Goal: Task Accomplishment & Management: Manage account settings

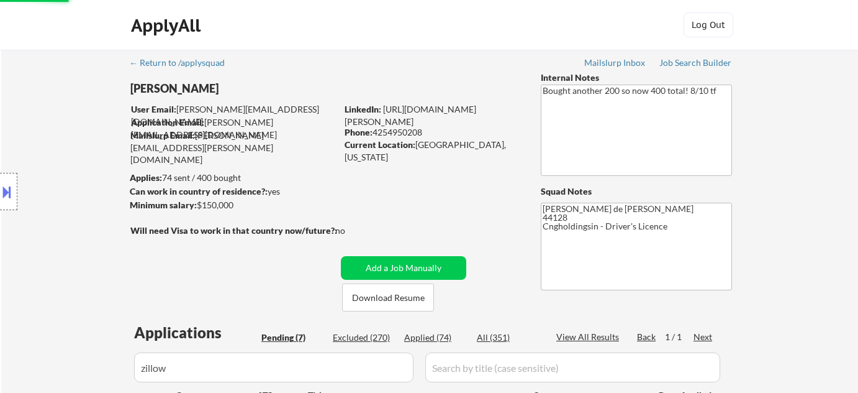
select select ""applied""
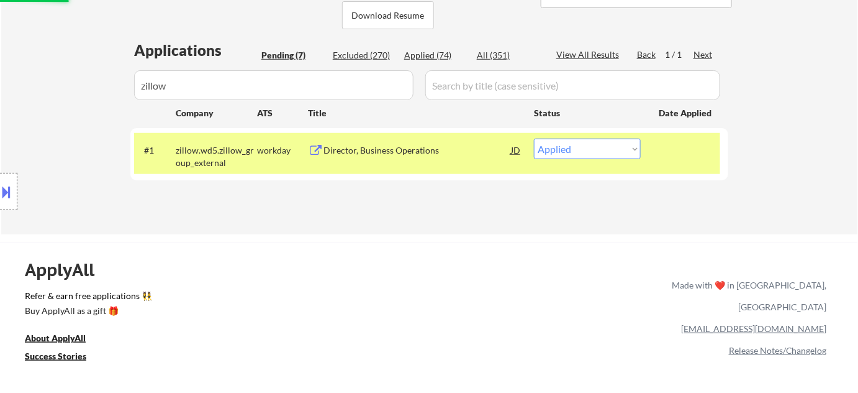
scroll to position [282, 0]
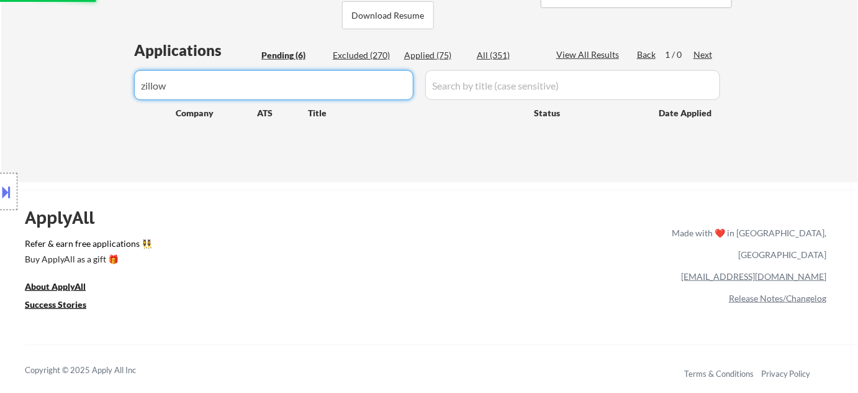
drag, startPoint x: 313, startPoint y: 80, endPoint x: 0, endPoint y: 36, distance: 316.1
click at [0, 40] on div "← Return to /applysquad Mailslurp Inbox Job Search Builder Taylor Schmitt User …" at bounding box center [429, 268] width 858 height 1101
select select ""pending""
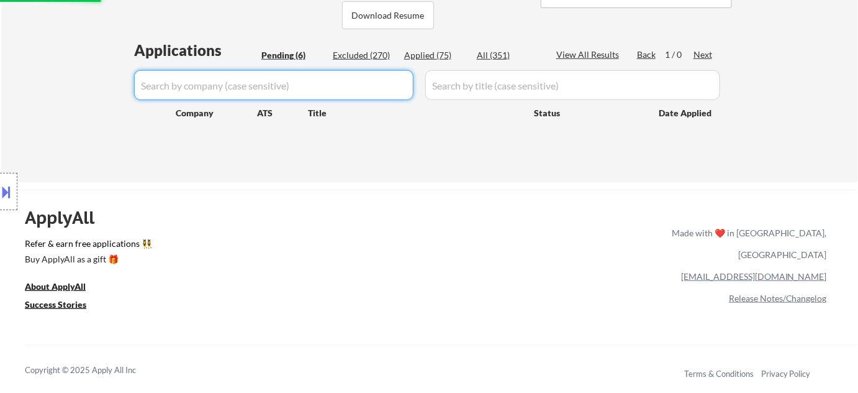
select select ""pending""
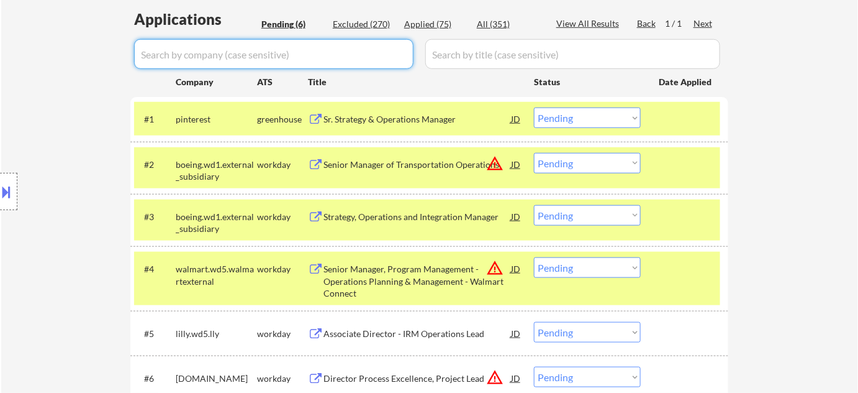
scroll to position [338, 0]
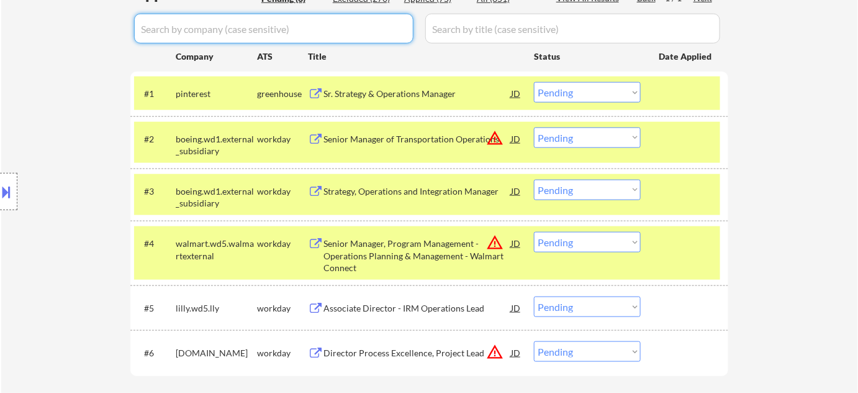
click at [570, 98] on select "Choose an option... Pending Applied Excluded (Questions) Excluded (Expired) Exc…" at bounding box center [587, 92] width 107 height 20
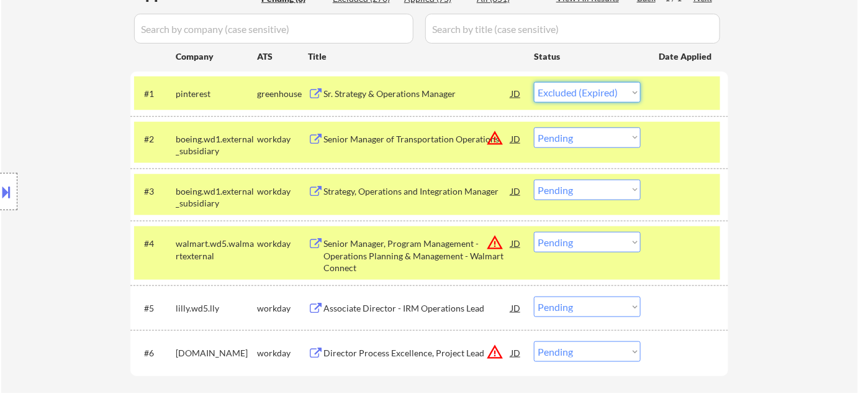
click at [534, 82] on select "Choose an option... Pending Applied Excluded (Questions) Excluded (Expired) Exc…" at bounding box center [587, 92] width 107 height 20
select select ""pending""
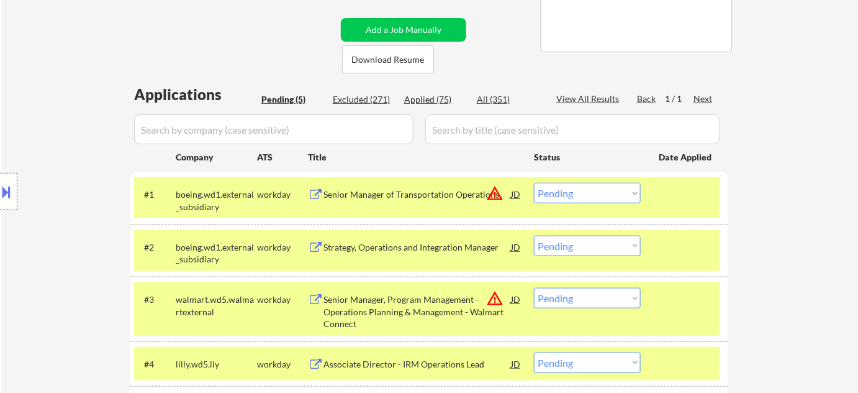
scroll to position [225, 0]
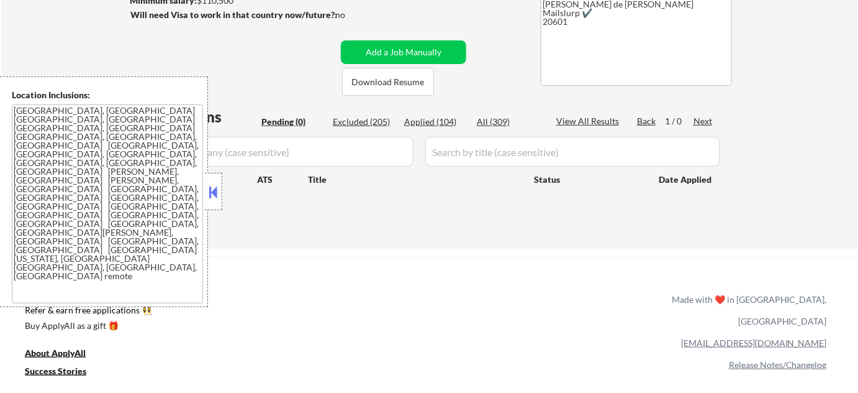
scroll to position [225, 0]
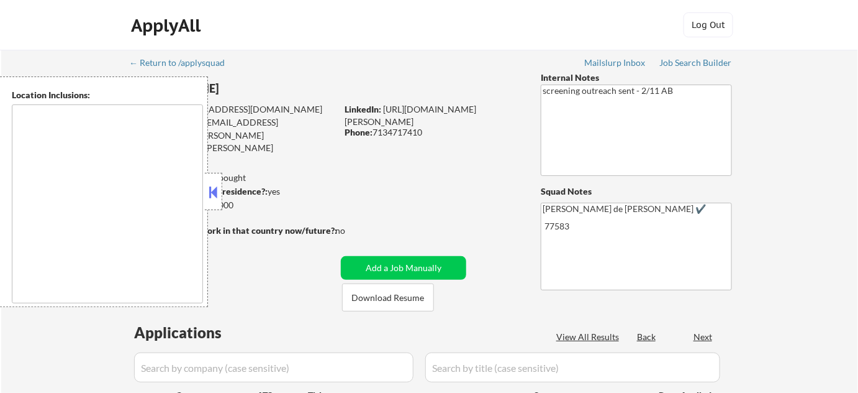
type textarea "remote"
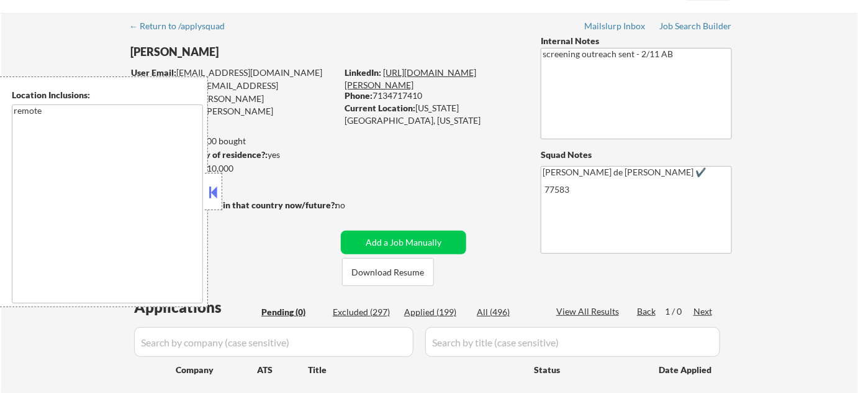
scroll to position [56, 0]
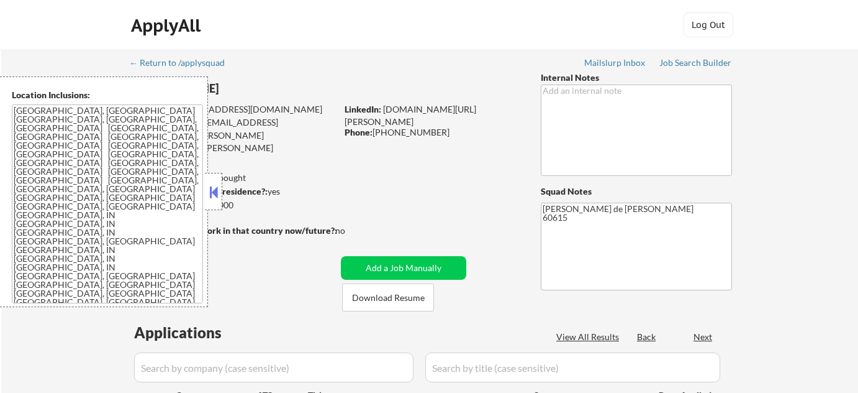
select select ""pending""
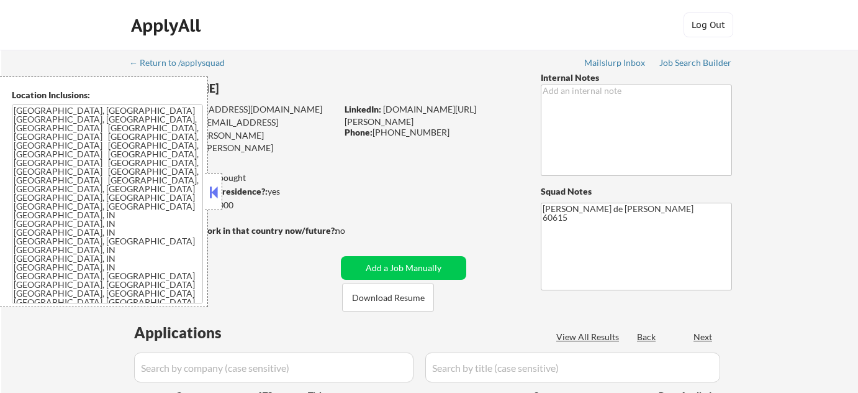
select select ""pending""
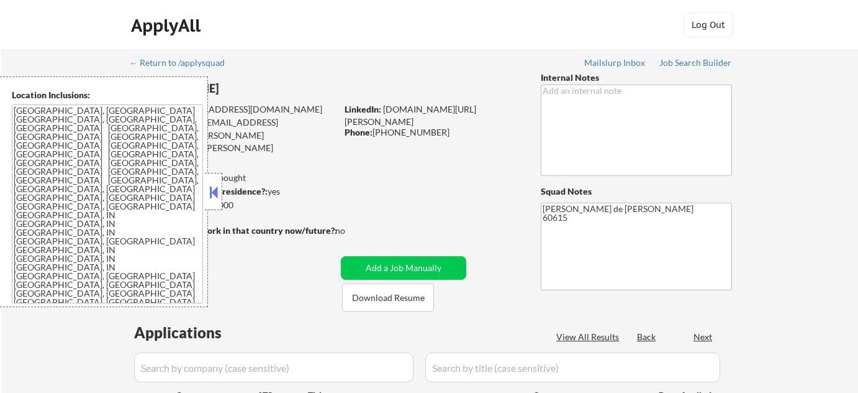
select select ""pending""
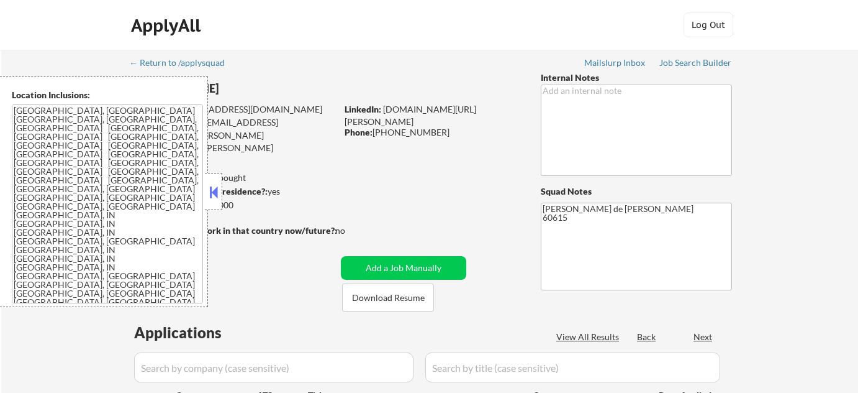
select select ""pending""
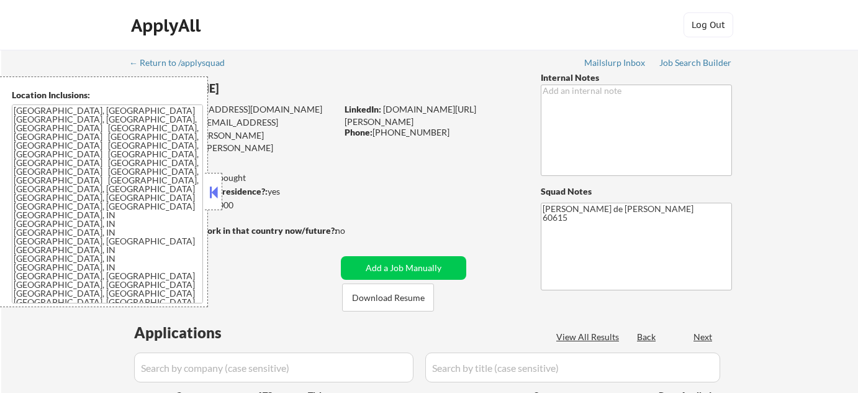
select select ""pending""
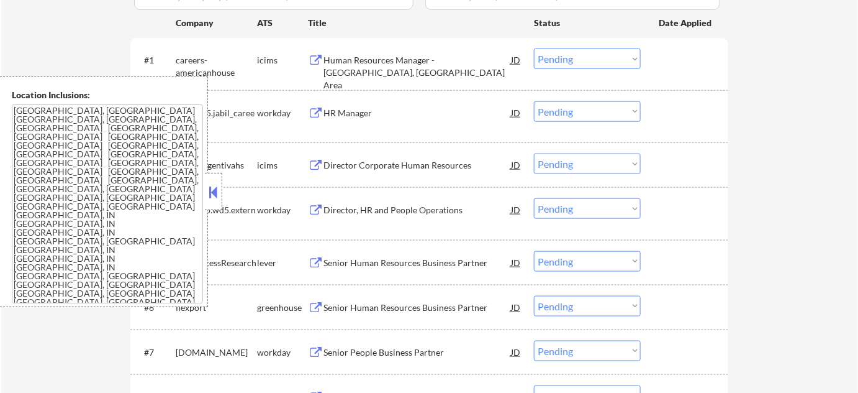
scroll to position [395, 0]
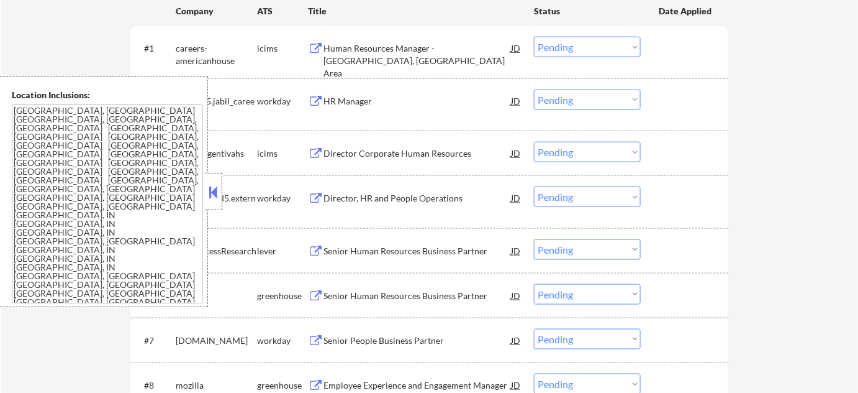
click at [217, 195] on button at bounding box center [214, 192] width 14 height 19
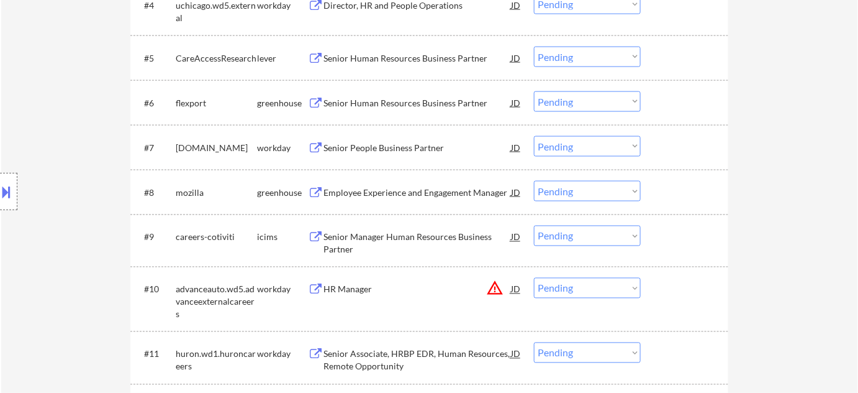
scroll to position [621, 0]
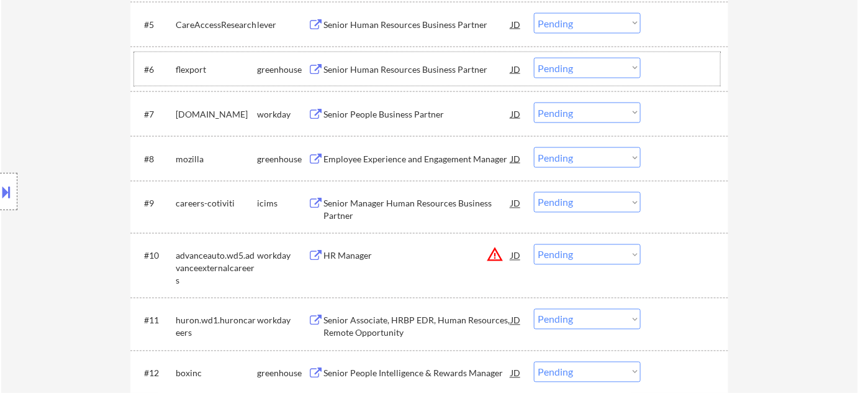
click at [402, 55] on div "#6 flexport greenhouse Senior Human Resources Business Partner JD Choose an opt…" at bounding box center [427, 69] width 586 height 34
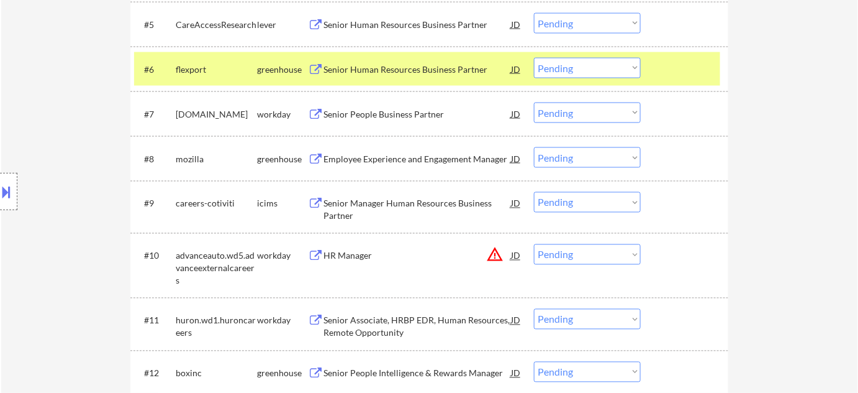
click at [397, 63] on div "Senior Human Resources Business Partner" at bounding box center [418, 69] width 188 height 12
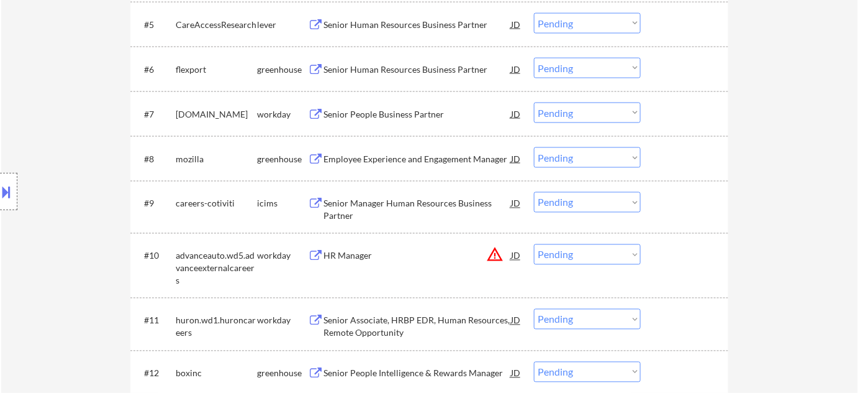
click at [7, 198] on button at bounding box center [7, 191] width 14 height 20
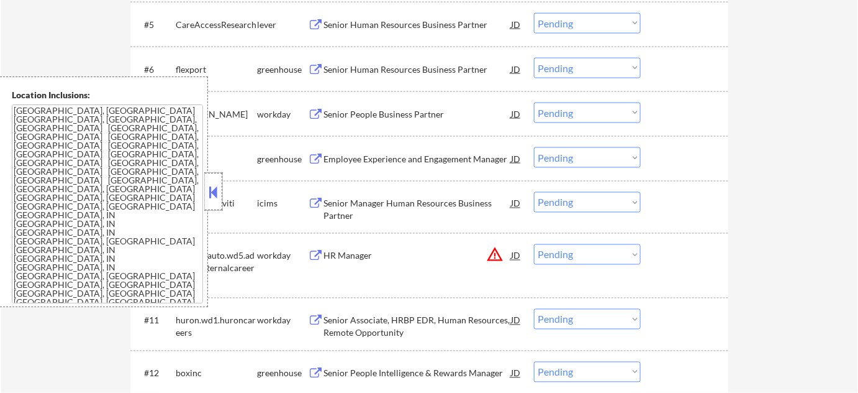
click at [214, 203] on div at bounding box center [213, 191] width 17 height 37
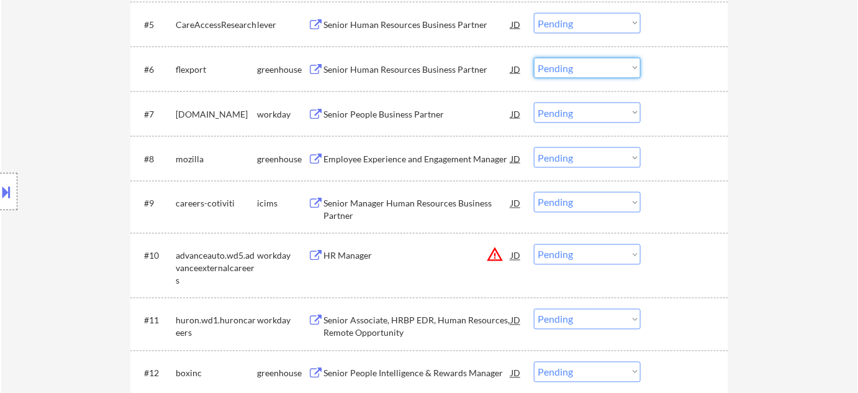
click at [551, 72] on select "Choose an option... Pending Applied Excluded (Questions) Excluded (Expired) Exc…" at bounding box center [587, 68] width 107 height 20
click at [534, 58] on select "Choose an option... Pending Applied Excluded (Questions) Excluded (Expired) Exc…" at bounding box center [587, 68] width 107 height 20
click at [420, 160] on div "Employee Experience and Engagement Manager" at bounding box center [418, 159] width 188 height 12
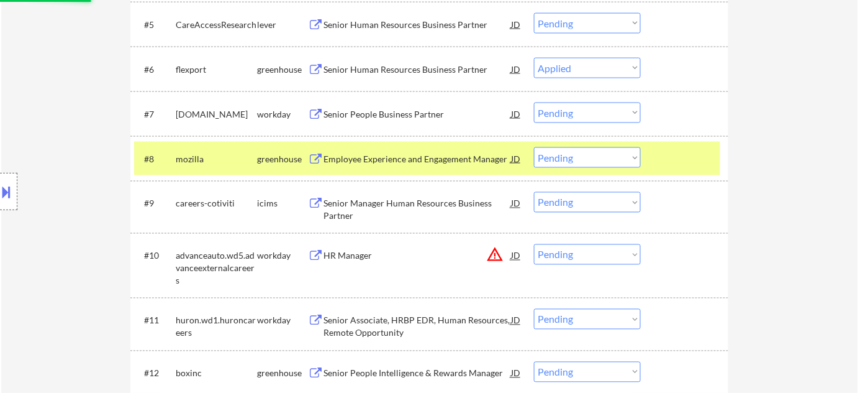
select select ""pending""
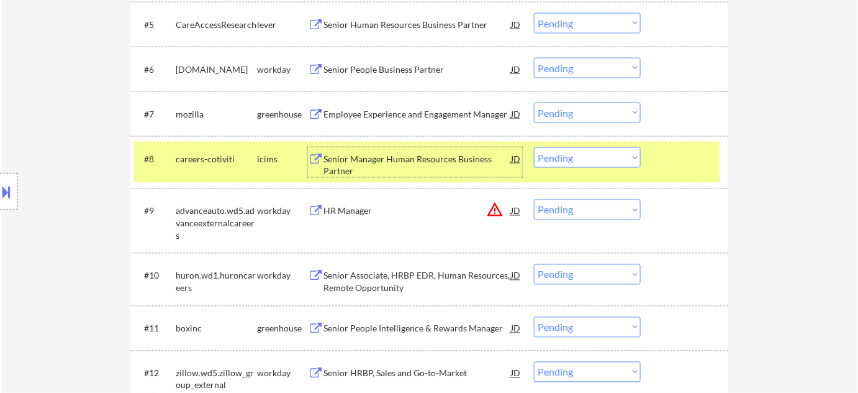
click at [571, 113] on select "Choose an option... Pending Applied Excluded (Questions) Excluded (Expired) Exc…" at bounding box center [587, 112] width 107 height 20
click at [624, 120] on select "Choose an option... Pending Applied Excluded (Questions) Excluded (Expired) Exc…" at bounding box center [587, 112] width 107 height 20
click at [534, 102] on select "Choose an option... Pending Applied Excluded (Questions) Excluded (Expired) Exc…" at bounding box center [587, 112] width 107 height 20
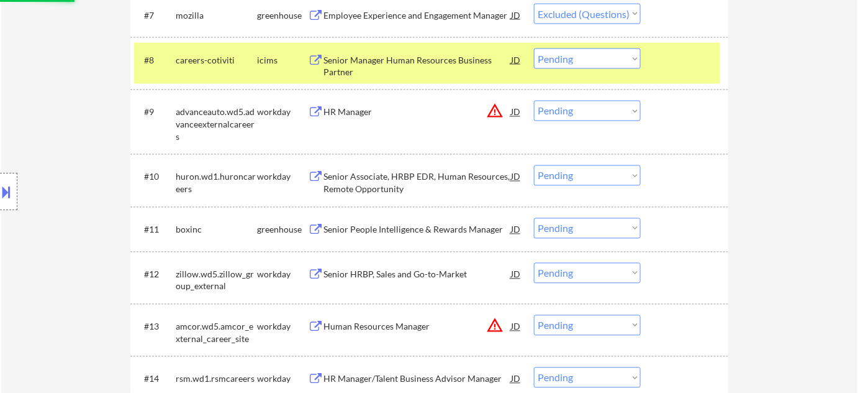
scroll to position [733, 0]
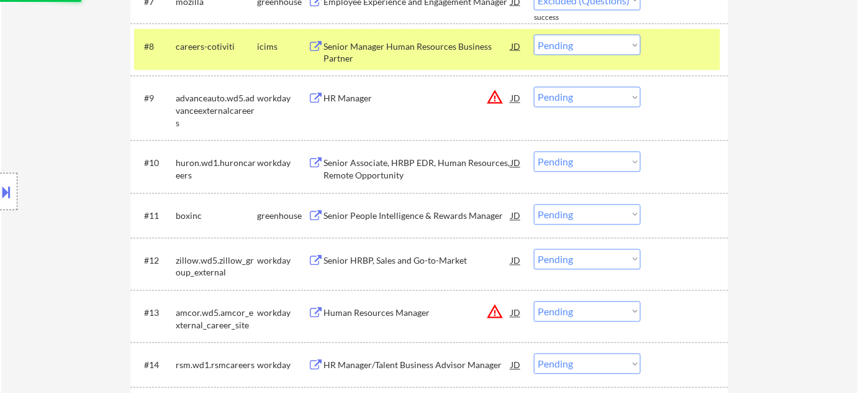
select select ""pending""
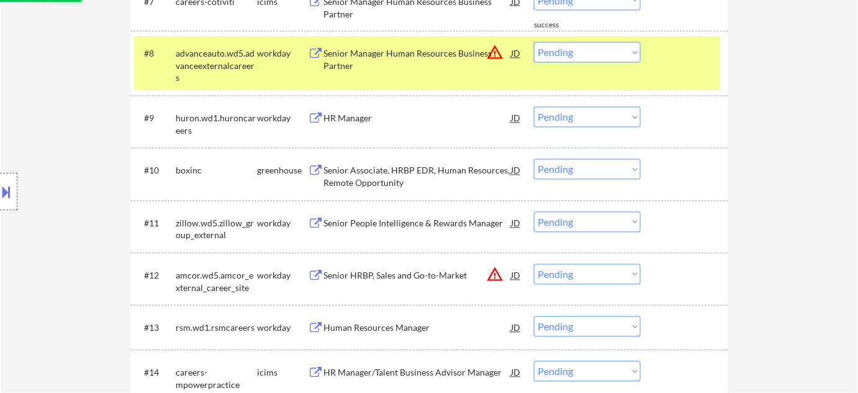
scroll to position [790, 0]
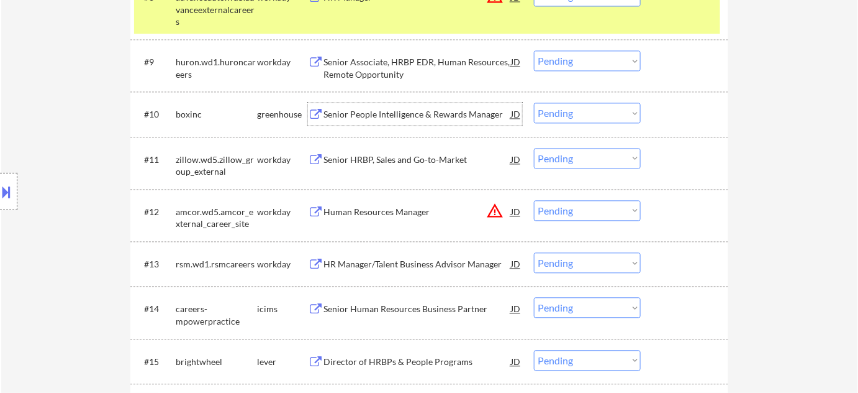
click at [417, 113] on div "Senior People Intelligence & Rewards Manager" at bounding box center [418, 114] width 188 height 12
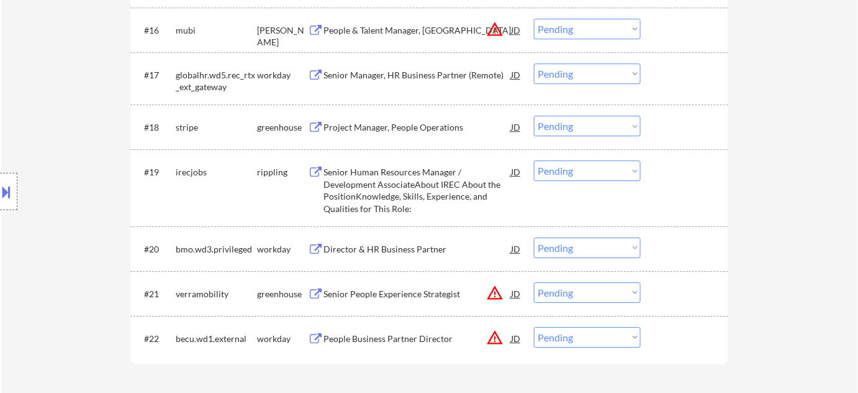
scroll to position [1186, 0]
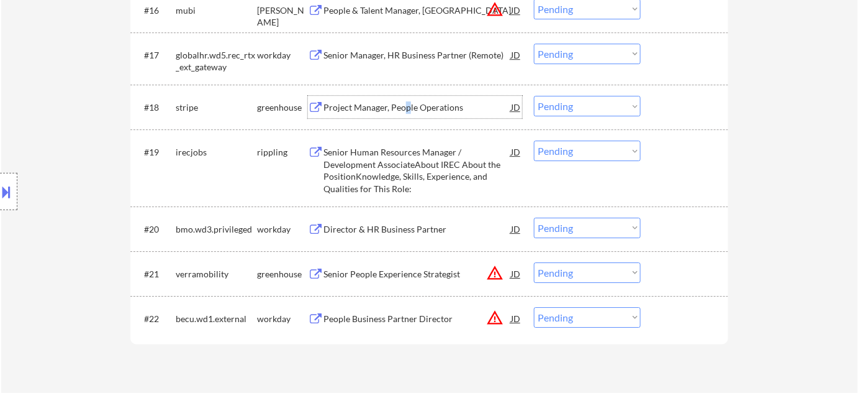
click at [407, 110] on div "Project Manager, People Operations" at bounding box center [418, 107] width 188 height 12
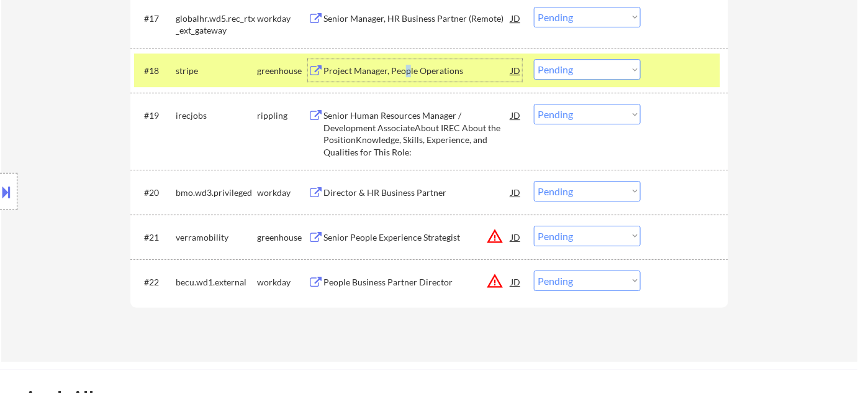
scroll to position [1242, 0]
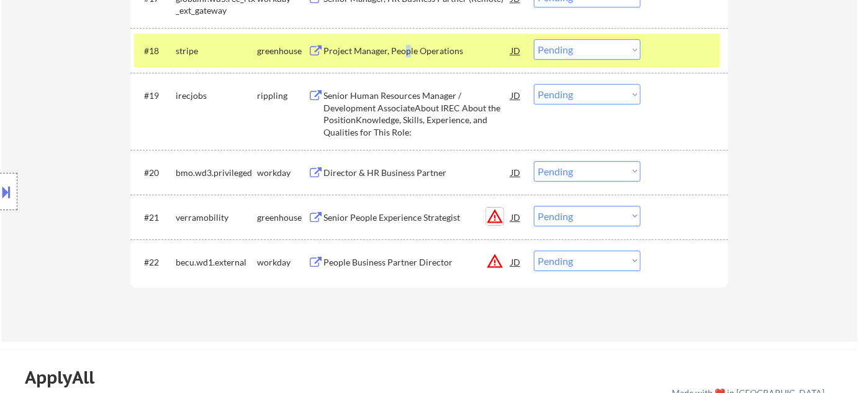
click at [495, 214] on button "warning_amber" at bounding box center [494, 215] width 17 height 17
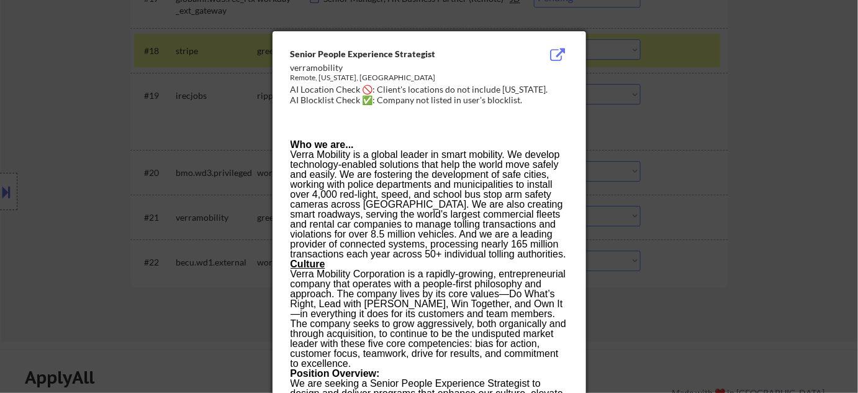
click at [682, 211] on div at bounding box center [429, 196] width 858 height 393
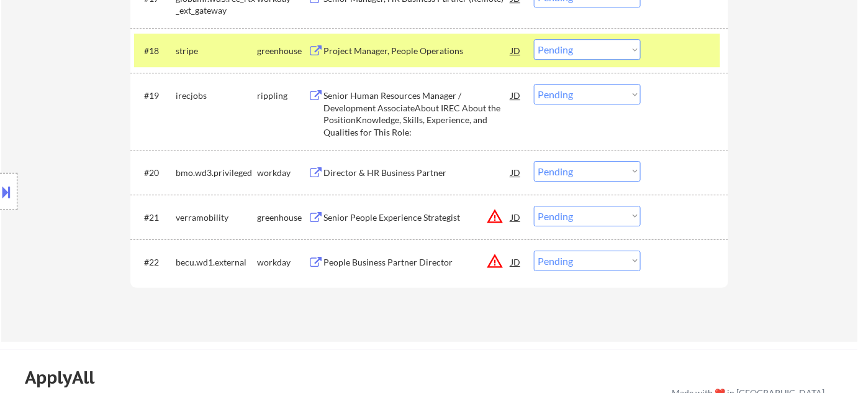
click at [617, 212] on select "Choose an option... Pending Applied Excluded (Questions) Excluded (Expired) Exc…" at bounding box center [587, 216] width 107 height 20
click at [534, 206] on select "Choose an option... Pending Applied Excluded (Questions) Excluded (Expired) Exc…" at bounding box center [587, 216] width 107 height 20
click at [498, 262] on button "warning_amber" at bounding box center [494, 260] width 17 height 17
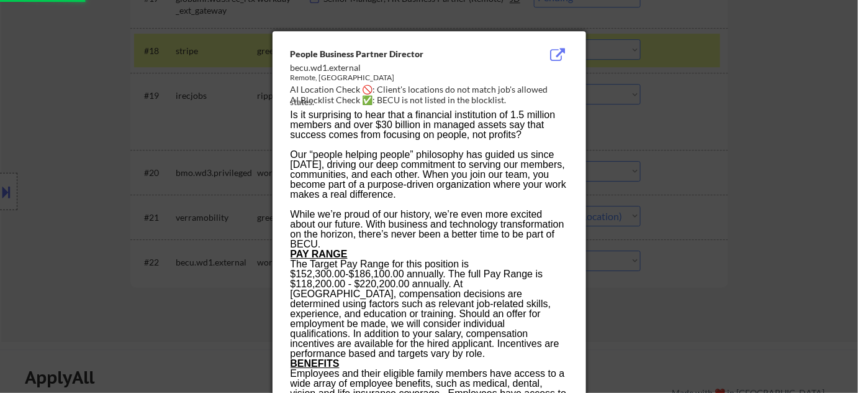
click at [793, 233] on div at bounding box center [429, 196] width 858 height 393
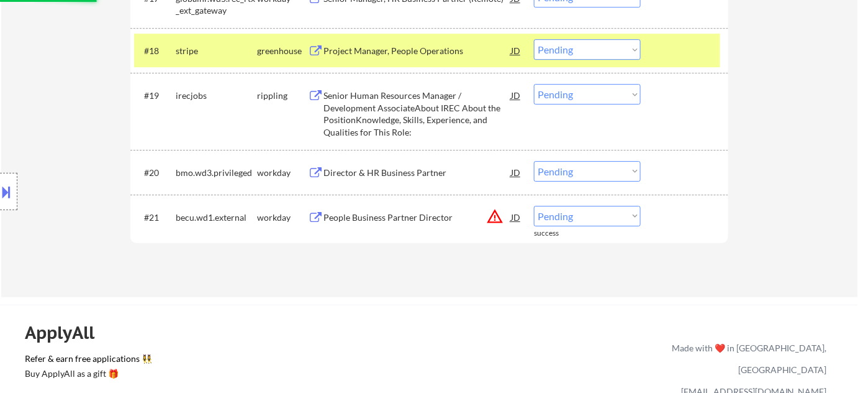
click at [608, 213] on select "Choose an option... Pending Applied Excluded (Questions) Excluded (Expired) Exc…" at bounding box center [587, 216] width 107 height 20
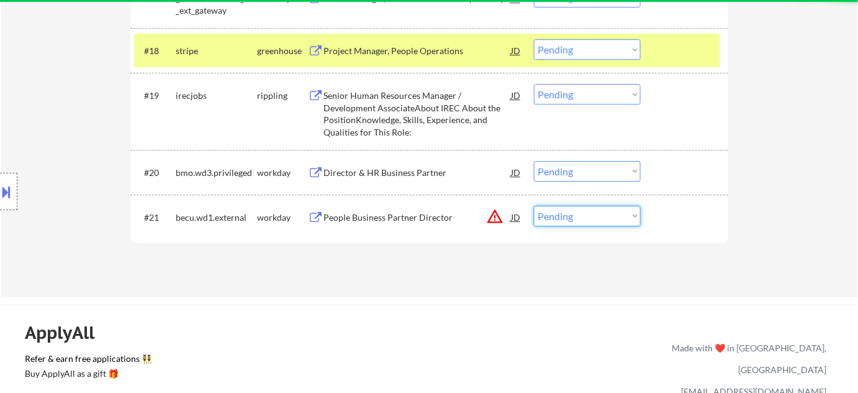
select select ""excluded__location_""
click at [534, 206] on select "Choose an option... Pending Applied Excluded (Questions) Excluded (Expired) Exc…" at bounding box center [587, 216] width 107 height 20
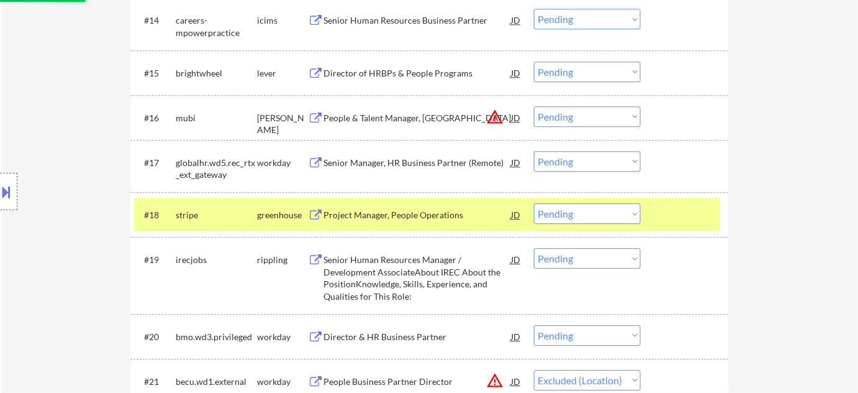
scroll to position [1073, 0]
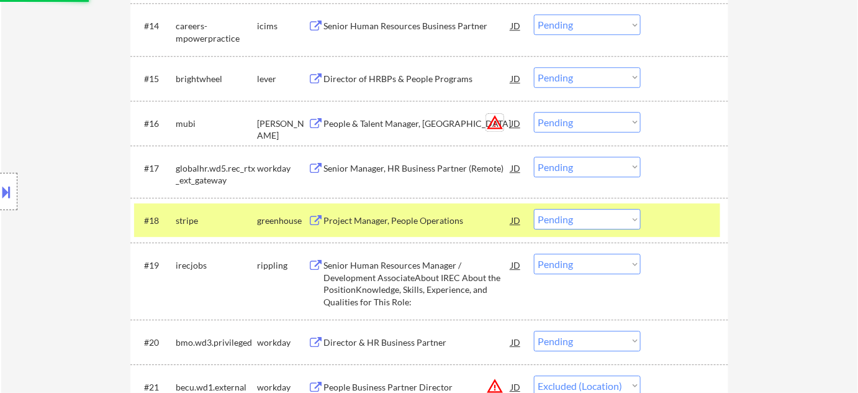
click at [500, 125] on button "warning_amber" at bounding box center [494, 122] width 17 height 17
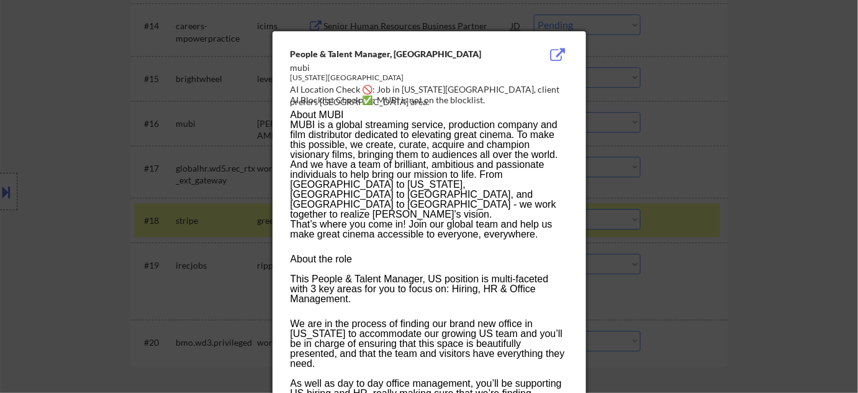
click at [735, 169] on div at bounding box center [429, 196] width 858 height 393
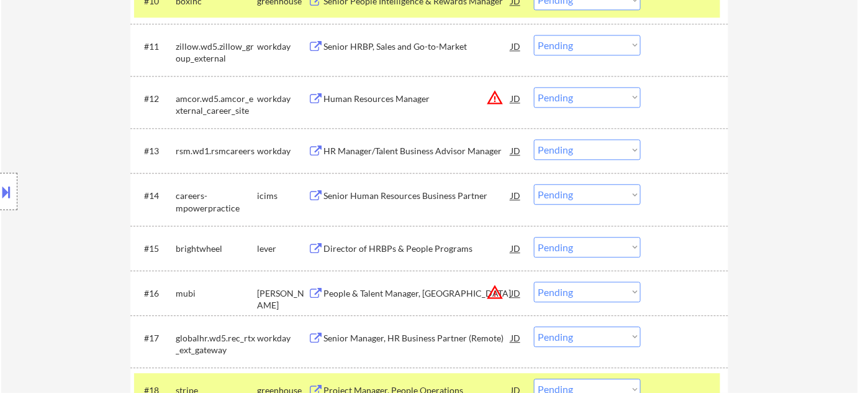
scroll to position [790, 0]
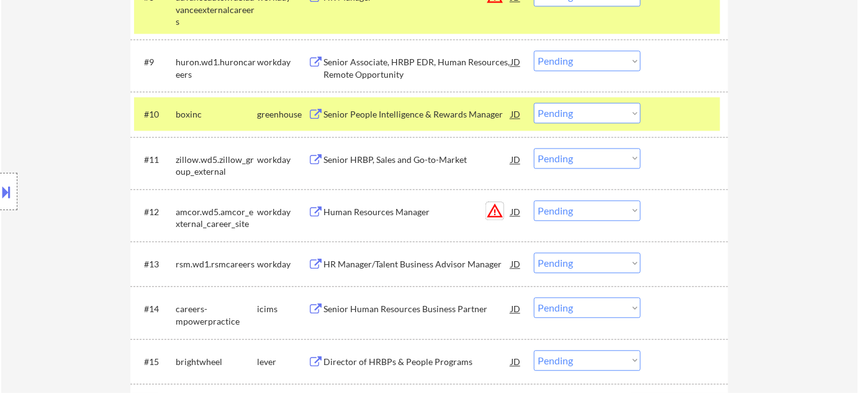
click at [492, 211] on button "warning_amber" at bounding box center [494, 210] width 17 height 17
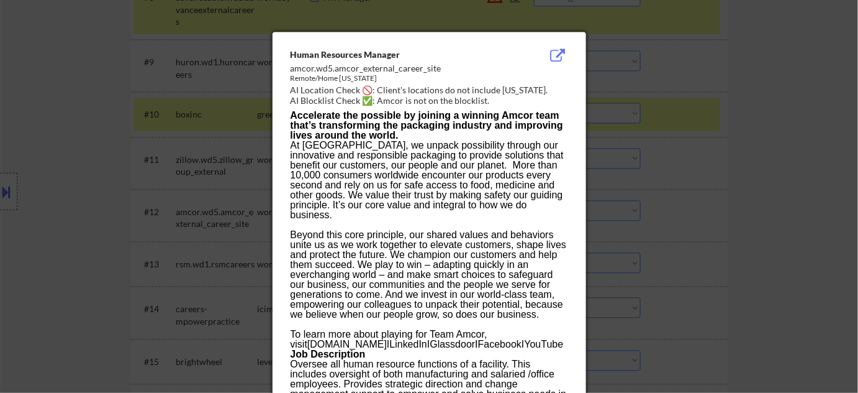
click at [715, 211] on div at bounding box center [429, 196] width 858 height 393
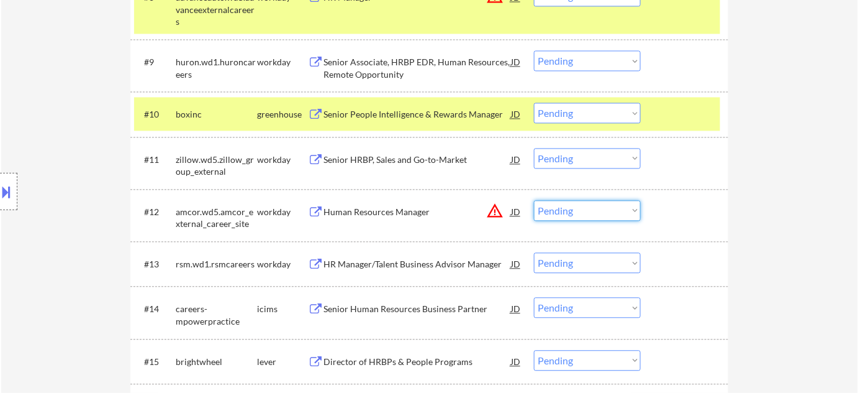
click at [577, 213] on select "Choose an option... Pending Applied Excluded (Questions) Excluded (Expired) Exc…" at bounding box center [587, 210] width 107 height 20
click at [534, 200] on select "Choose an option... Pending Applied Excluded (Questions) Excluded (Expired) Exc…" at bounding box center [587, 210] width 107 height 20
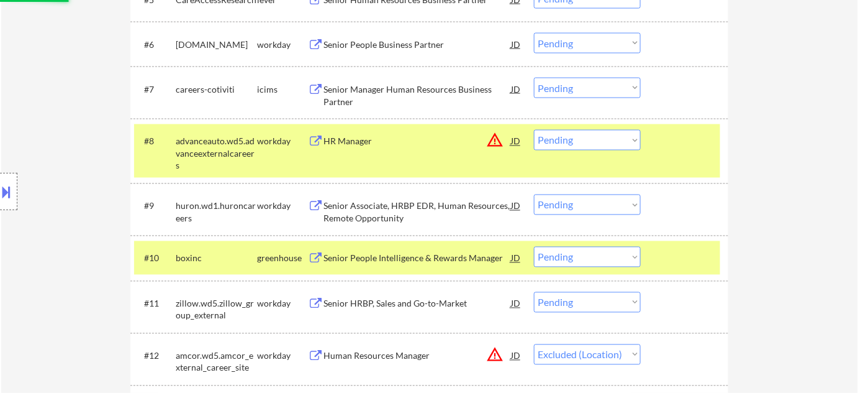
scroll to position [621, 0]
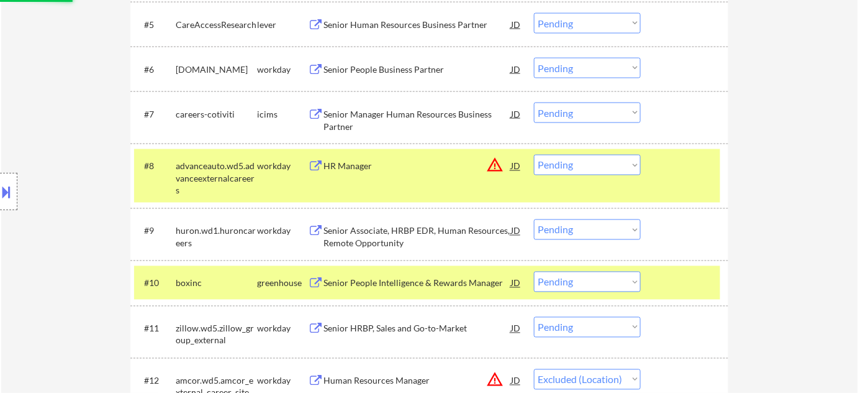
click at [494, 165] on button "warning_amber" at bounding box center [494, 165] width 17 height 17
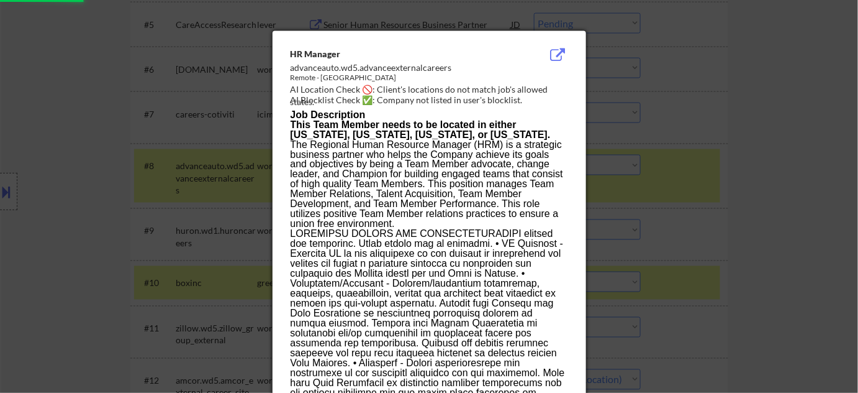
select select ""pending""
click at [743, 165] on div at bounding box center [429, 196] width 858 height 393
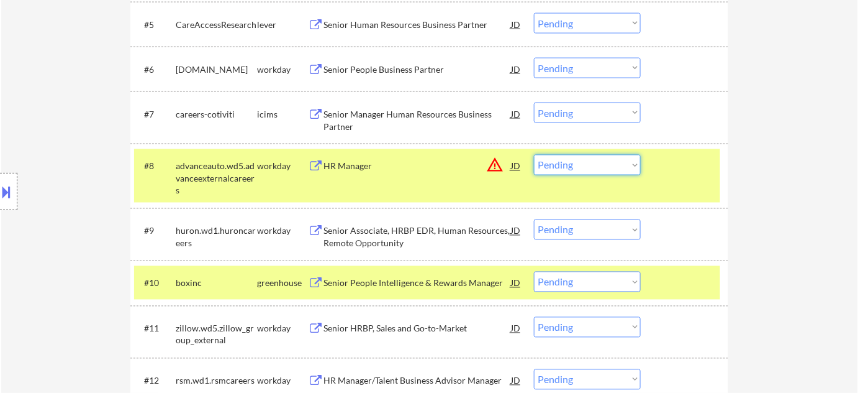
click at [615, 166] on select "Choose an option... Pending Applied Excluded (Questions) Excluded (Expired) Exc…" at bounding box center [587, 165] width 107 height 20
click at [534, 155] on select "Choose an option... Pending Applied Excluded (Questions) Excluded (Expired) Exc…" at bounding box center [587, 165] width 107 height 20
select select ""pending""
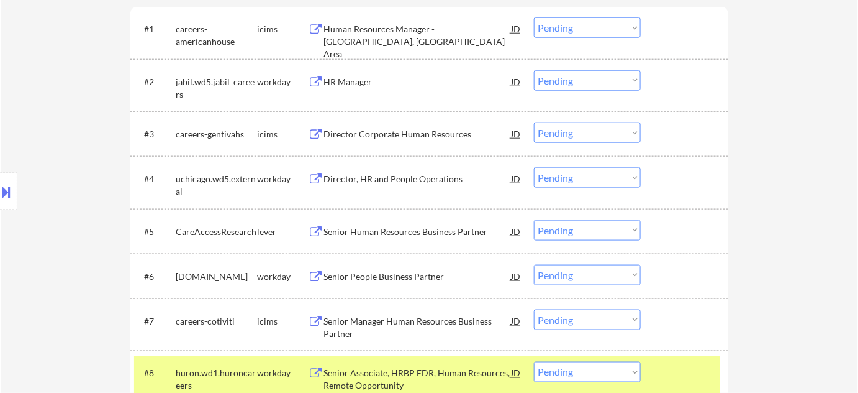
scroll to position [395, 0]
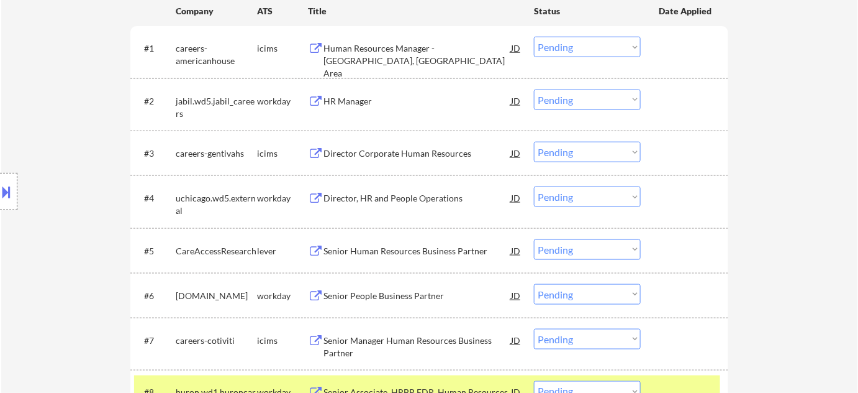
click at [432, 292] on div "Senior People Business Partner" at bounding box center [418, 295] width 188 height 12
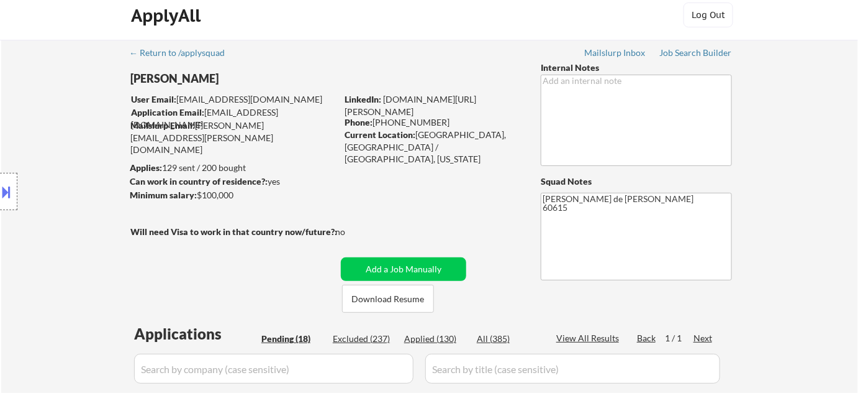
scroll to position [0, 0]
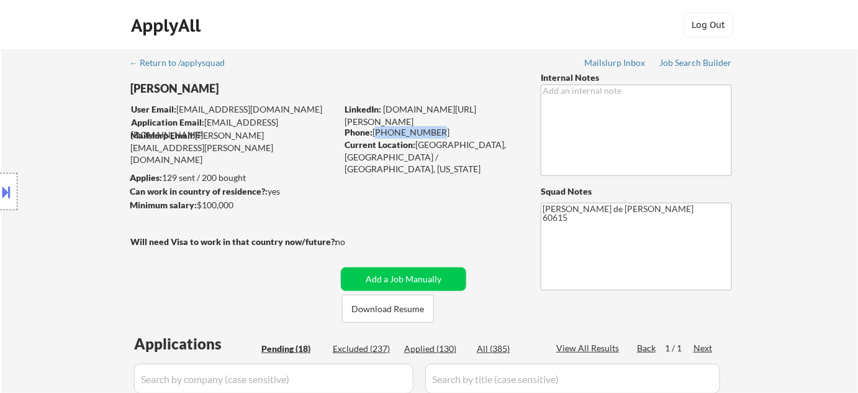
drag, startPoint x: 376, startPoint y: 130, endPoint x: 429, endPoint y: 135, distance: 53.0
click at [429, 135] on div "Phone: 773-230-1336" at bounding box center [433, 132] width 176 height 12
copy div "773-230-1336"
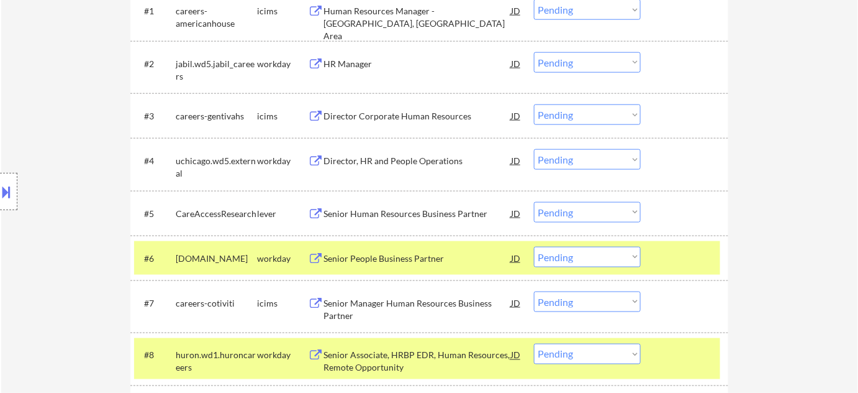
scroll to position [452, 0]
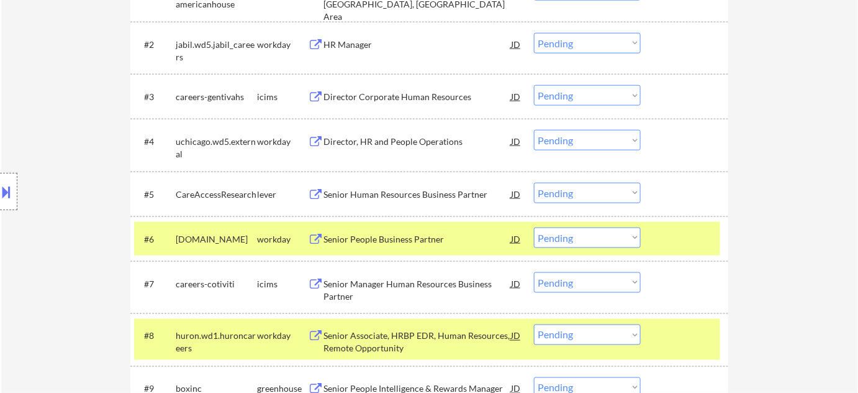
click at [571, 236] on select "Choose an option... Pending Applied Excluded (Questions) Excluded (Expired) Exc…" at bounding box center [587, 237] width 107 height 20
click at [534, 227] on select "Choose an option... Pending Applied Excluded (Questions) Excluded (Expired) Exc…" at bounding box center [587, 237] width 107 height 20
select select ""pending""
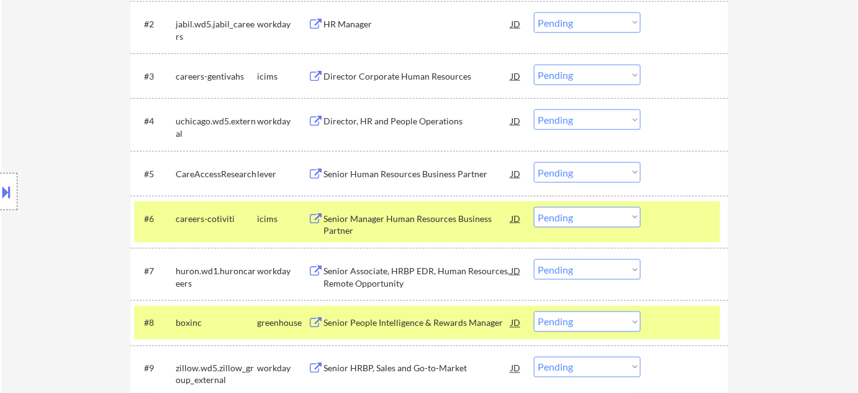
scroll to position [508, 0]
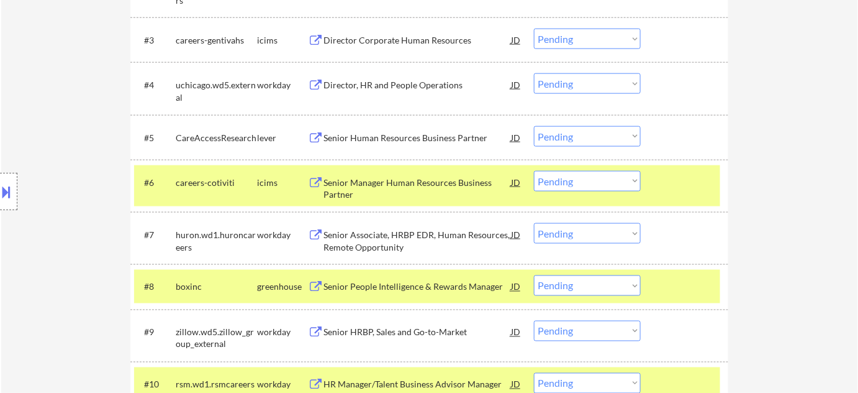
click at [401, 138] on div "Senior Human Resources Business Partner" at bounding box center [418, 138] width 188 height 12
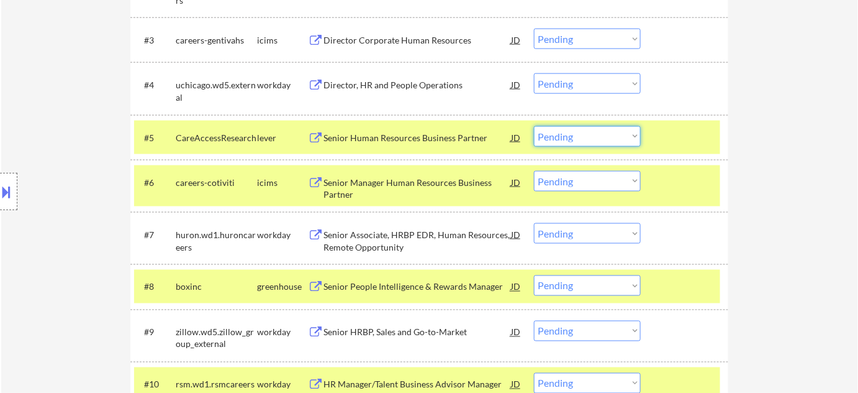
click at [565, 127] on select "Choose an option... Pending Applied Excluded (Questions) Excluded (Expired) Exc…" at bounding box center [587, 136] width 107 height 20
click at [534, 126] on select "Choose an option... Pending Applied Excluded (Questions) Excluded (Expired) Exc…" at bounding box center [587, 136] width 107 height 20
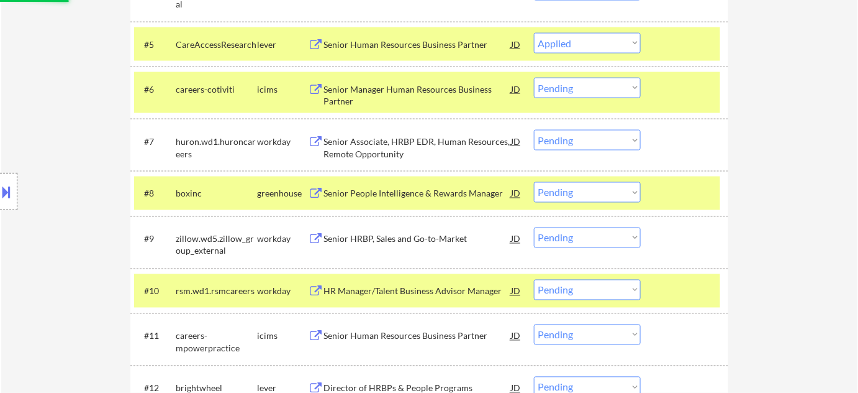
scroll to position [621, 0]
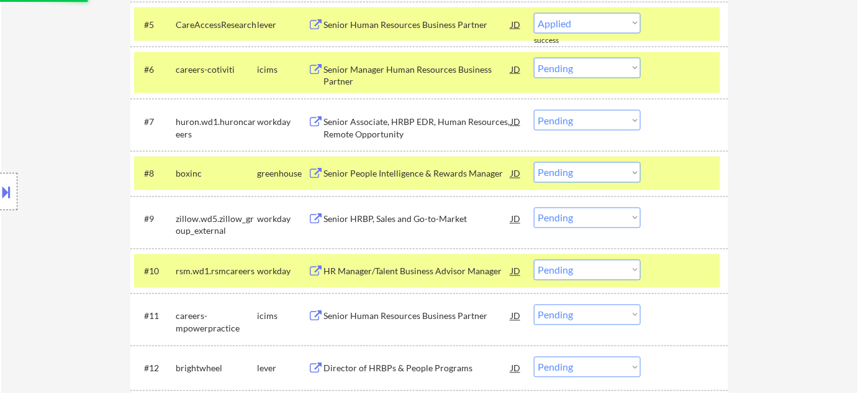
click at [431, 171] on div "Senior People Intelligence & Rewards Manager" at bounding box center [418, 174] width 188 height 12
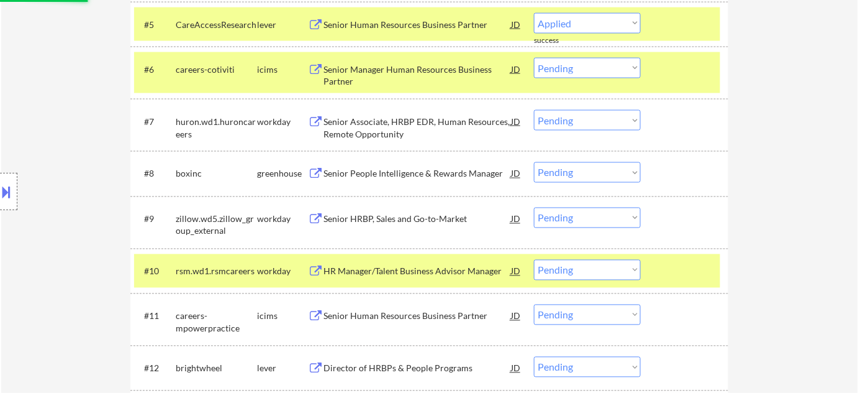
select select ""pending""
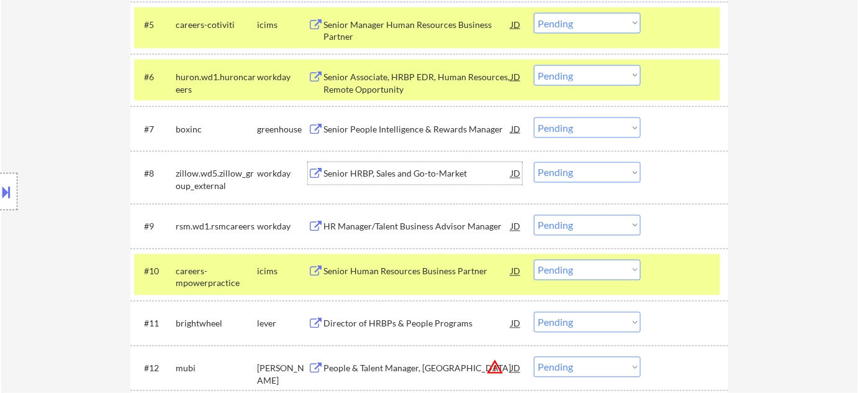
click at [583, 127] on select "Choose an option... Pending Applied Excluded (Questions) Excluded (Expired) Exc…" at bounding box center [587, 127] width 107 height 20
click at [534, 117] on select "Choose an option... Pending Applied Excluded (Questions) Excluded (Expired) Exc…" at bounding box center [587, 127] width 107 height 20
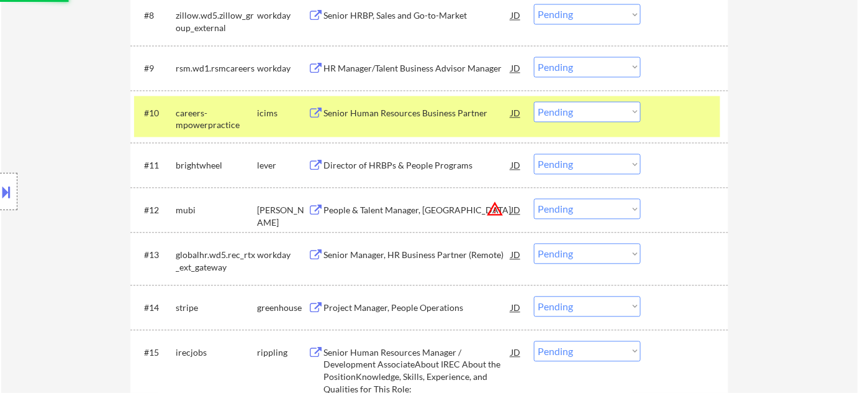
scroll to position [790, 0]
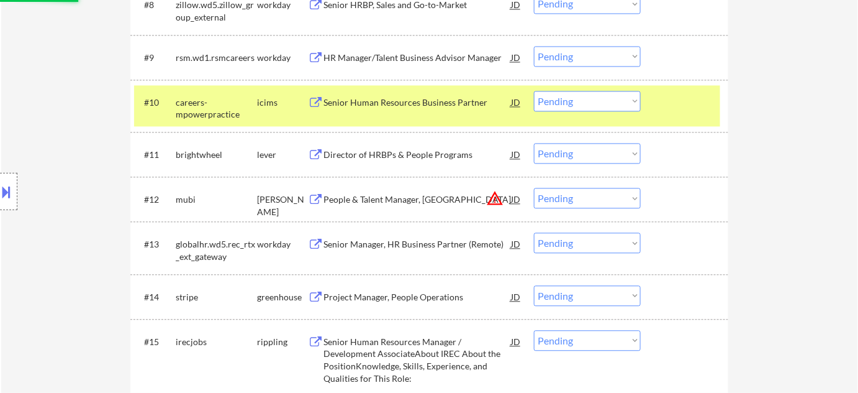
select select ""pending""
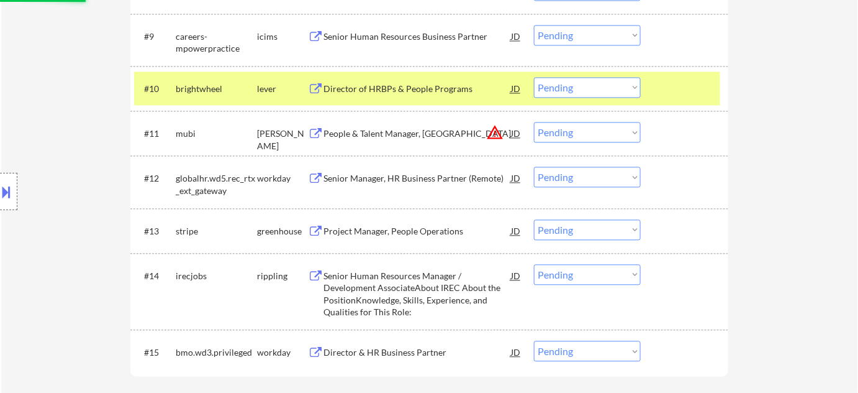
scroll to position [847, 0]
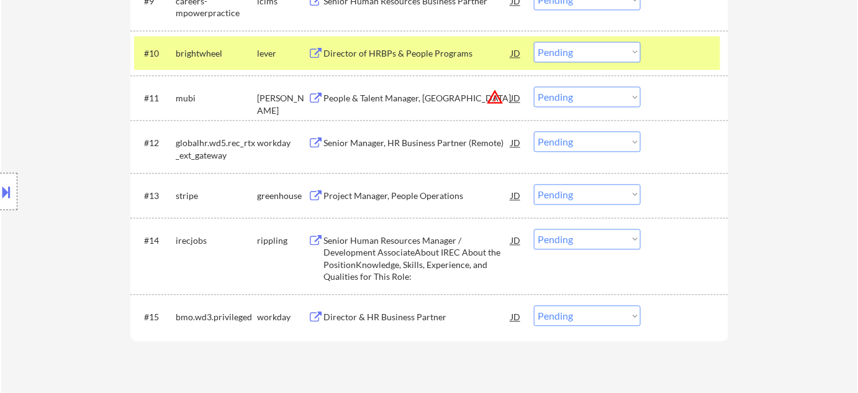
click at [401, 258] on div "Senior Human Resources Manager / Development AssociateAbout IREC About the Posi…" at bounding box center [418, 258] width 188 height 48
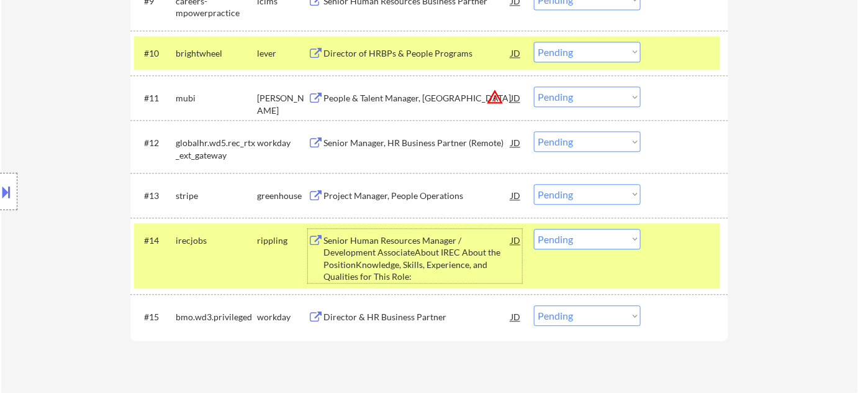
click at [576, 239] on select "Choose an option... Pending Applied Excluded (Questions) Excluded (Expired) Exc…" at bounding box center [587, 239] width 107 height 20
click at [534, 229] on select "Choose an option... Pending Applied Excluded (Questions) Excluded (Expired) Exc…" at bounding box center [587, 239] width 107 height 20
select select ""pending""
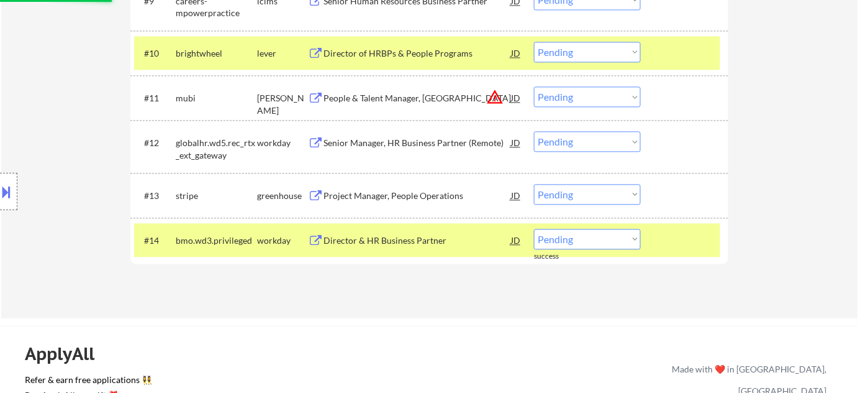
click at [497, 100] on button "warning_amber" at bounding box center [494, 96] width 17 height 17
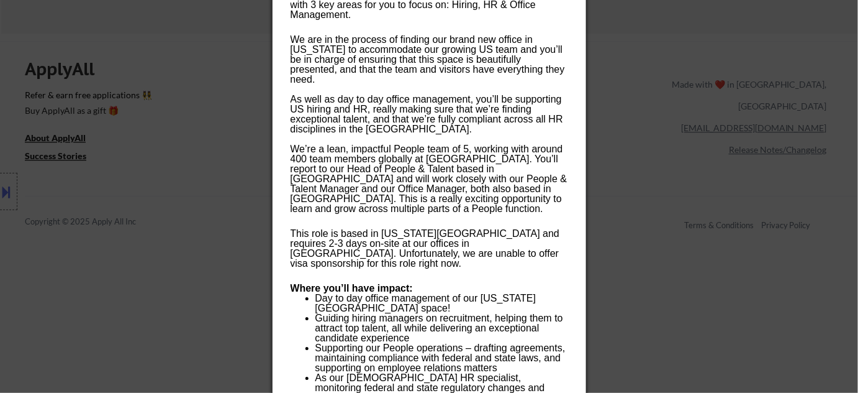
scroll to position [1186, 0]
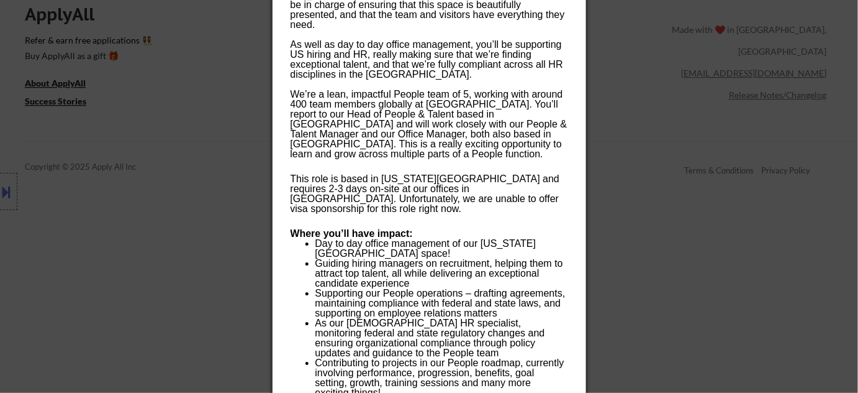
click at [650, 165] on div at bounding box center [429, 196] width 858 height 393
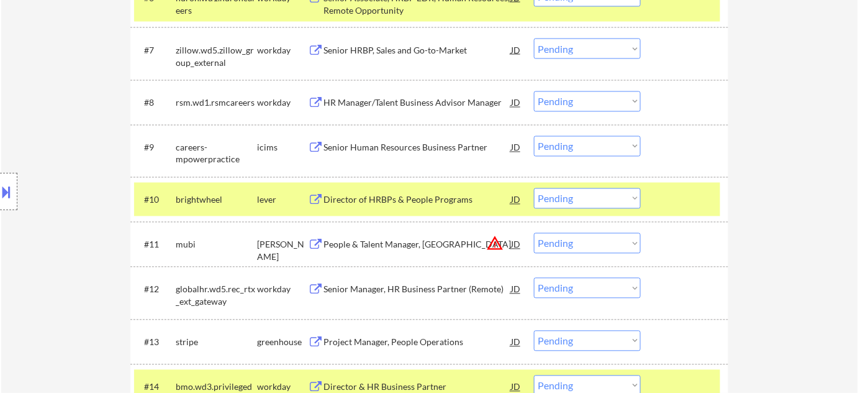
scroll to position [733, 0]
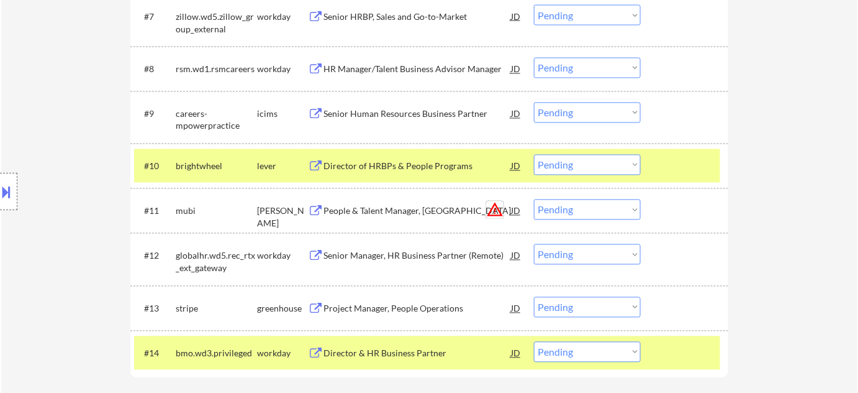
click at [495, 207] on button "warning_amber" at bounding box center [494, 209] width 17 height 17
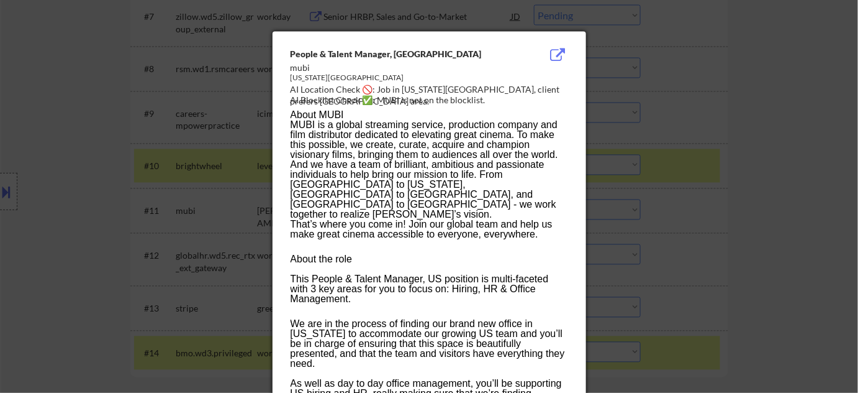
click at [694, 228] on div at bounding box center [429, 196] width 858 height 393
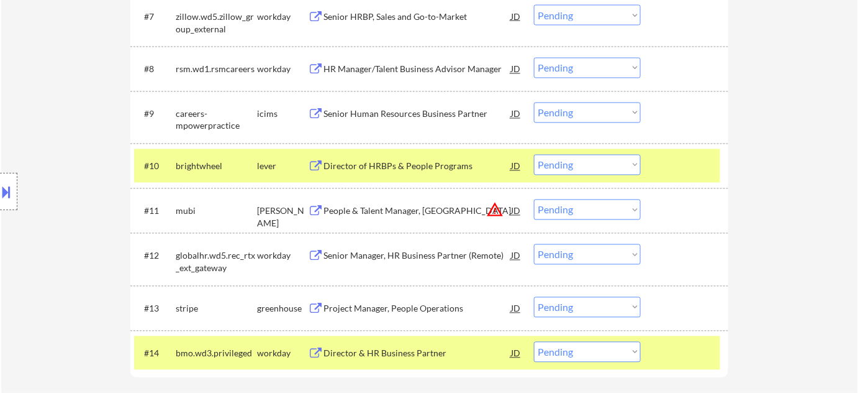
click at [411, 214] on div "People & Talent Manager, US" at bounding box center [418, 211] width 188 height 12
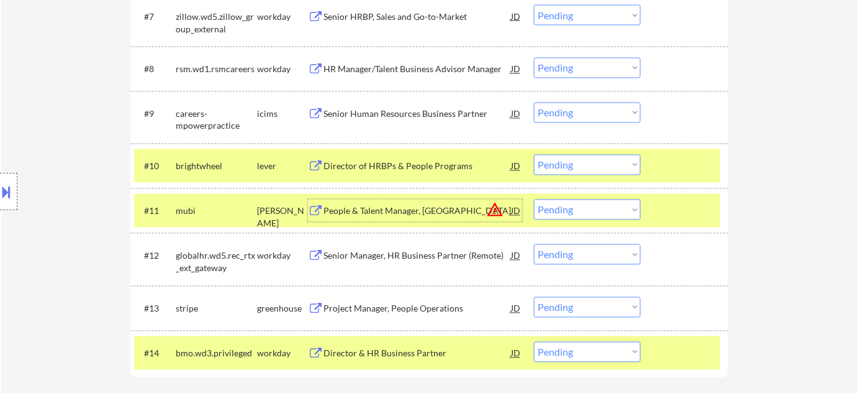
drag, startPoint x: 579, startPoint y: 203, endPoint x: 584, endPoint y: 211, distance: 9.0
click at [579, 203] on select "Choose an option... Pending Applied Excluded (Questions) Excluded (Expired) Exc…" at bounding box center [587, 209] width 107 height 20
click at [534, 199] on select "Choose an option... Pending Applied Excluded (Questions) Excluded (Expired) Exc…" at bounding box center [587, 209] width 107 height 20
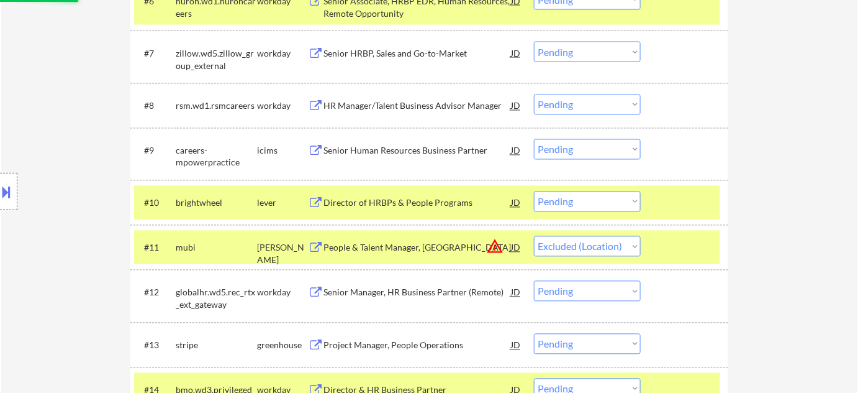
scroll to position [677, 0]
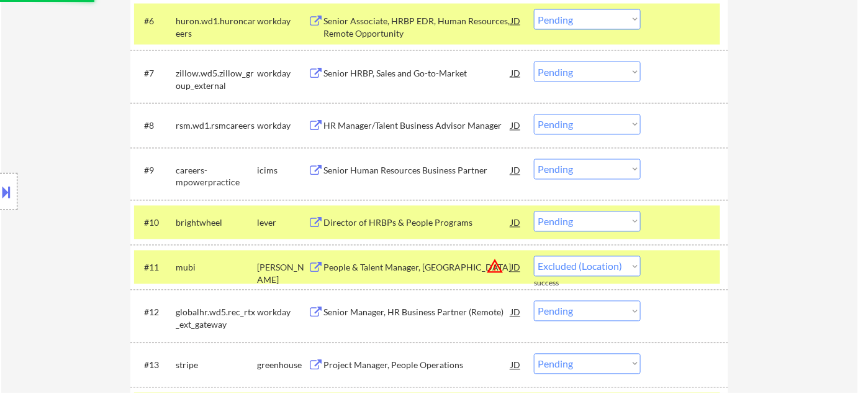
select select ""pending""
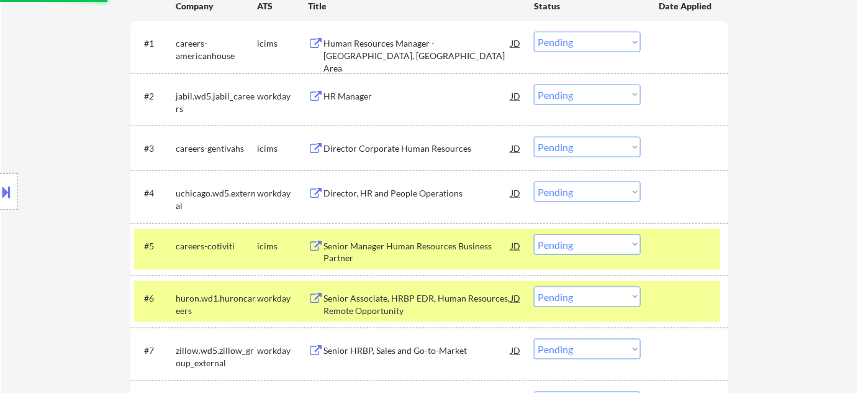
scroll to position [395, 0]
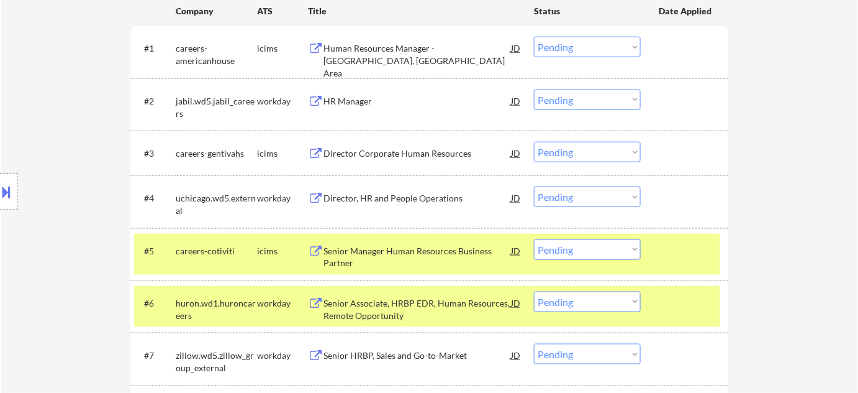
click at [432, 195] on div "Director, HR and People Operations" at bounding box center [418, 198] width 188 height 12
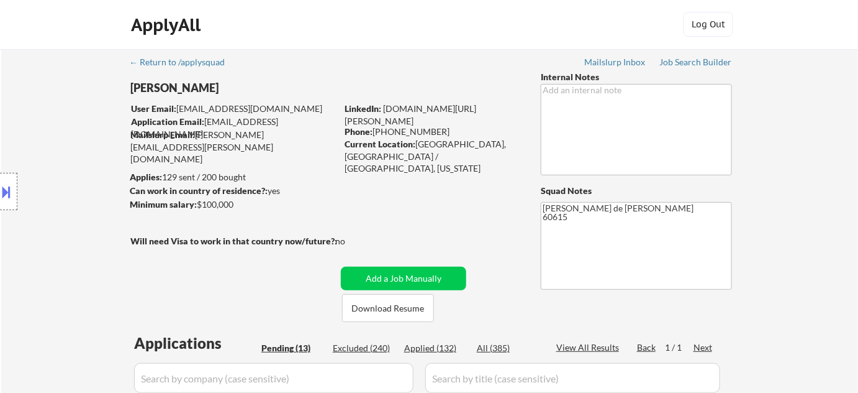
scroll to position [0, 0]
drag, startPoint x: 375, startPoint y: 132, endPoint x: 431, endPoint y: 128, distance: 56.0
click at [431, 128] on div "Phone: 773-230-1336" at bounding box center [433, 132] width 176 height 12
copy div "773-230-1336"
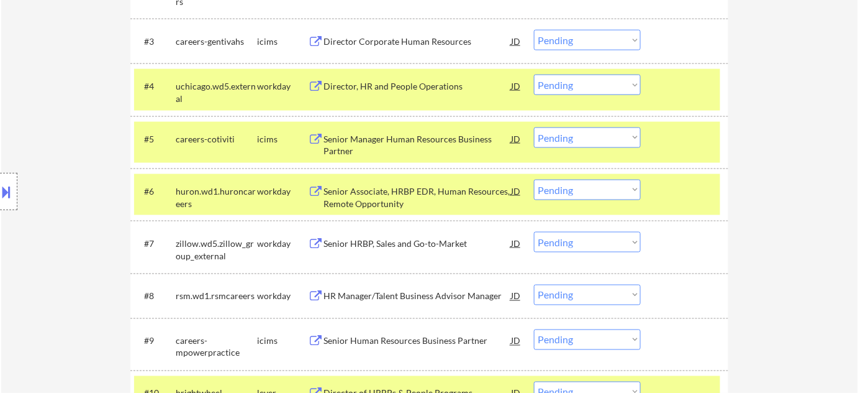
scroll to position [520, 0]
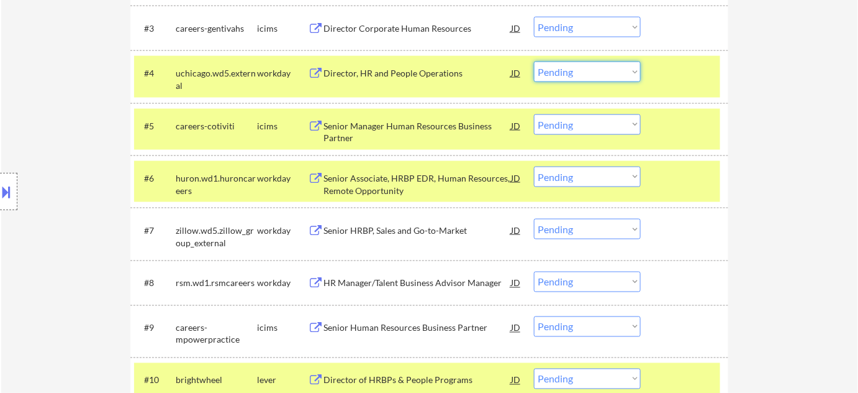
drag, startPoint x: 591, startPoint y: 70, endPoint x: 591, endPoint y: 81, distance: 10.6
click at [591, 70] on select "Choose an option... Pending Applied Excluded (Questions) Excluded (Expired) Exc…" at bounding box center [587, 71] width 107 height 20
click at [534, 61] on select "Choose an option... Pending Applied Excluded (Questions) Excluded (Expired) Exc…" at bounding box center [587, 71] width 107 height 20
select select ""pending""
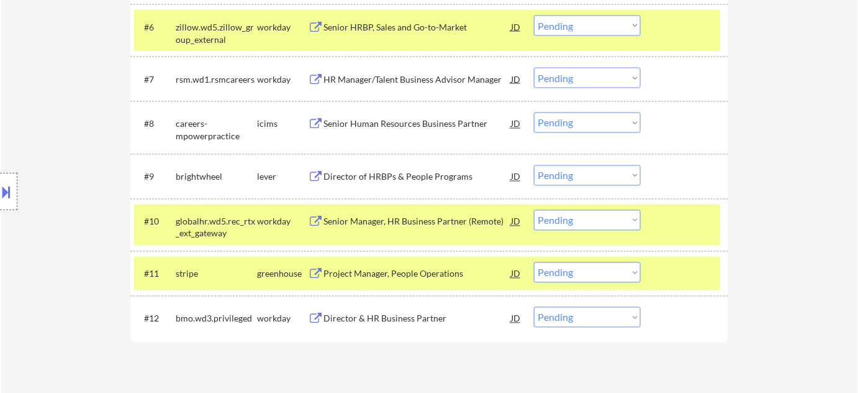
scroll to position [689, 0]
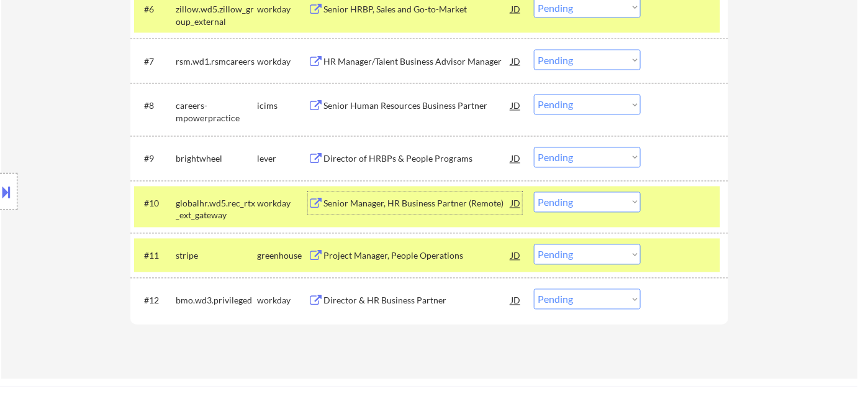
click at [401, 202] on div "Senior Manager, HR Business Partner (Remote)" at bounding box center [418, 204] width 188 height 12
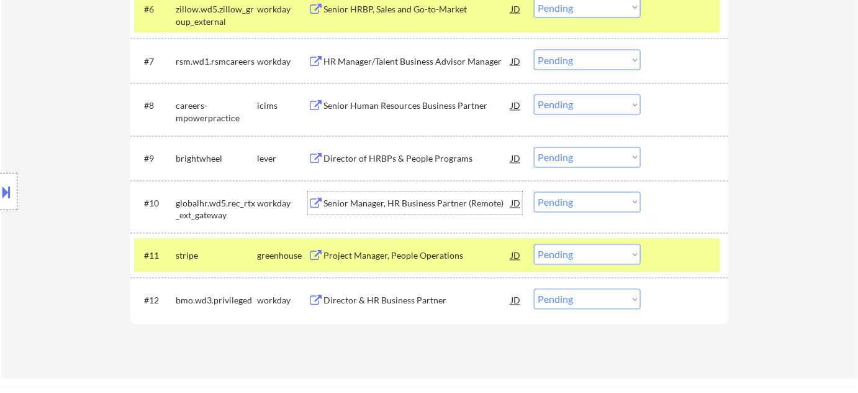
click at [553, 199] on select "Choose an option... Pending Applied Excluded (Questions) Excluded (Expired) Exc…" at bounding box center [587, 202] width 107 height 20
drag, startPoint x: 567, startPoint y: 202, endPoint x: 579, endPoint y: 210, distance: 14.5
click at [567, 202] on select "Choose an option... Pending Applied Excluded (Questions) Excluded (Expired) Exc…" at bounding box center [587, 202] width 107 height 20
click at [534, 192] on select "Choose an option... Pending Applied Excluded (Questions) Excluded (Expired) Exc…" at bounding box center [587, 202] width 107 height 20
select select ""pending""
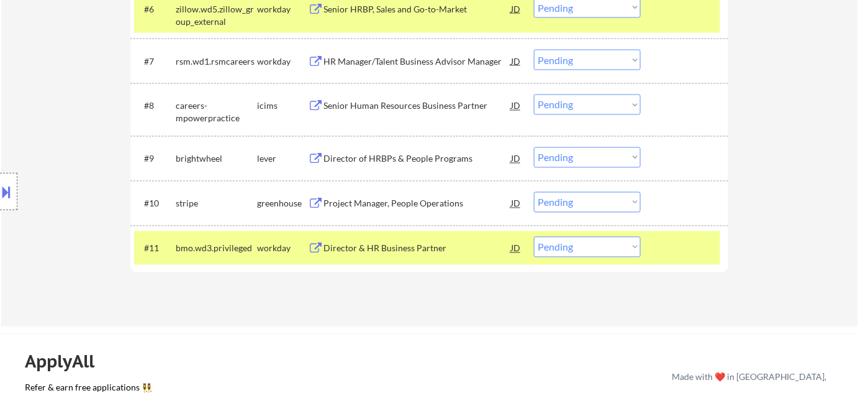
click at [378, 246] on div "Director & HR Business Partner" at bounding box center [418, 248] width 188 height 12
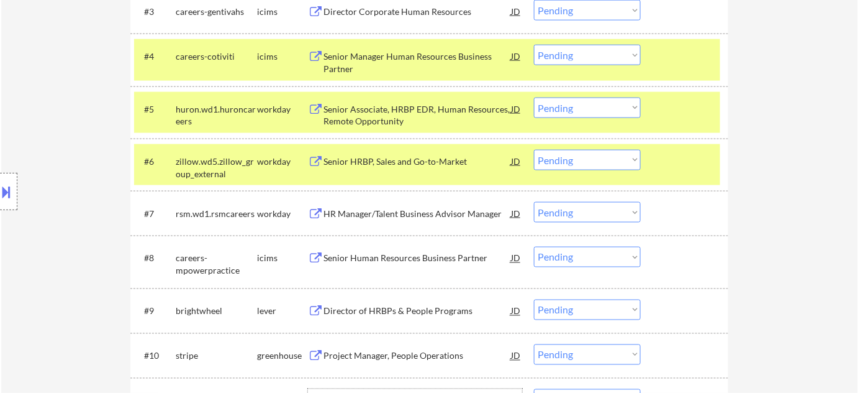
scroll to position [350, 0]
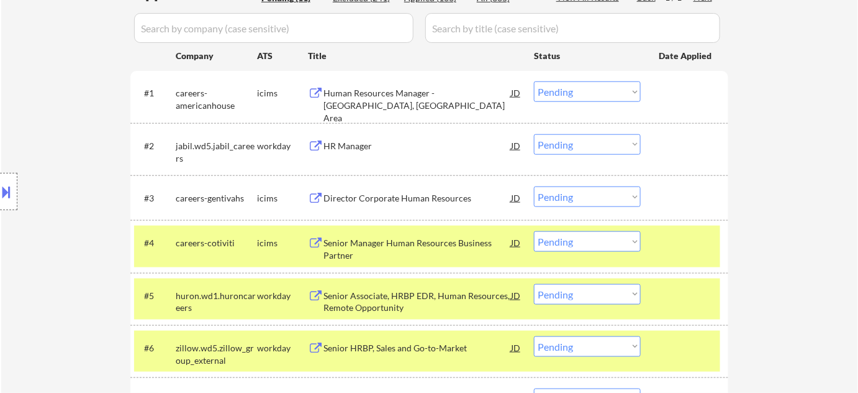
click at [425, 94] on div "Human Resources Manager - Chicago, IL Area" at bounding box center [418, 105] width 188 height 37
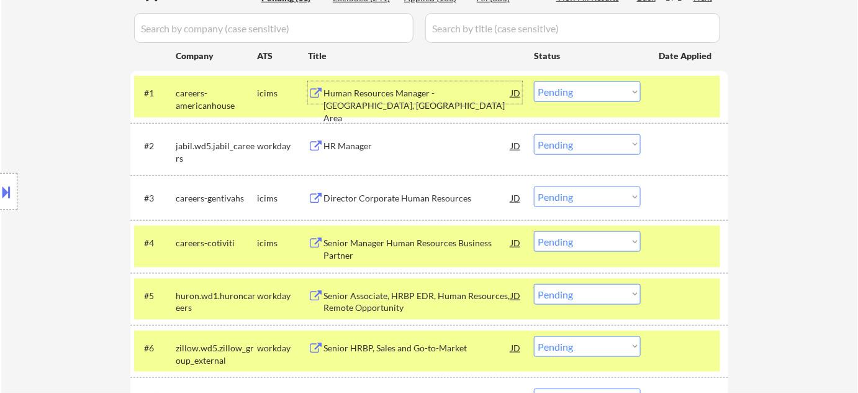
click at [588, 94] on select "Choose an option... Pending Applied Excluded (Questions) Excluded (Expired) Exc…" at bounding box center [587, 91] width 107 height 20
click at [534, 81] on select "Choose an option... Pending Applied Excluded (Questions) Excluded (Expired) Exc…" at bounding box center [587, 91] width 107 height 20
select select ""pending""
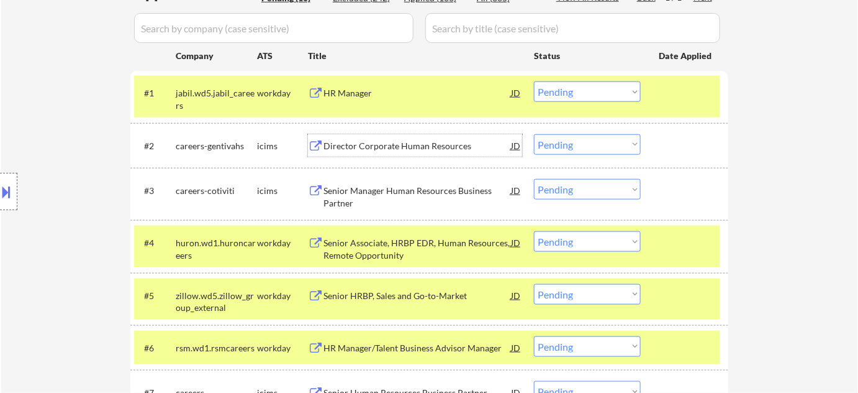
click at [379, 143] on div "Director Corporate Human Resources" at bounding box center [418, 146] width 188 height 12
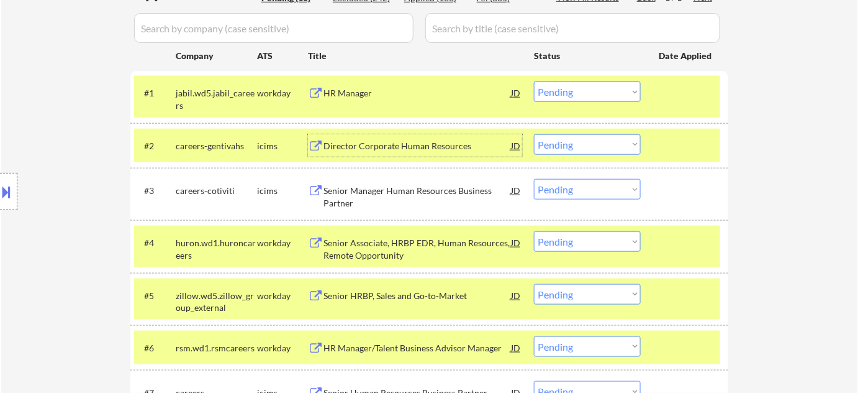
click at [594, 142] on select "Choose an option... Pending Applied Excluded (Questions) Excluded (Expired) Exc…" at bounding box center [587, 144] width 107 height 20
click at [534, 134] on select "Choose an option... Pending Applied Excluded (Questions) Excluded (Expired) Exc…" at bounding box center [587, 144] width 107 height 20
click at [6, 193] on button at bounding box center [7, 191] width 14 height 20
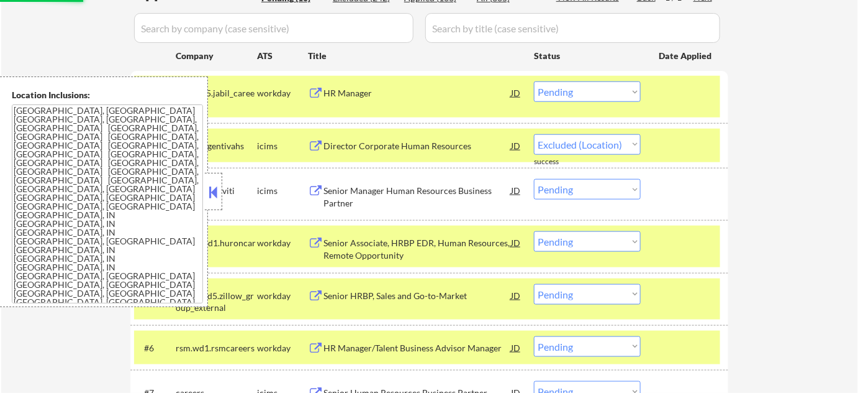
select select ""pending""
click at [213, 193] on button at bounding box center [214, 192] width 14 height 19
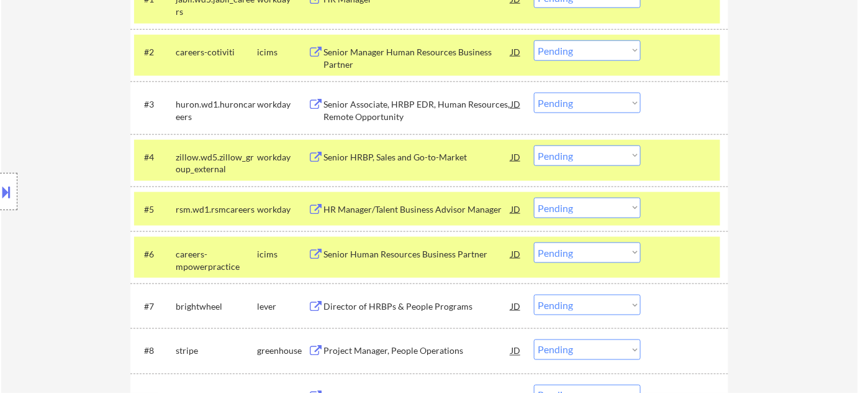
scroll to position [463, 0]
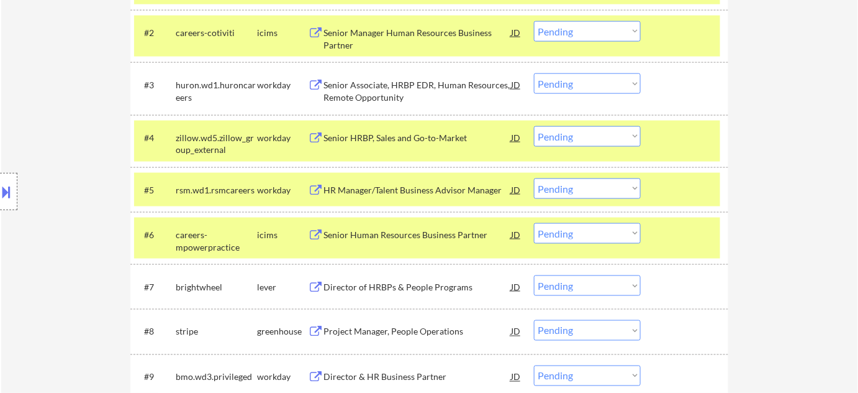
click at [428, 188] on div "HR Manager/Talent Business Advisor Manager" at bounding box center [418, 190] width 188 height 12
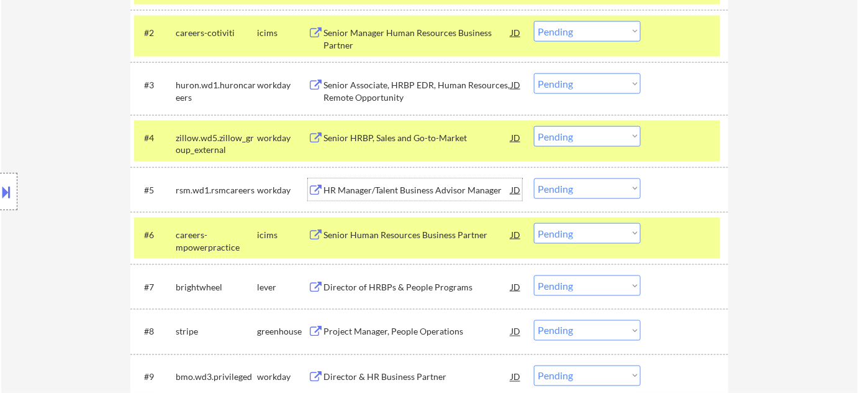
click at [425, 233] on div "Senior Human Resources Business Partner" at bounding box center [418, 235] width 188 height 12
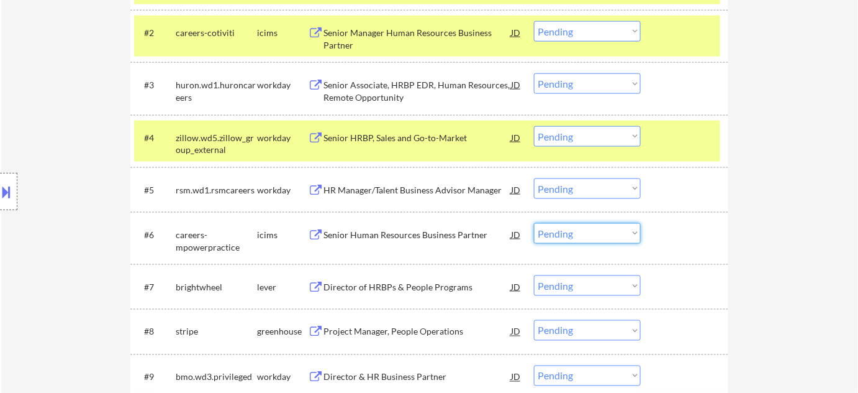
click at [592, 232] on select "Choose an option... Pending Applied Excluded (Questions) Excluded (Expired) Exc…" at bounding box center [587, 233] width 107 height 20
click at [534, 223] on select "Choose an option... Pending Applied Excluded (Questions) Excluded (Expired) Exc…" at bounding box center [587, 233] width 107 height 20
select select ""pending""
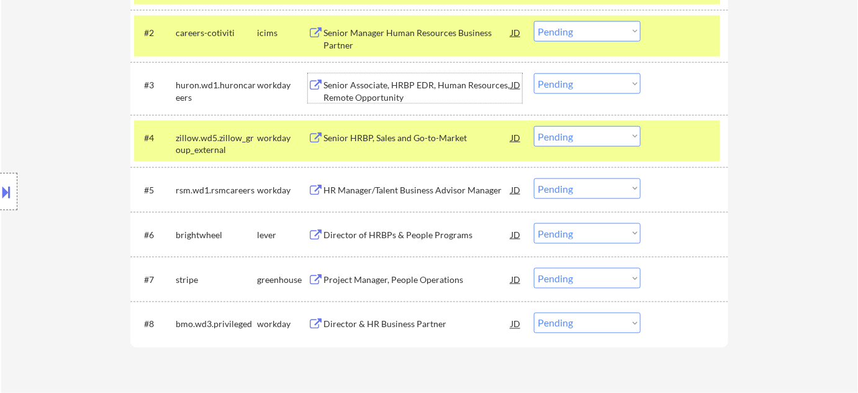
click at [386, 88] on div "Senior Associate, HRBP EDR, Human Resources, Remote Opportunity" at bounding box center [418, 91] width 188 height 24
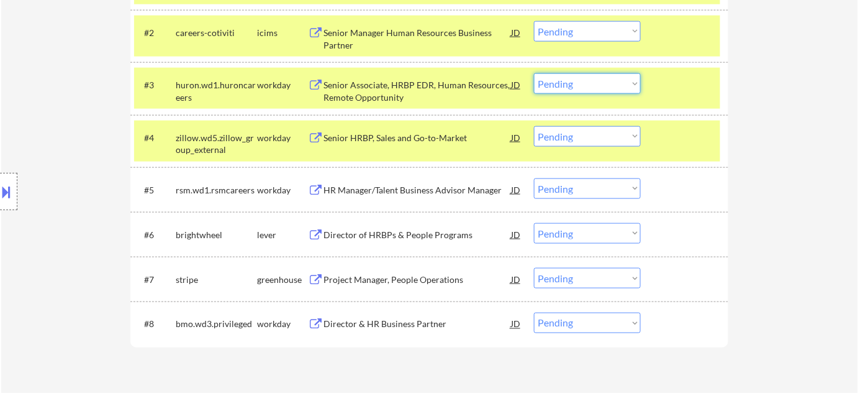
click at [583, 85] on select "Choose an option... Pending Applied Excluded (Questions) Excluded (Expired) Exc…" at bounding box center [587, 83] width 107 height 20
click at [534, 73] on select "Choose an option... Pending Applied Excluded (Questions) Excluded (Expired) Exc…" at bounding box center [587, 83] width 107 height 20
select select ""pending""
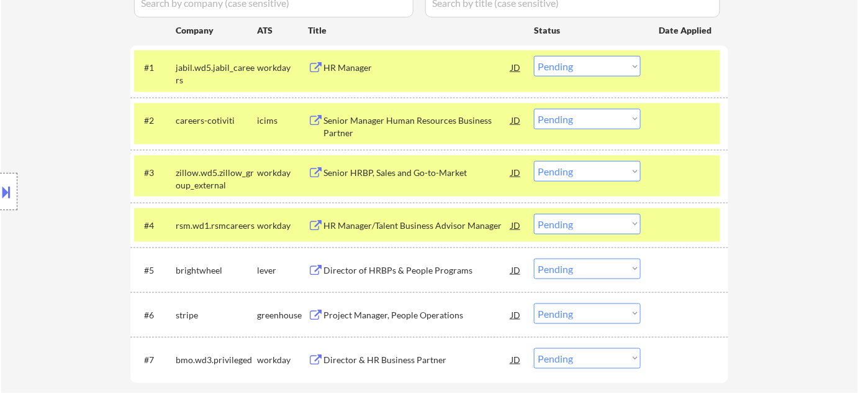
scroll to position [350, 0]
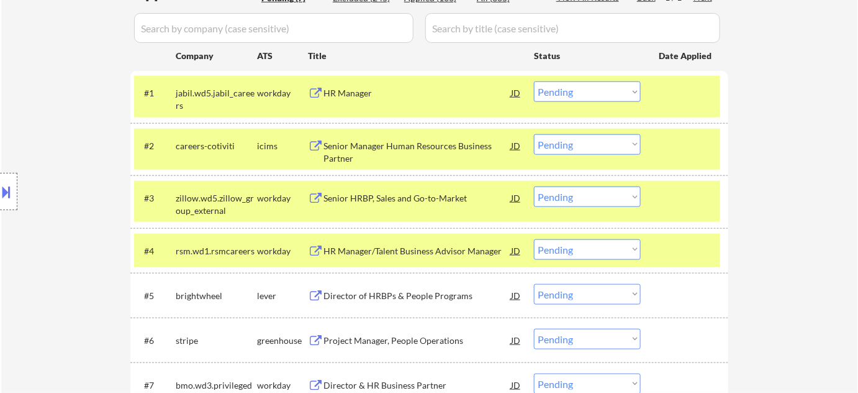
click at [350, 148] on div "Senior Manager Human Resources Business Partner" at bounding box center [418, 152] width 188 height 24
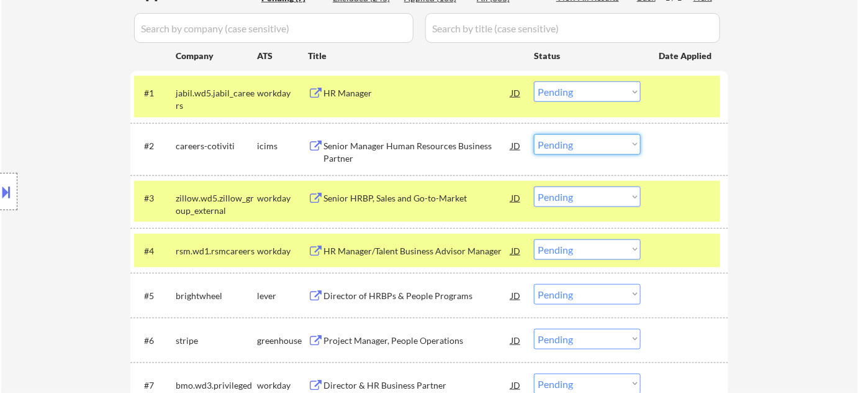
click at [550, 141] on select "Choose an option... Pending Applied Excluded (Questions) Excluded (Expired) Exc…" at bounding box center [587, 144] width 107 height 20
drag, startPoint x: 584, startPoint y: 145, endPoint x: 593, endPoint y: 153, distance: 12.3
click at [584, 145] on select "Choose an option... Pending Applied Excluded (Questions) Excluded (Expired) Exc…" at bounding box center [587, 144] width 107 height 20
click at [534, 134] on select "Choose an option... Pending Applied Excluded (Questions) Excluded (Expired) Exc…" at bounding box center [587, 144] width 107 height 20
select select ""pending""
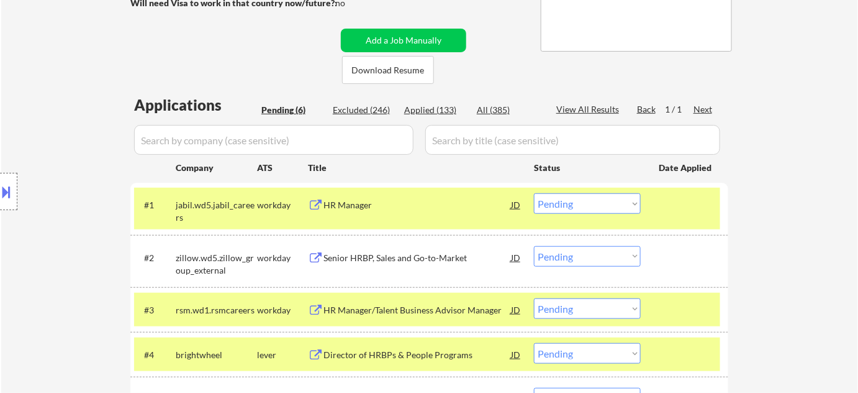
scroll to position [181, 0]
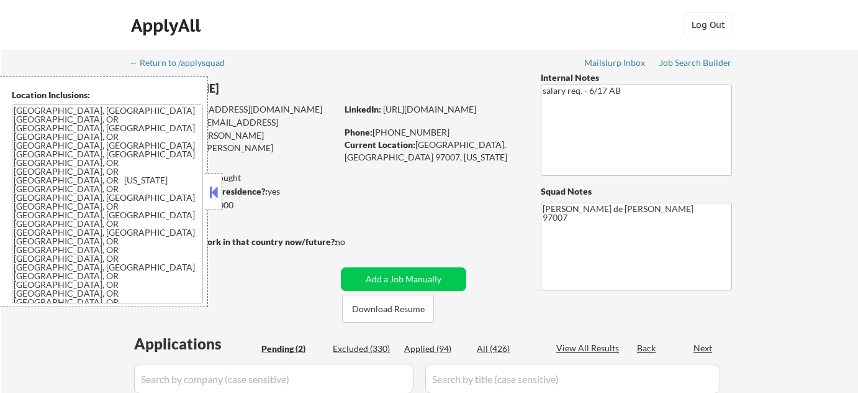
select select ""pending""
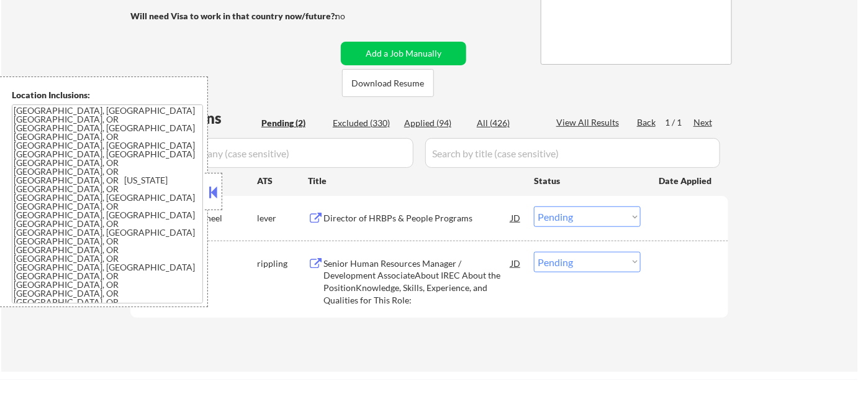
click at [215, 190] on button at bounding box center [214, 192] width 14 height 19
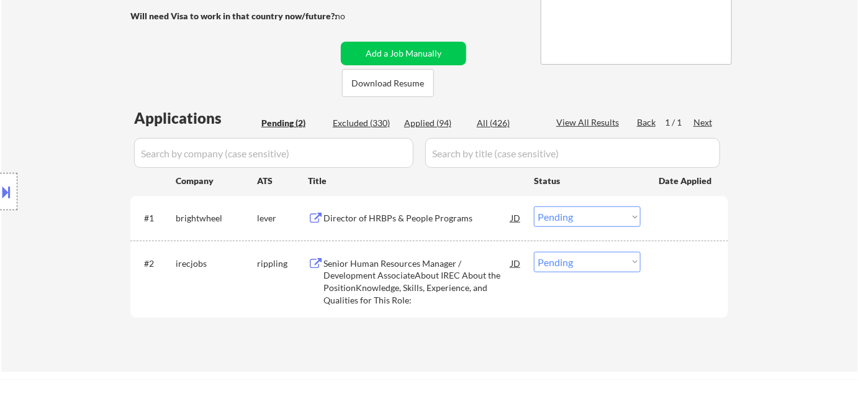
click at [559, 220] on select "Choose an option... Pending Applied Excluded (Questions) Excluded (Expired) Exc…" at bounding box center [587, 216] width 107 height 20
click at [505, 326] on div "Applications Pending (2) Excluded (330) Applied (94) All (426) View All Results…" at bounding box center [429, 227] width 598 height 240
click at [437, 273] on div "Senior Human Resources Manager / Development AssociateAbout IREC About the Posi…" at bounding box center [418, 281] width 188 height 48
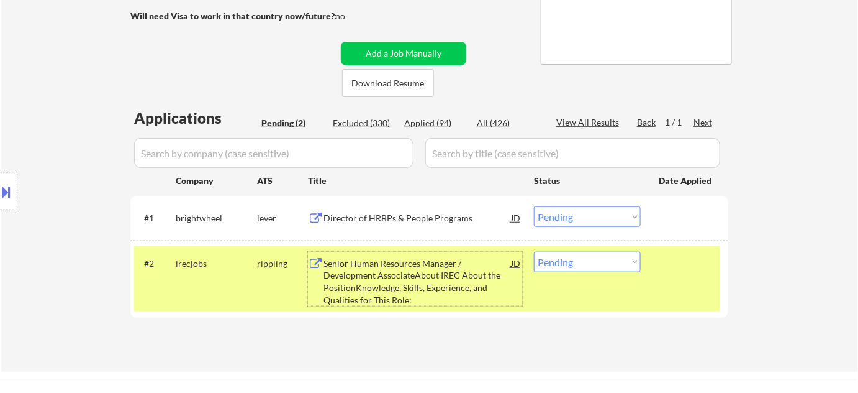
click at [595, 257] on select "Choose an option... Pending Applied Excluded (Questions) Excluded (Expired) Exc…" at bounding box center [587, 262] width 107 height 20
select select ""excluded__salary_""
click at [534, 252] on select "Choose an option... Pending Applied Excluded (Questions) Excluded (Expired) Exc…" at bounding box center [587, 262] width 107 height 20
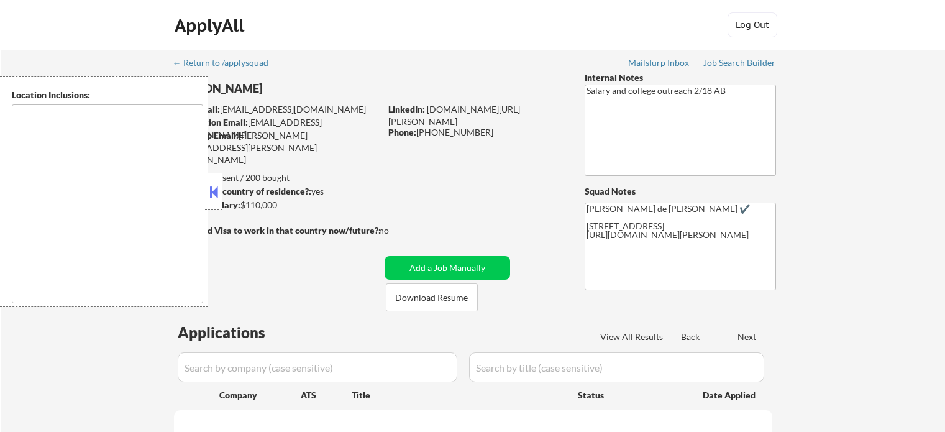
type textarea "[GEOGRAPHIC_DATA], [GEOGRAPHIC_DATA] [GEOGRAPHIC_DATA], [GEOGRAPHIC_DATA] [GEOG…"
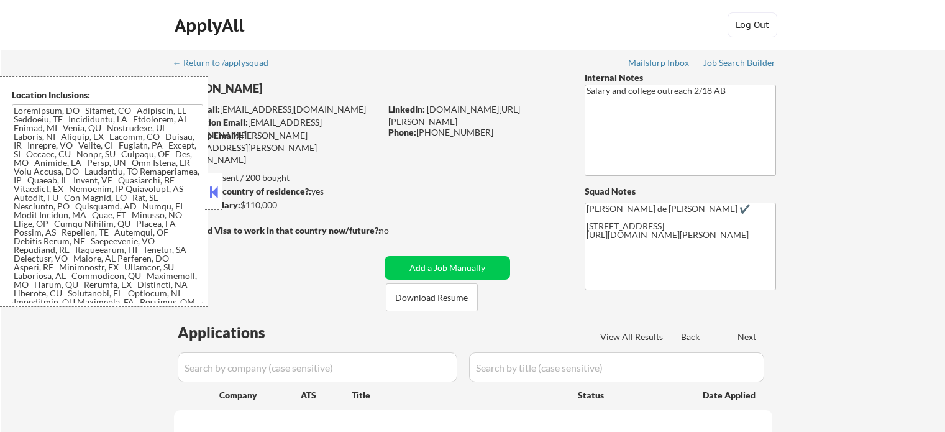
select select ""pending""
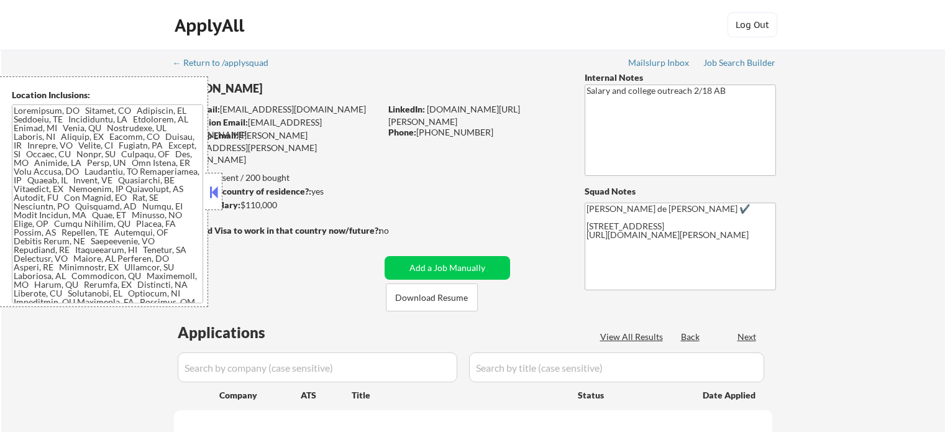
select select ""pending""
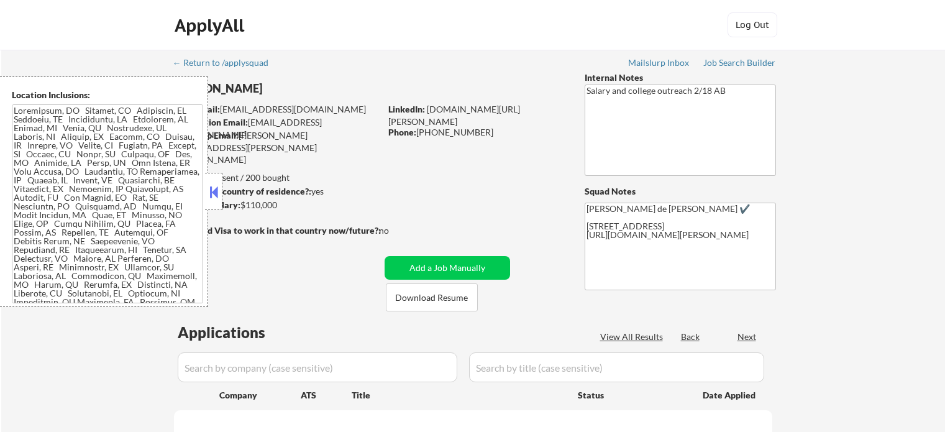
select select ""pending""
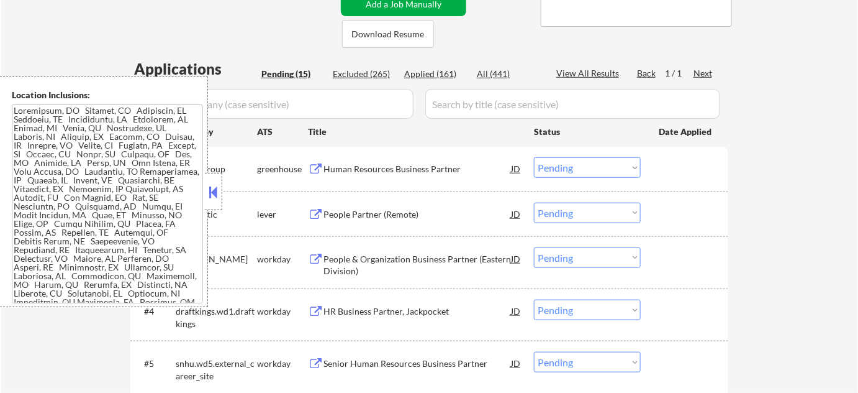
scroll to position [112, 0]
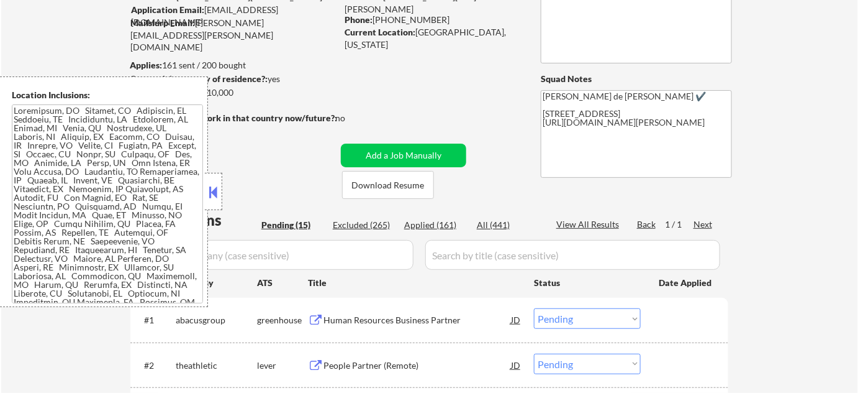
click at [210, 193] on button at bounding box center [214, 192] width 14 height 19
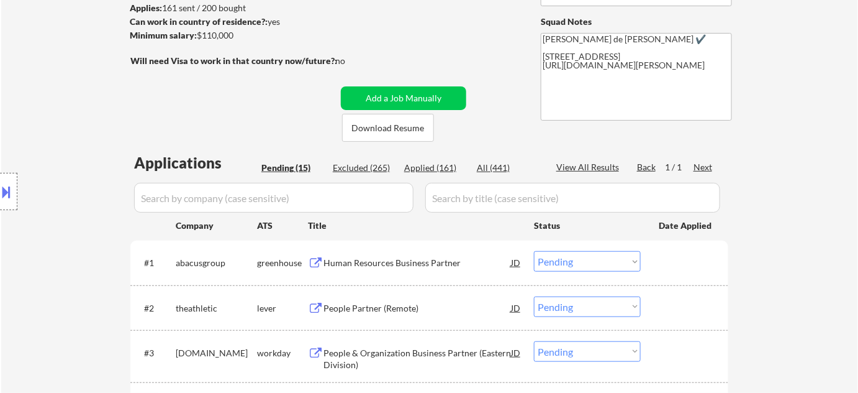
scroll to position [169, 0]
click at [389, 262] on div "Human Resources Business Partner" at bounding box center [418, 263] width 188 height 12
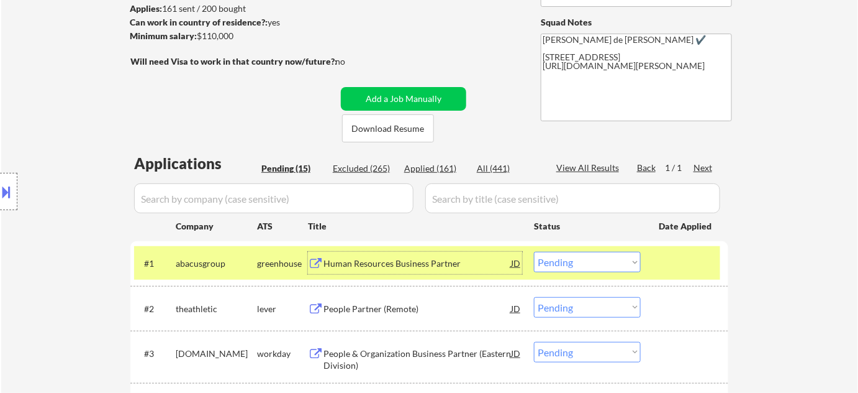
click at [376, 311] on div "People Partner (Remote)" at bounding box center [418, 308] width 188 height 12
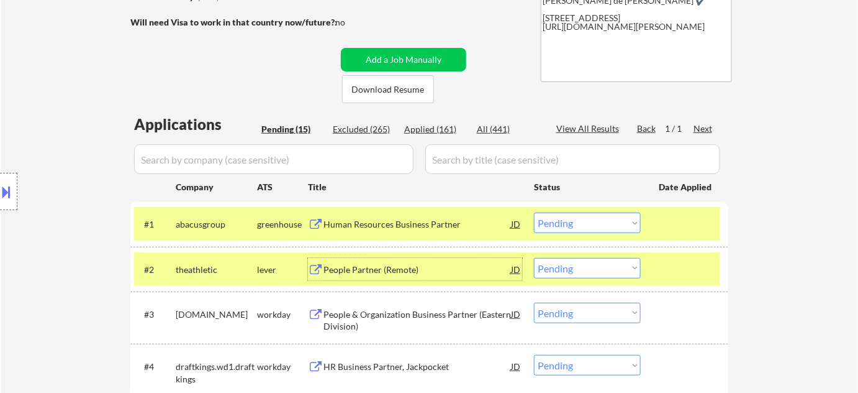
scroll to position [225, 0]
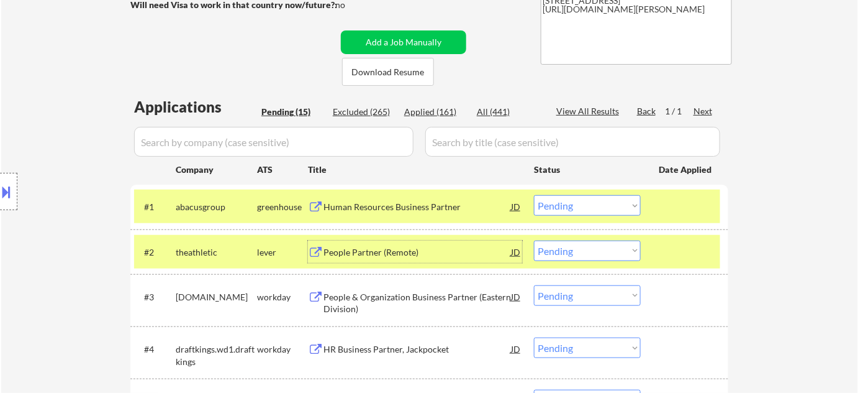
click at [560, 211] on select "Choose an option... Pending Applied Excluded (Questions) Excluded (Expired) Exc…" at bounding box center [587, 205] width 107 height 20
click at [534, 195] on select "Choose an option... Pending Applied Excluded (Questions) Excluded (Expired) Exc…" at bounding box center [587, 205] width 107 height 20
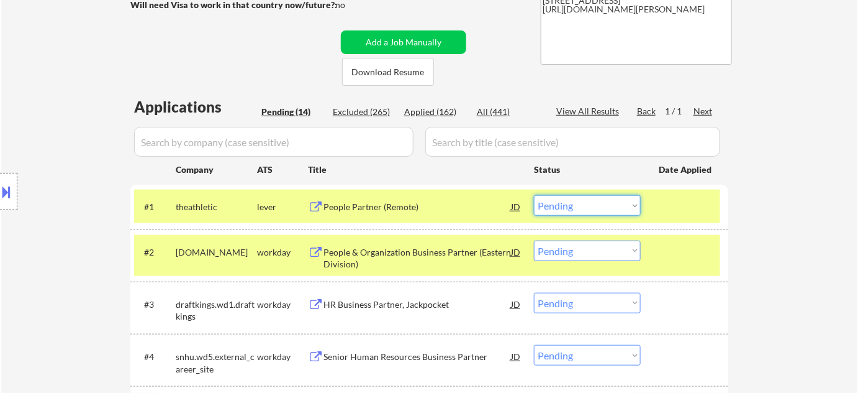
click at [563, 202] on select "Choose an option... Pending Applied Excluded (Questions) Excluded (Expired) Exc…" at bounding box center [587, 205] width 107 height 20
click at [534, 195] on select "Choose an option... Pending Applied Excluded (Questions) Excluded (Expired) Exc…" at bounding box center [587, 205] width 107 height 20
select select ""pending""
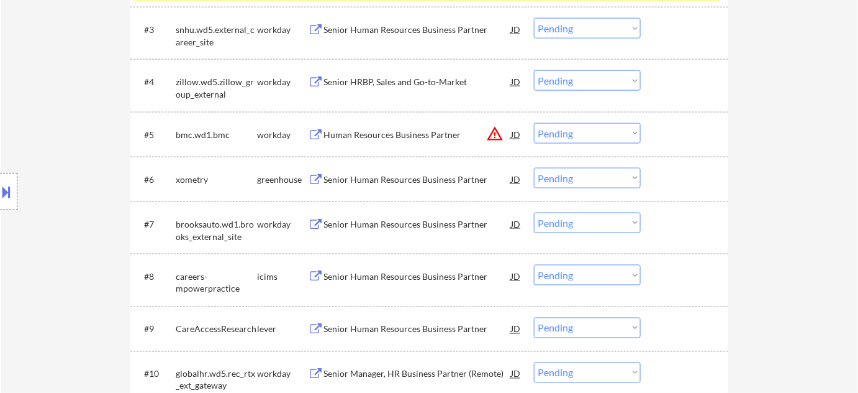
scroll to position [508, 0]
click at [424, 183] on div "Senior Human Resources Business Partner" at bounding box center [418, 179] width 188 height 12
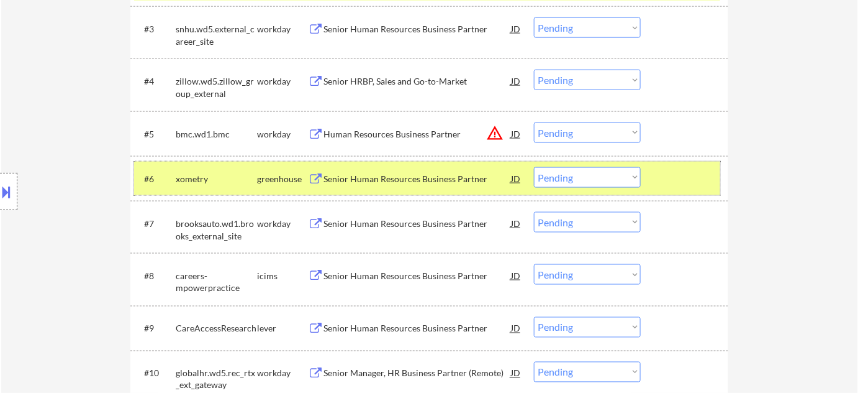
click at [586, 186] on div "#6 xometry greenhouse Senior Human Resources Business Partner JD warning_amber …" at bounding box center [427, 178] width 586 height 34
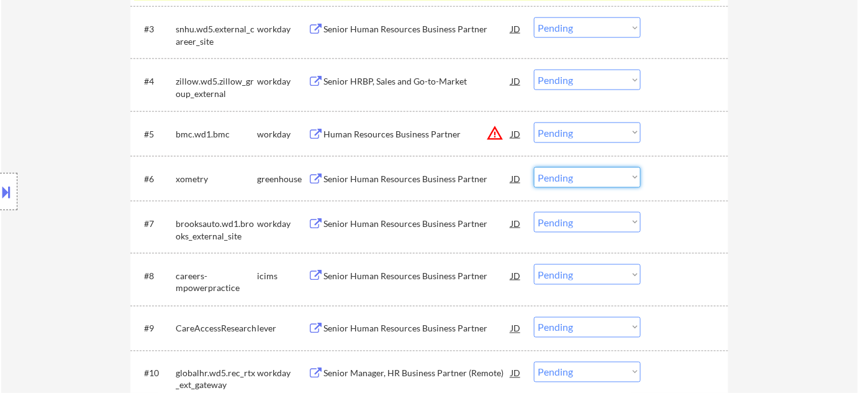
drag, startPoint x: 607, startPoint y: 176, endPoint x: 615, endPoint y: 184, distance: 11.5
click at [607, 175] on select "Choose an option... Pending Applied Excluded (Questions) Excluded (Expired) Exc…" at bounding box center [587, 177] width 107 height 20
click at [534, 167] on select "Choose an option... Pending Applied Excluded (Questions) Excluded (Expired) Exc…" at bounding box center [587, 177] width 107 height 20
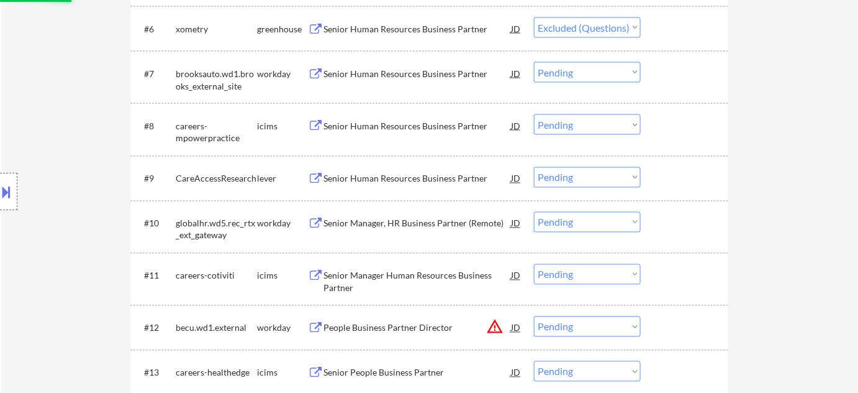
scroll to position [677, 0]
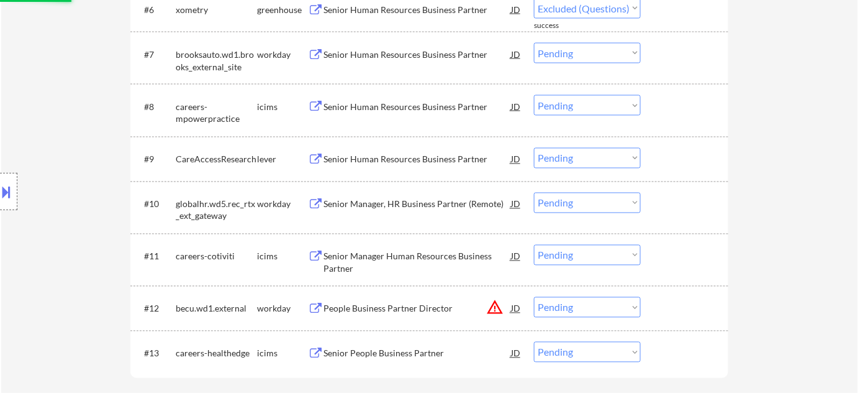
click at [412, 154] on div "Senior Human Resources Business Partner" at bounding box center [418, 159] width 188 height 12
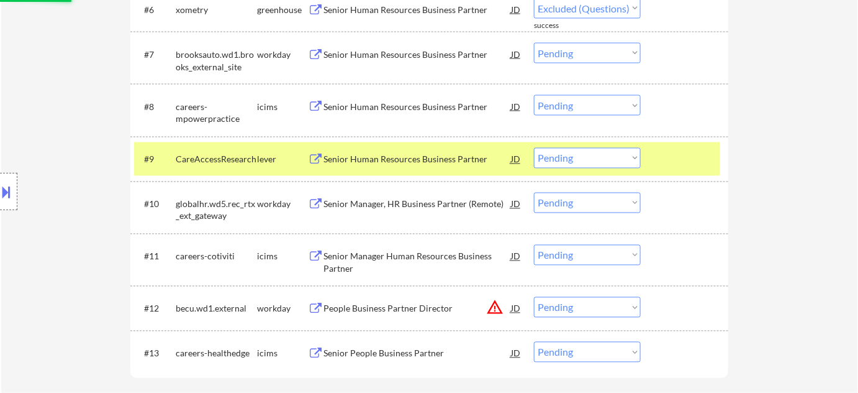
select select ""pending""
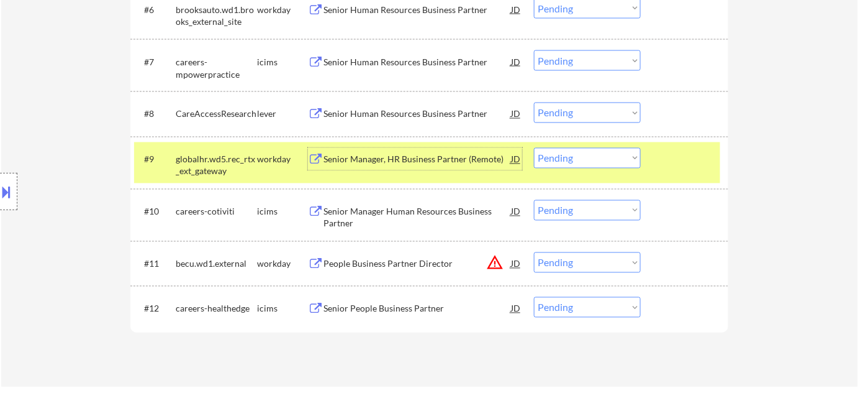
drag, startPoint x: 596, startPoint y: 112, endPoint x: 594, endPoint y: 121, distance: 9.6
click at [596, 112] on select "Choose an option... Pending Applied Excluded (Questions) Excluded (Expired) Exc…" at bounding box center [587, 112] width 107 height 20
click at [534, 102] on select "Choose an option... Pending Applied Excluded (Questions) Excluded (Expired) Exc…" at bounding box center [587, 112] width 107 height 20
select select ""pending""
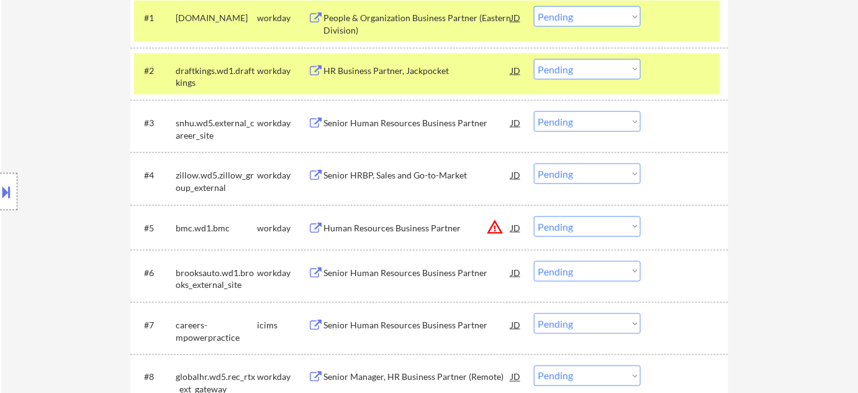
scroll to position [395, 0]
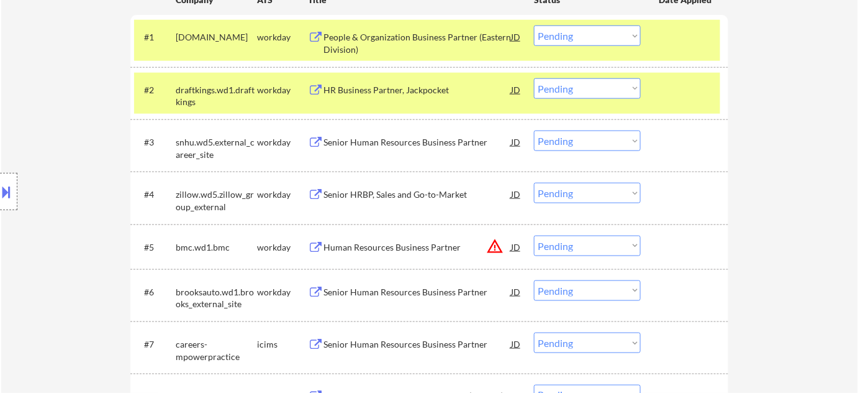
click at [404, 140] on div "Senior Human Resources Business Partner" at bounding box center [418, 142] width 188 height 12
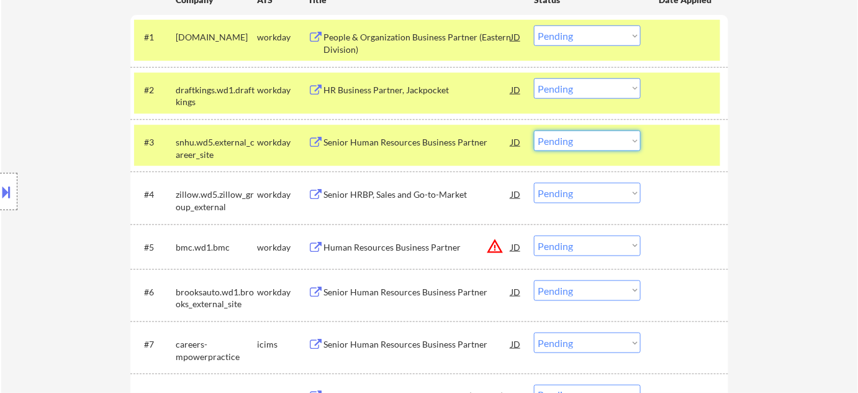
click at [565, 142] on select "Choose an option... Pending Applied Excluded (Questions) Excluded (Expired) Exc…" at bounding box center [587, 140] width 107 height 20
click at [534, 130] on select "Choose an option... Pending Applied Excluded (Questions) Excluded (Expired) Exc…" at bounding box center [587, 140] width 107 height 20
click at [401, 92] on div "HR Business Partner, Jackpocket" at bounding box center [418, 90] width 188 height 12
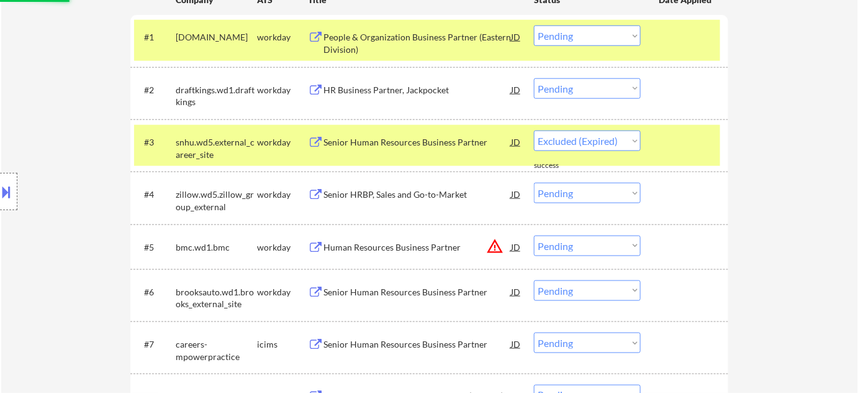
select select ""pending""
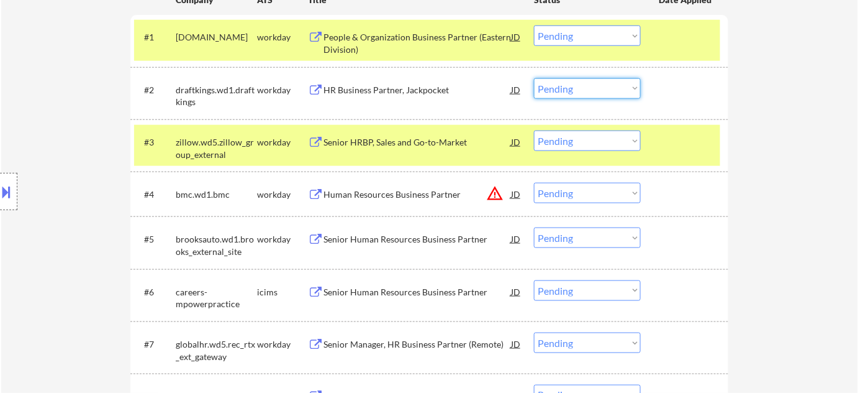
drag, startPoint x: 583, startPoint y: 91, endPoint x: 579, endPoint y: 96, distance: 6.7
click at [583, 91] on select "Choose an option... Pending Applied Excluded (Questions) Excluded (Expired) Exc…" at bounding box center [587, 88] width 107 height 20
click at [534, 78] on select "Choose an option... Pending Applied Excluded (Questions) Excluded (Expired) Exc…" at bounding box center [587, 88] width 107 height 20
select select ""pending""
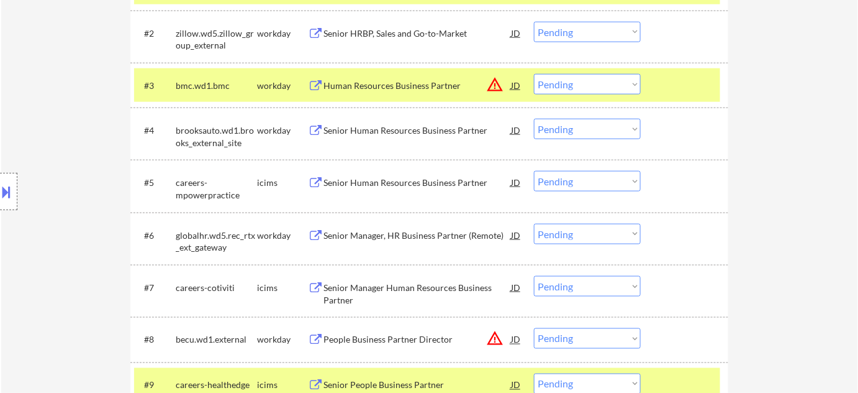
scroll to position [508, 0]
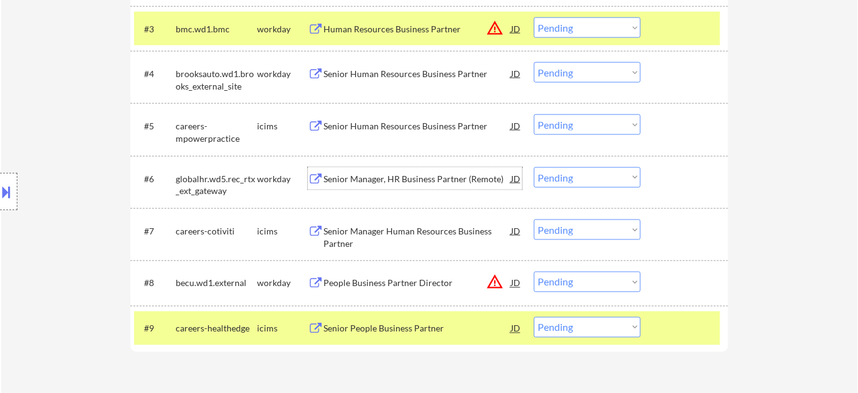
click at [439, 175] on div "Senior Manager, HR Business Partner (Remote)" at bounding box center [418, 179] width 188 height 12
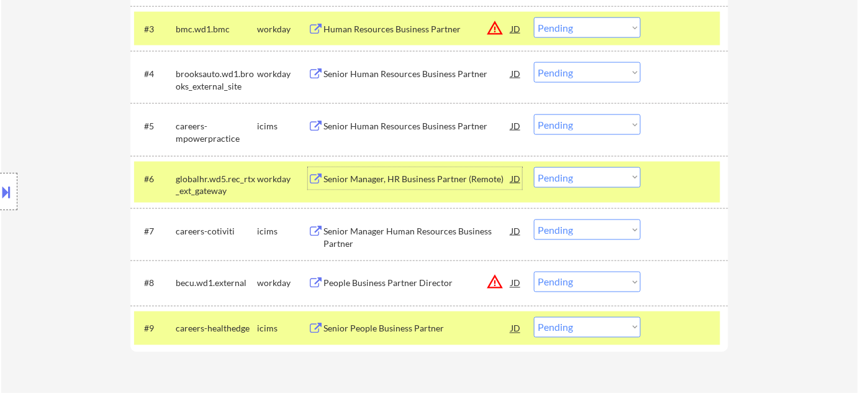
click at [604, 180] on select "Choose an option... Pending Applied Excluded (Questions) Excluded (Expired) Exc…" at bounding box center [587, 177] width 107 height 20
click at [534, 167] on select "Choose an option... Pending Applied Excluded (Questions) Excluded (Expired) Exc…" at bounding box center [587, 177] width 107 height 20
select select ""pending""
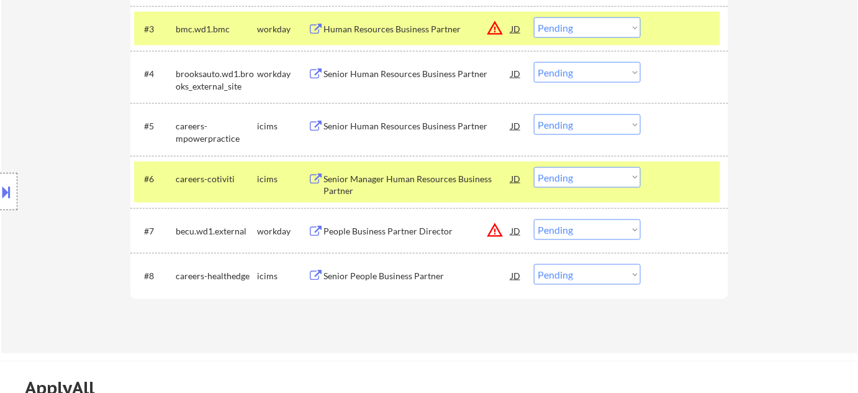
click at [439, 78] on div "Senior Human Resources Business Partner" at bounding box center [418, 74] width 188 height 12
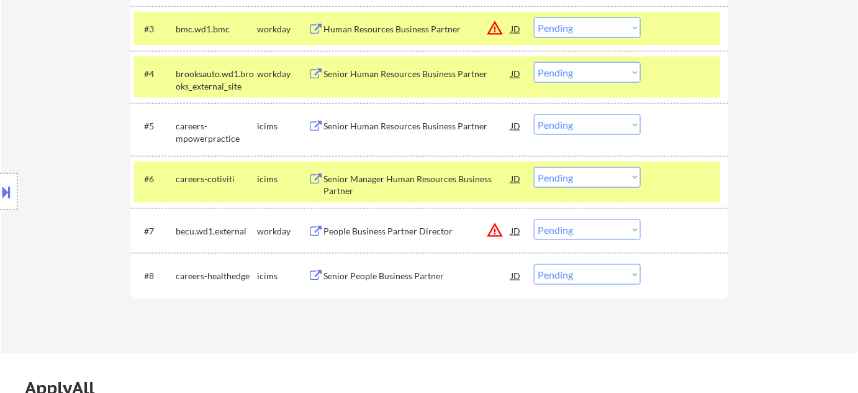
click at [6, 200] on button at bounding box center [7, 191] width 14 height 20
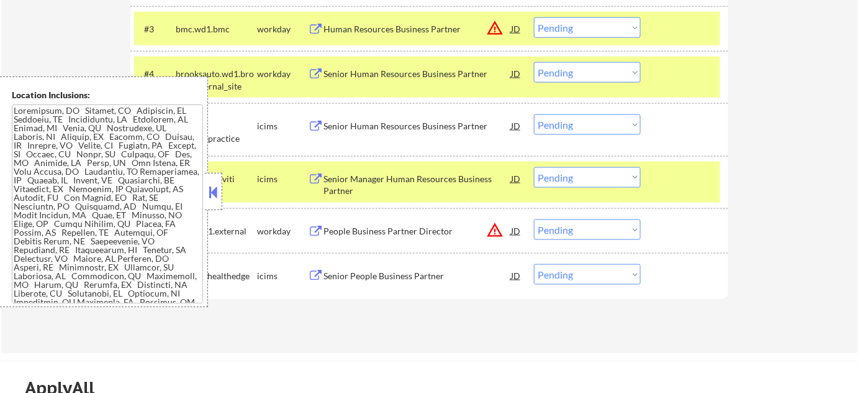
click at [217, 190] on button at bounding box center [214, 192] width 14 height 19
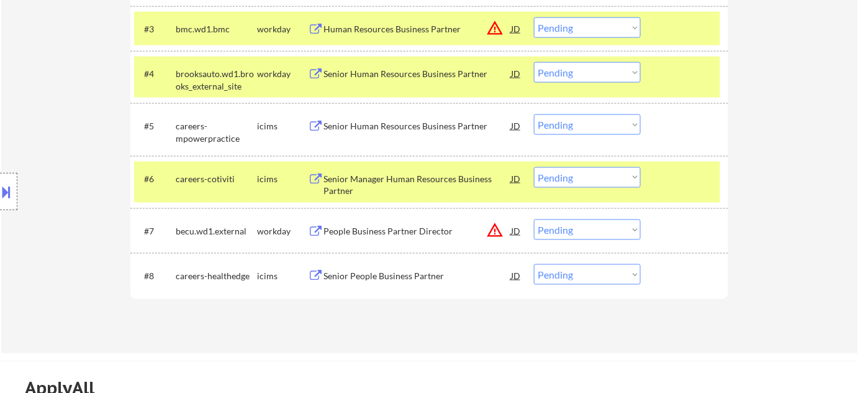
click at [568, 72] on select "Choose an option... Pending Applied Excluded (Questions) Excluded (Expired) Exc…" at bounding box center [587, 72] width 107 height 20
click at [534, 62] on select "Choose an option... Pending Applied Excluded (Questions) Excluded (Expired) Exc…" at bounding box center [587, 72] width 107 height 20
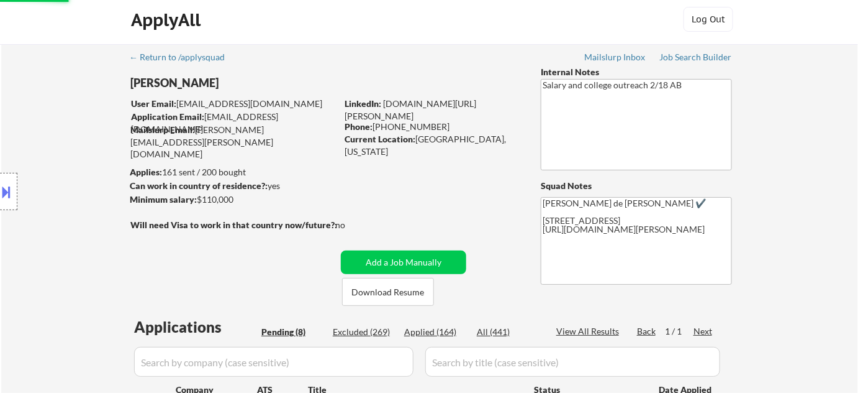
scroll to position [0, 0]
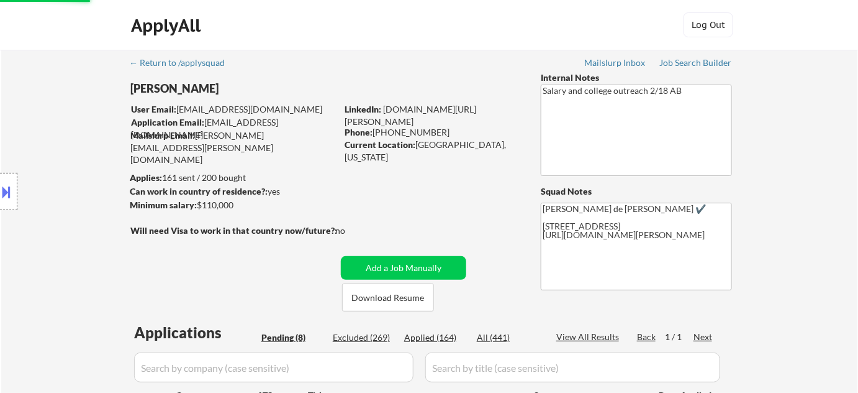
select select ""pending""
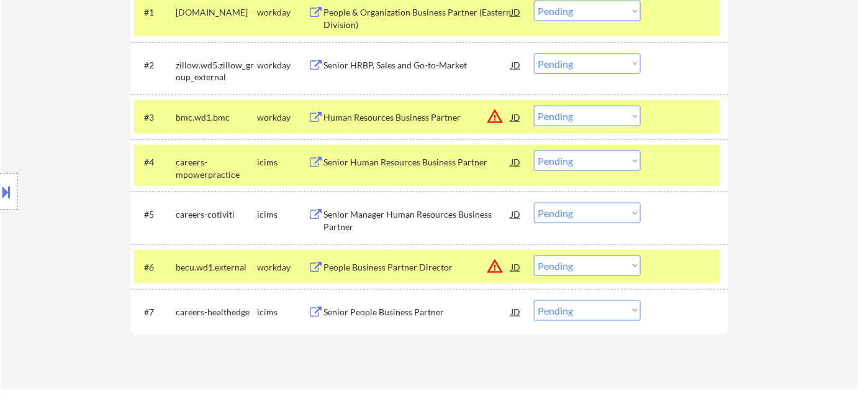
scroll to position [395, 0]
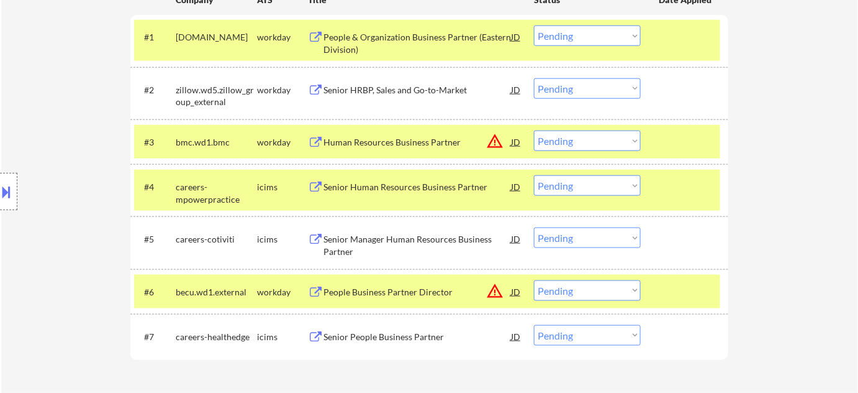
click at [600, 132] on select "Choose an option... Pending Applied Excluded (Questions) Excluded (Expired) Exc…" at bounding box center [587, 140] width 107 height 20
click at [534, 130] on select "Choose an option... Pending Applied Excluded (Questions) Excluded (Expired) Exc…" at bounding box center [587, 140] width 107 height 20
select select ""pending""
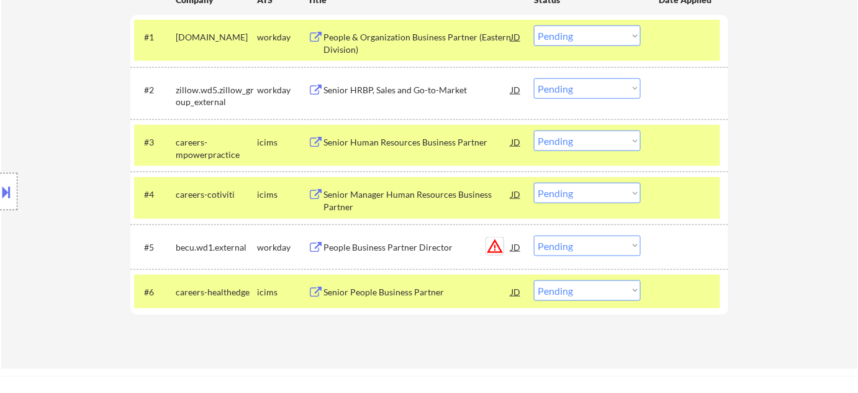
click at [493, 246] on button "warning_amber" at bounding box center [494, 245] width 17 height 17
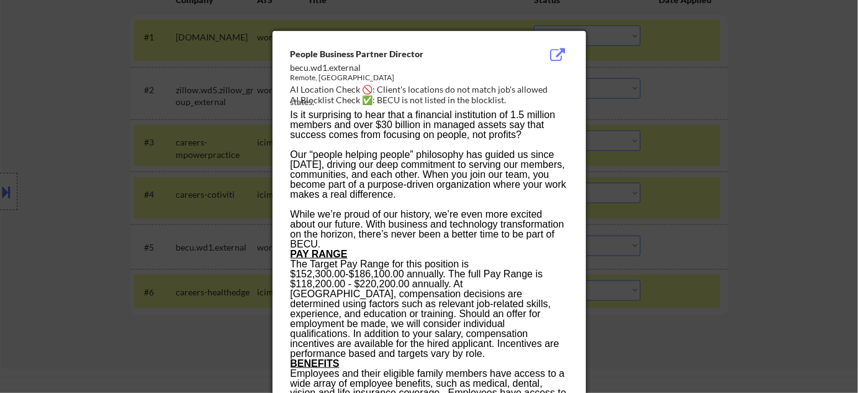
click at [693, 194] on div at bounding box center [429, 196] width 858 height 393
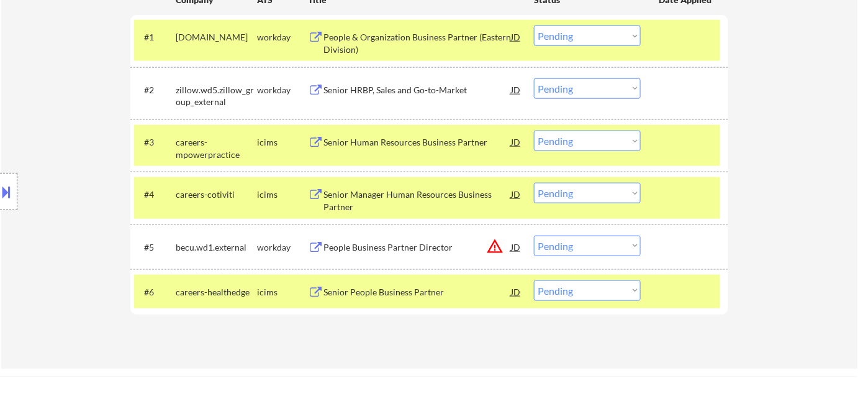
click at [13, 200] on button at bounding box center [7, 191] width 14 height 20
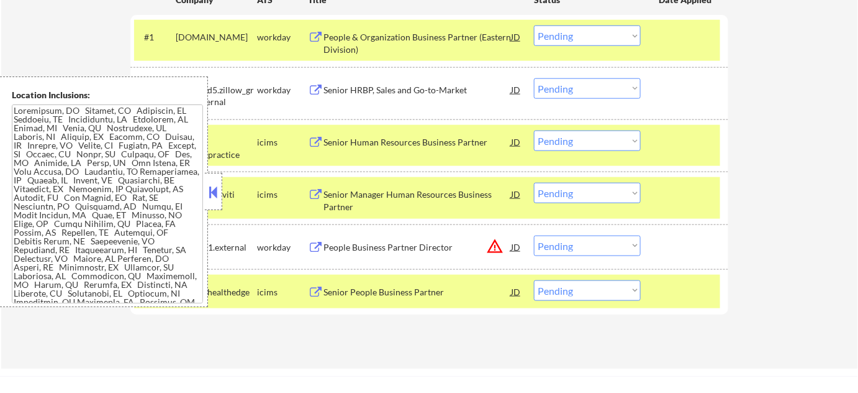
click at [217, 194] on button at bounding box center [214, 192] width 14 height 19
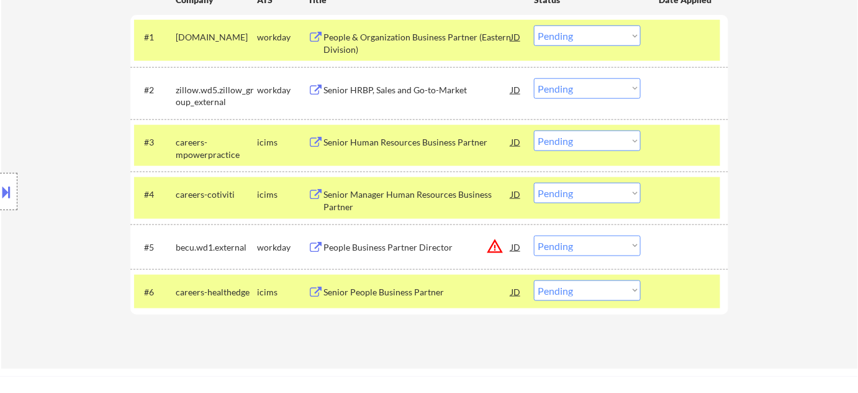
click at [583, 248] on select "Choose an option... Pending Applied Excluded (Questions) Excluded (Expired) Exc…" at bounding box center [587, 245] width 107 height 20
click at [534, 235] on select "Choose an option... Pending Applied Excluded (Questions) Excluded (Expired) Exc…" at bounding box center [587, 245] width 107 height 20
select select ""pending""
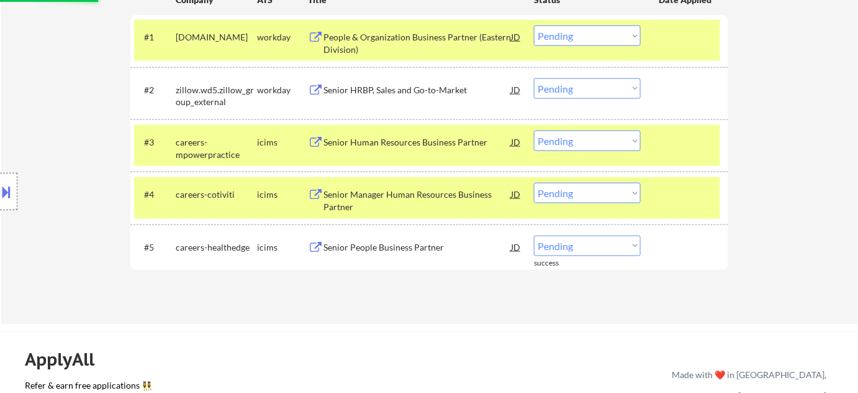
click at [429, 147] on div "Senior Human Resources Business Partner" at bounding box center [418, 142] width 188 height 12
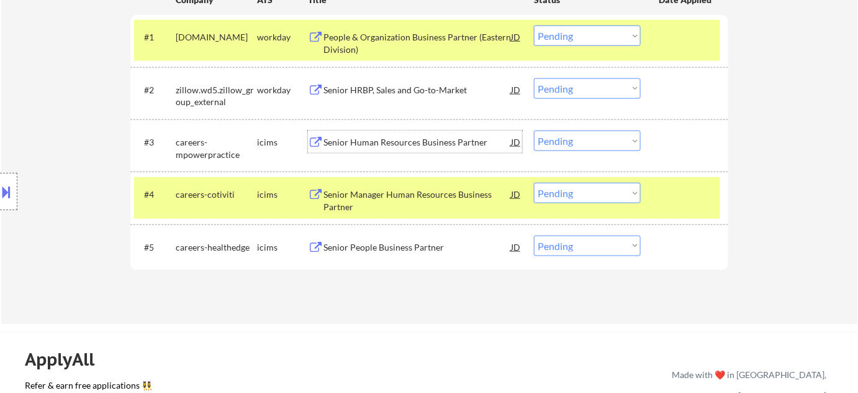
drag, startPoint x: 584, startPoint y: 141, endPoint x: 586, endPoint y: 149, distance: 8.3
click at [584, 141] on select "Choose an option... Pending Applied Excluded (Questions) Excluded (Expired) Exc…" at bounding box center [587, 140] width 107 height 20
click at [534, 130] on select "Choose an option... Pending Applied Excluded (Questions) Excluded (Expired) Exc…" at bounding box center [587, 140] width 107 height 20
select select ""pending""
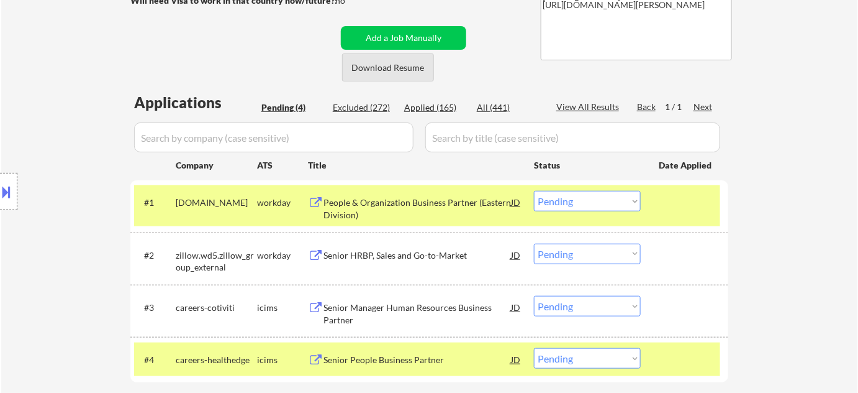
scroll to position [225, 0]
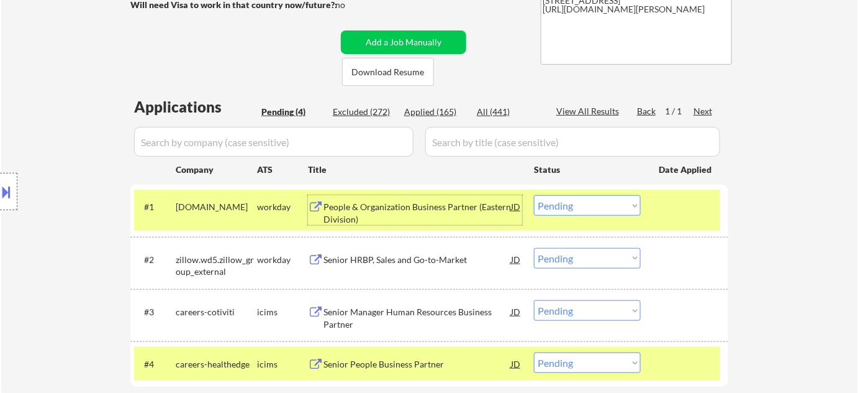
click at [389, 211] on div "People & Organization Business Partner (Eastern Division)" at bounding box center [418, 213] width 188 height 24
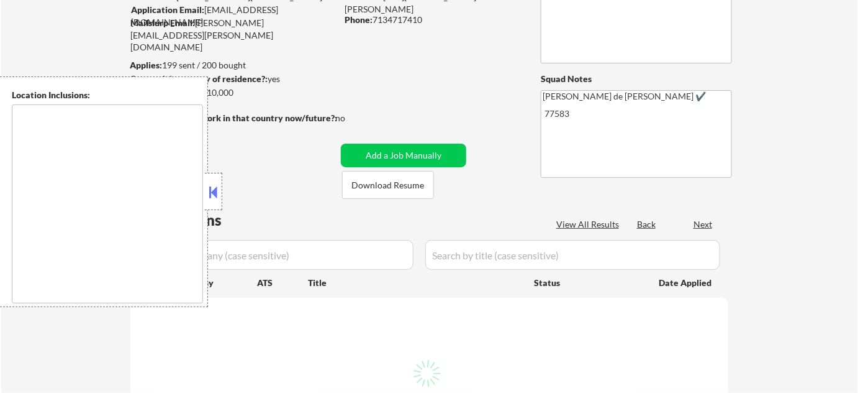
scroll to position [112, 0]
type textarea "remote"
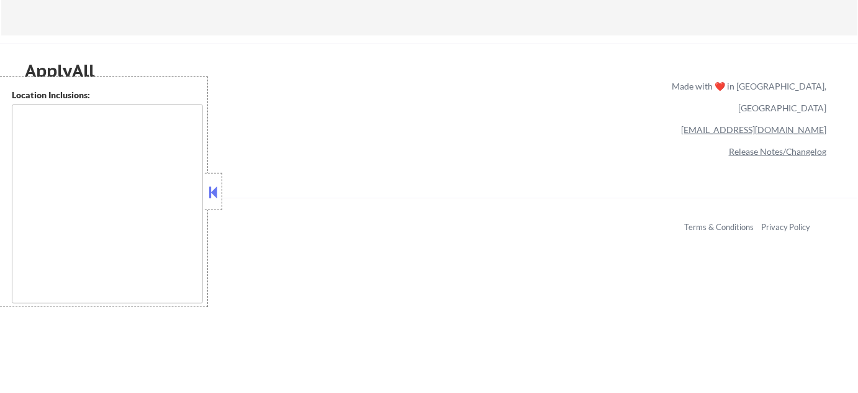
scroll to position [452, 0]
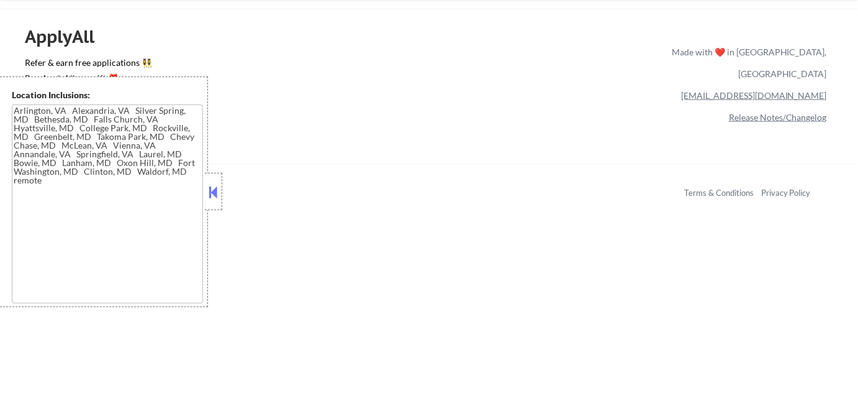
type textarea "[GEOGRAPHIC_DATA], [GEOGRAPHIC_DATA] [GEOGRAPHIC_DATA], [GEOGRAPHIC_DATA] [GEOG…"
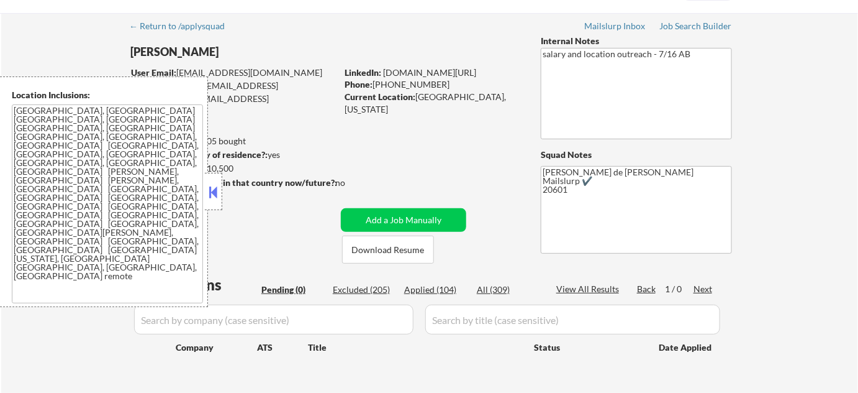
scroll to position [56, 0]
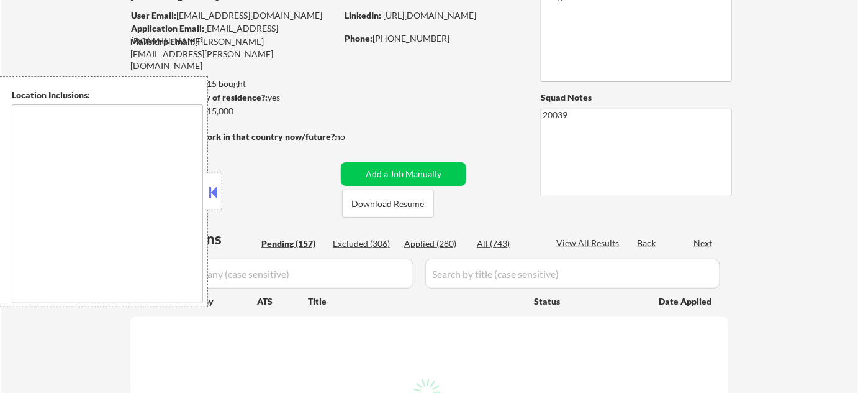
scroll to position [112, 0]
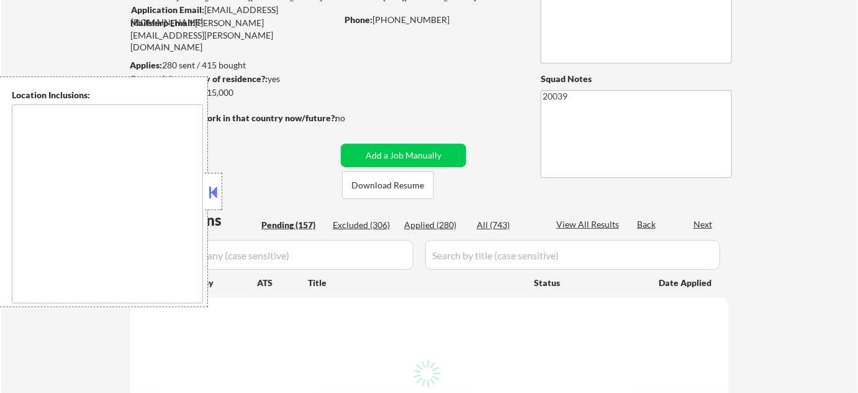
click at [214, 201] on button at bounding box center [214, 192] width 14 height 19
select select ""pending""
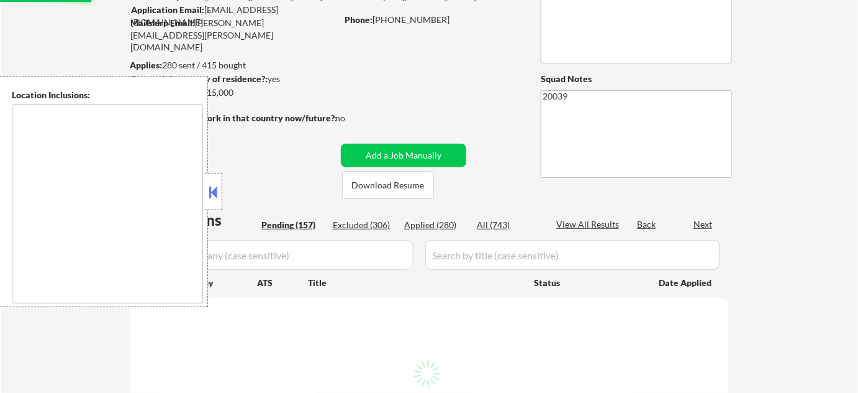
select select ""pending""
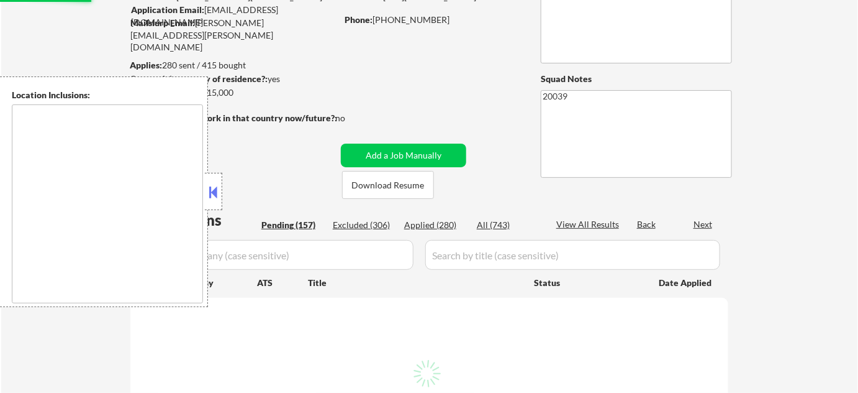
select select ""pending""
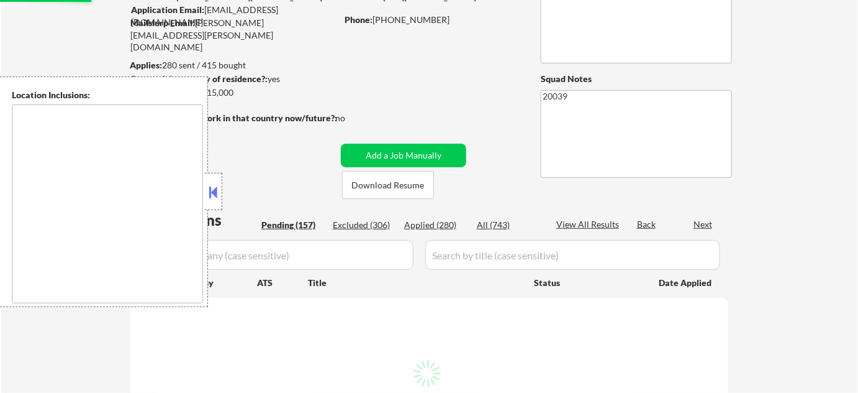
select select ""pending""
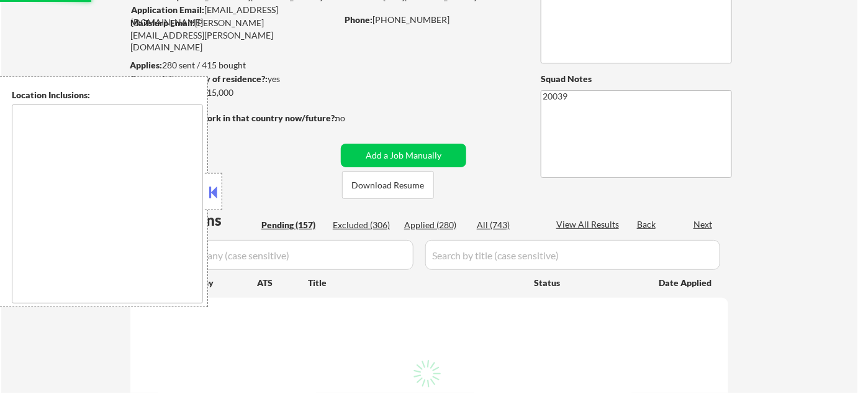
select select ""pending""
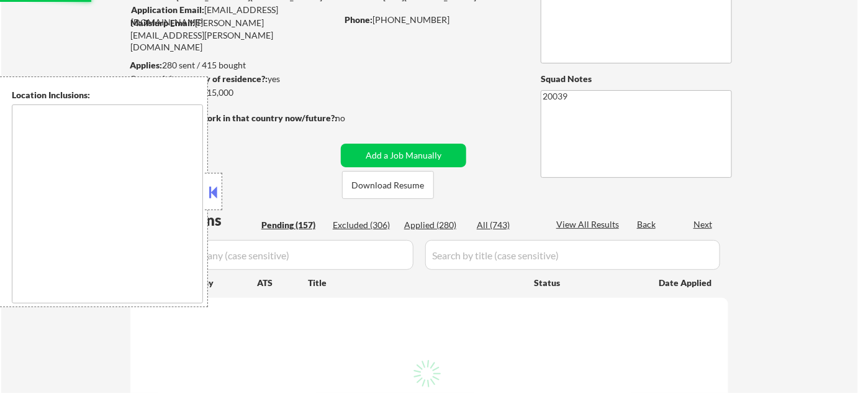
select select ""pending""
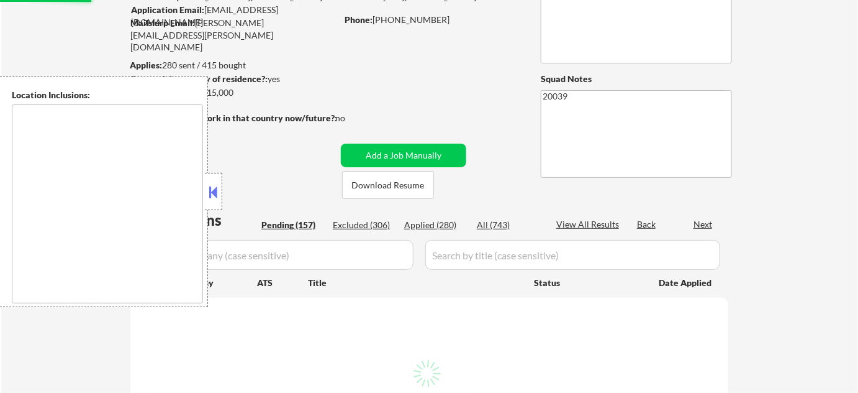
select select ""pending""
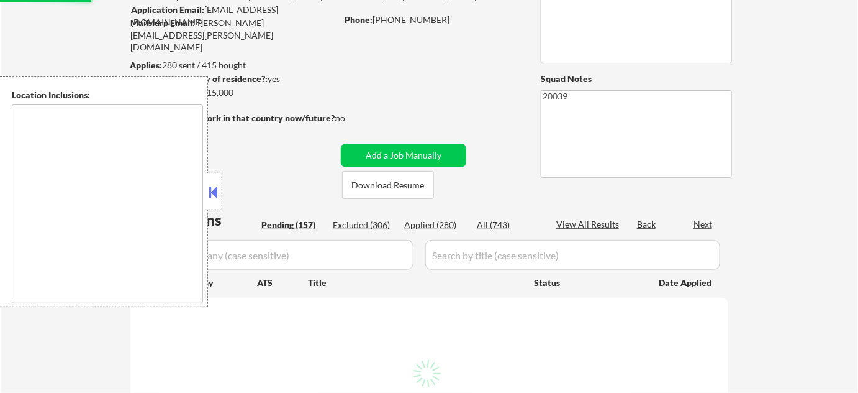
select select ""pending""
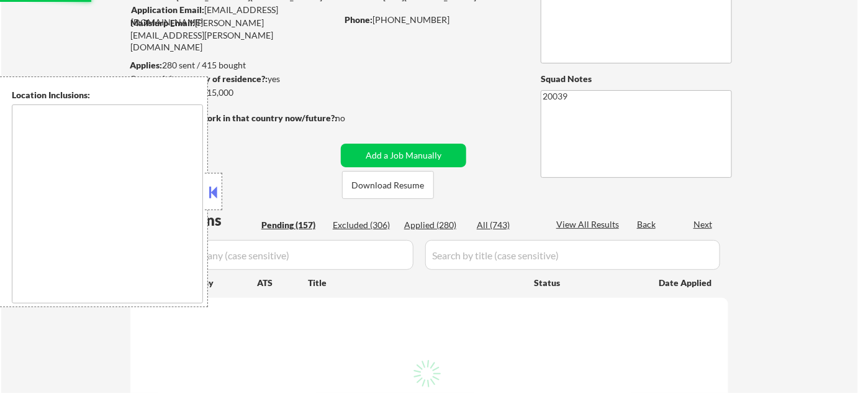
select select ""pending""
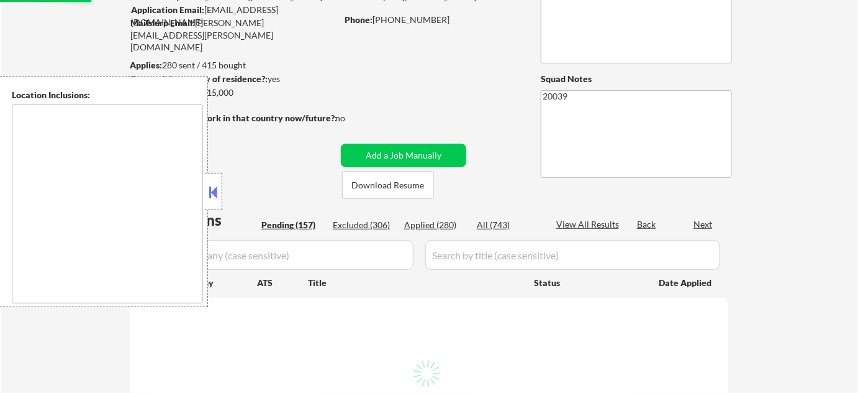
select select ""pending""
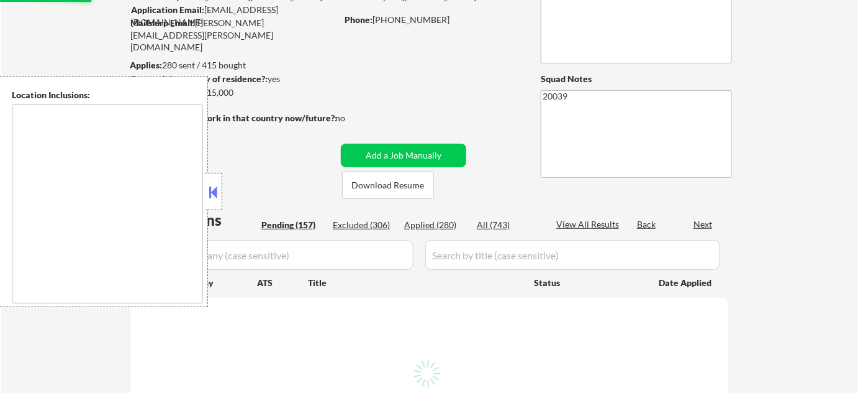
select select ""pending""
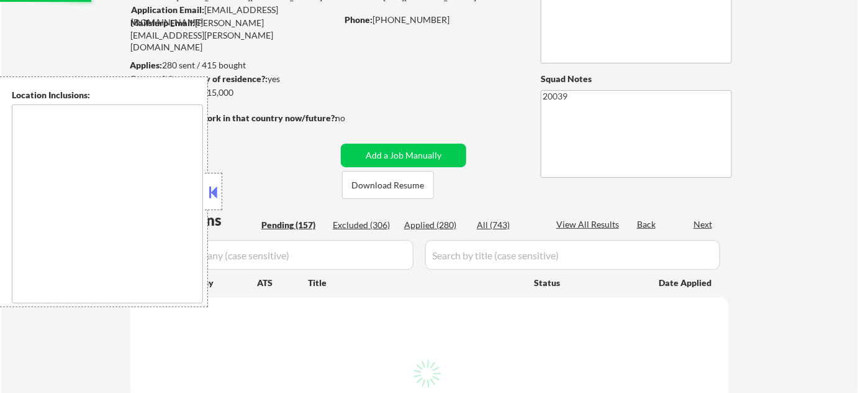
select select ""pending""
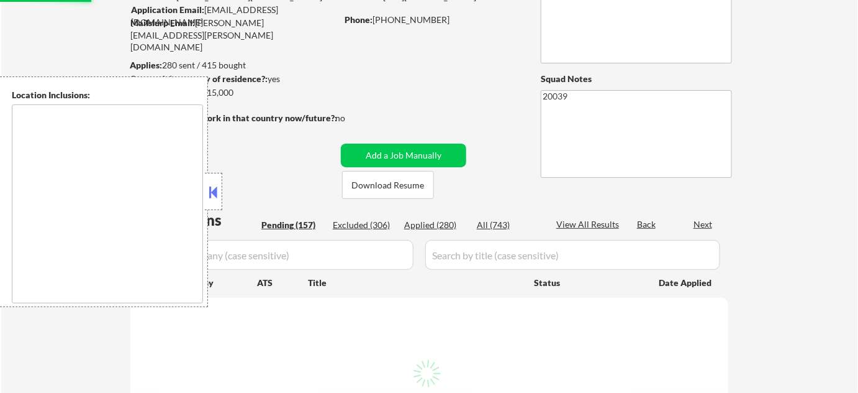
select select ""pending""
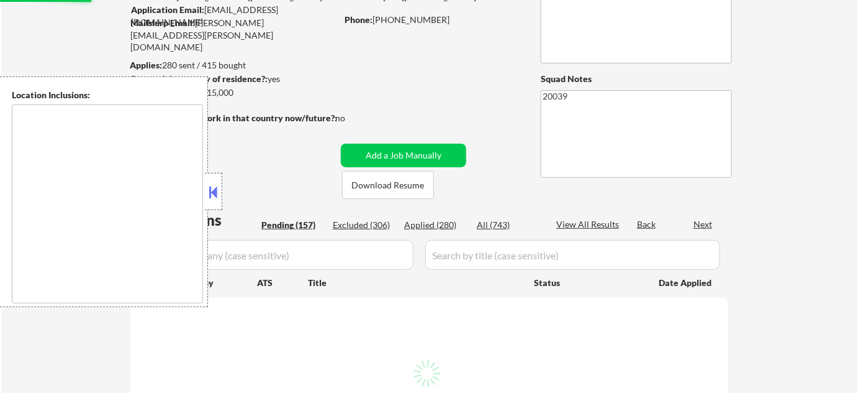
select select ""pending""
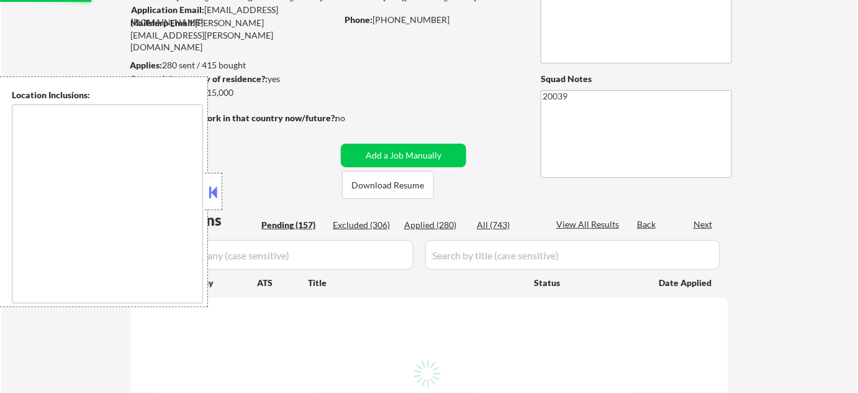
select select ""pending""
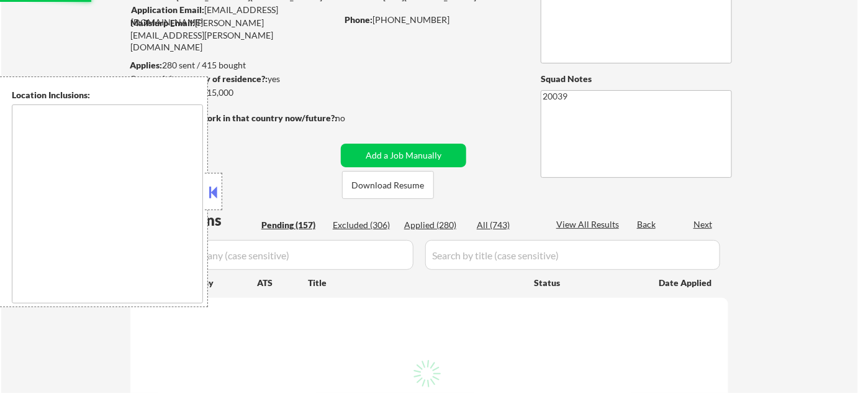
select select ""pending""
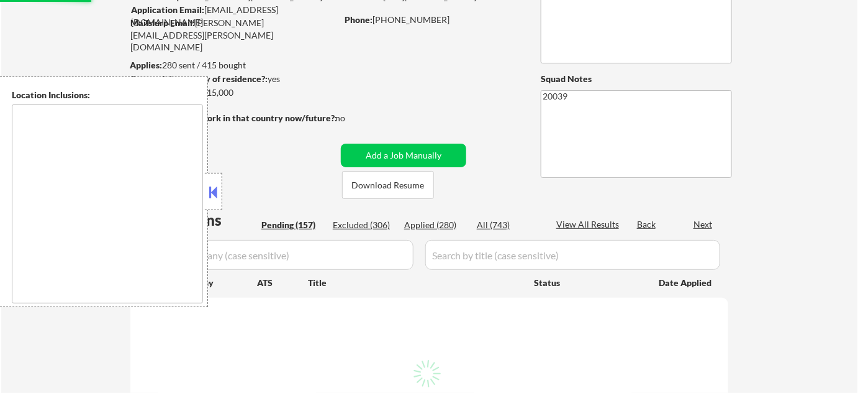
select select ""pending""
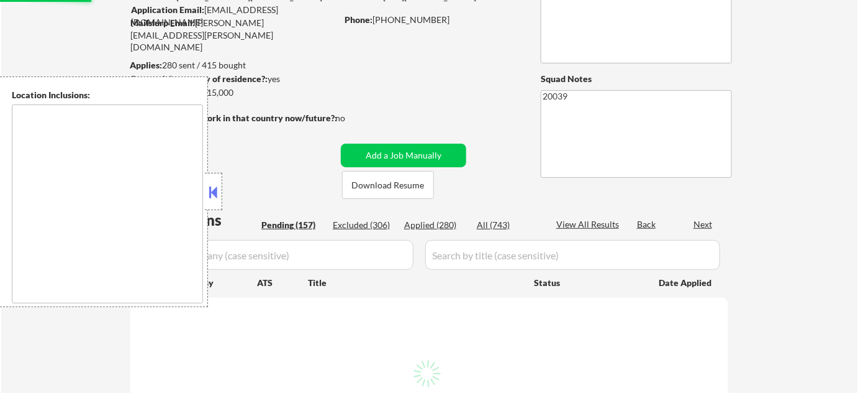
select select ""pending""
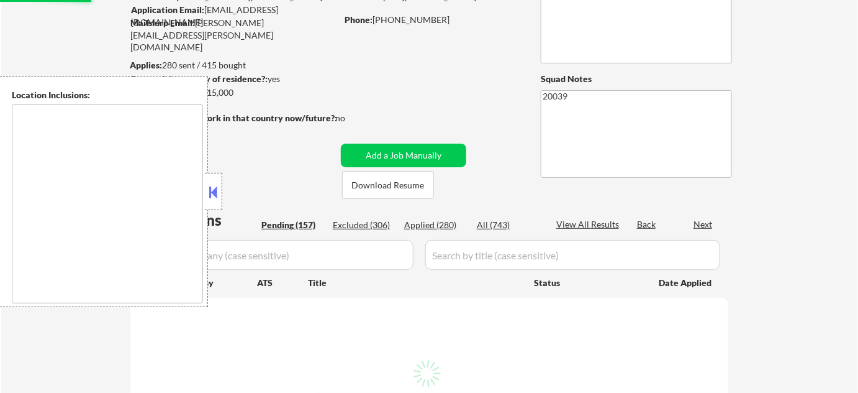
select select ""pending""
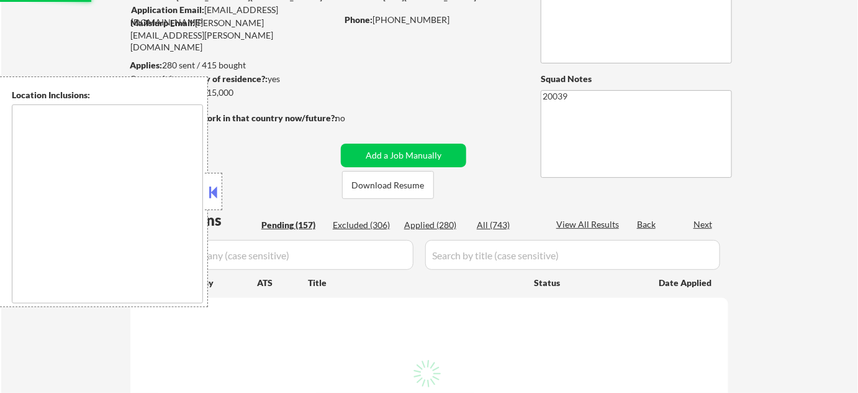
select select ""pending""
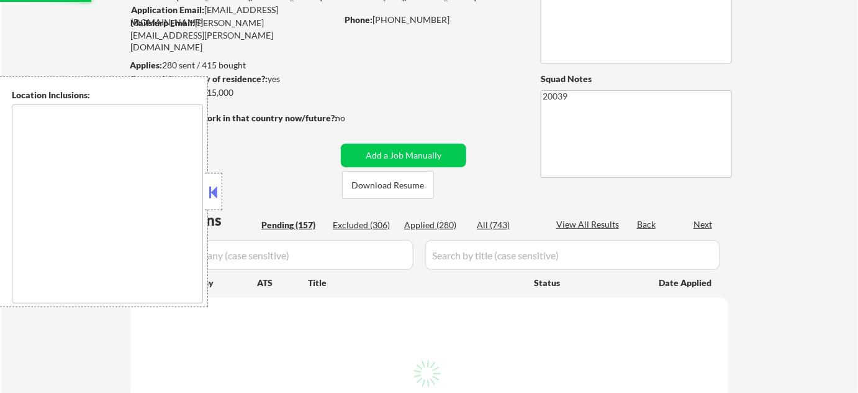
select select ""pending""
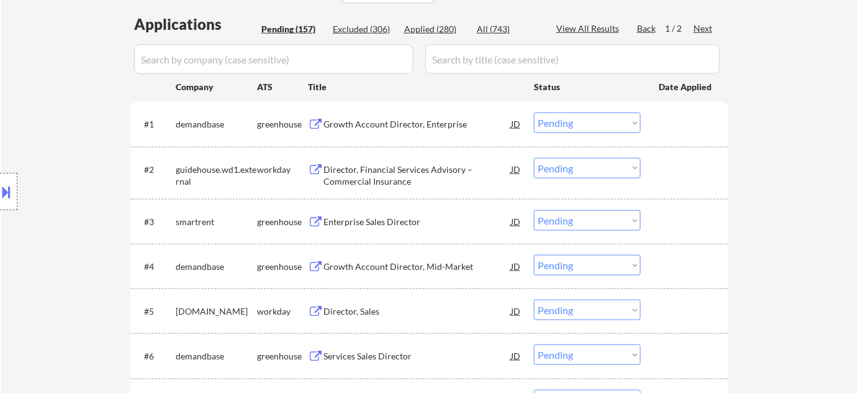
scroll to position [338, 0]
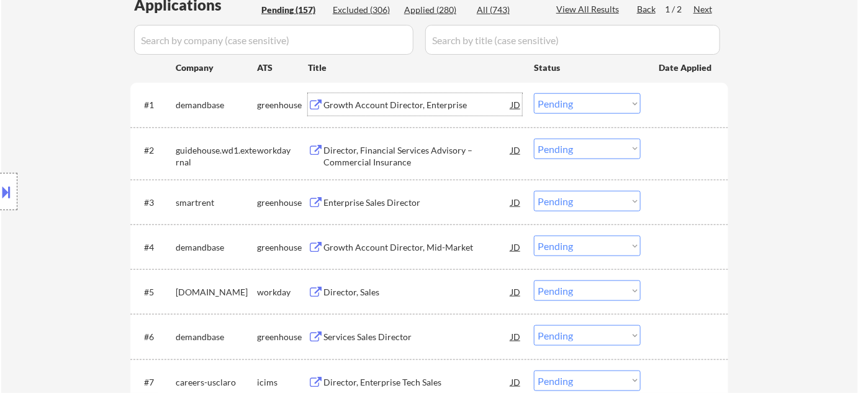
click at [411, 102] on div "Growth Account Director, Enterprise" at bounding box center [418, 105] width 188 height 12
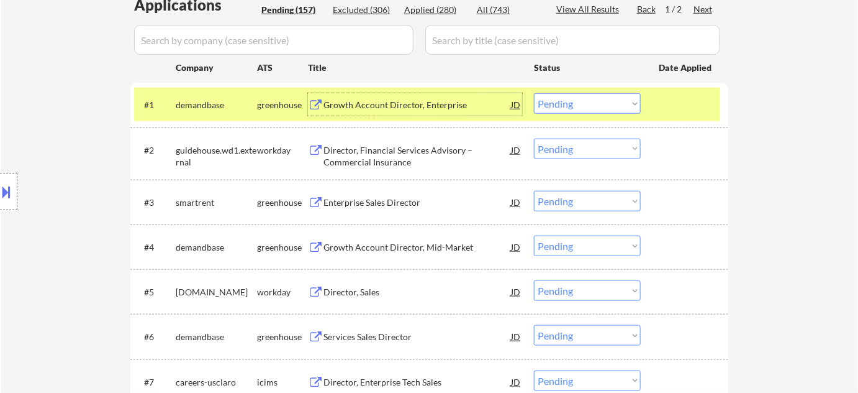
drag, startPoint x: 548, startPoint y: 102, endPoint x: 556, endPoint y: 112, distance: 12.9
click at [550, 102] on select "Choose an option... Pending Applied Excluded (Questions) Excluded (Expired) Exc…" at bounding box center [587, 103] width 107 height 20
click at [534, 93] on select "Choose an option... Pending Applied Excluded (Questions) Excluded (Expired) Exc…" at bounding box center [587, 103] width 107 height 20
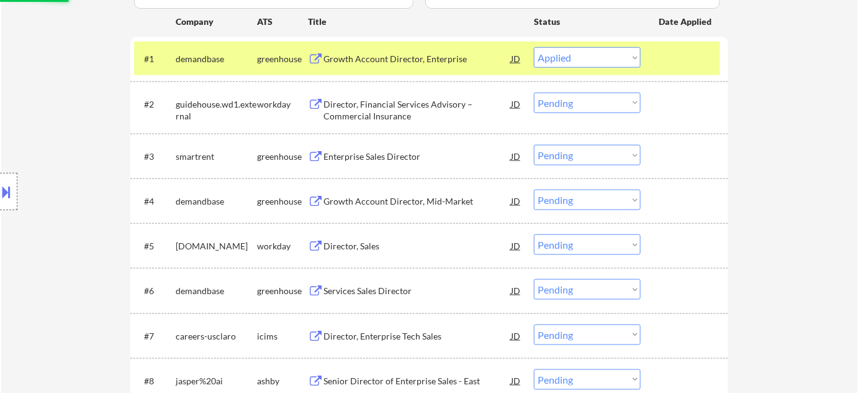
scroll to position [395, 0]
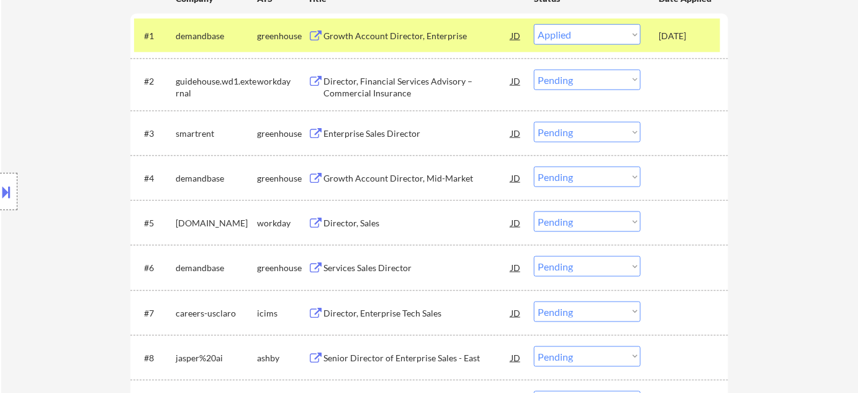
select select ""pending""
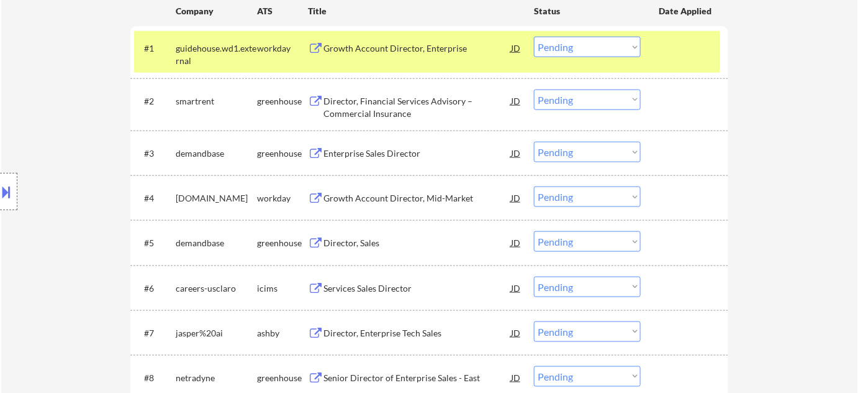
click at [2, 189] on button at bounding box center [7, 191] width 14 height 20
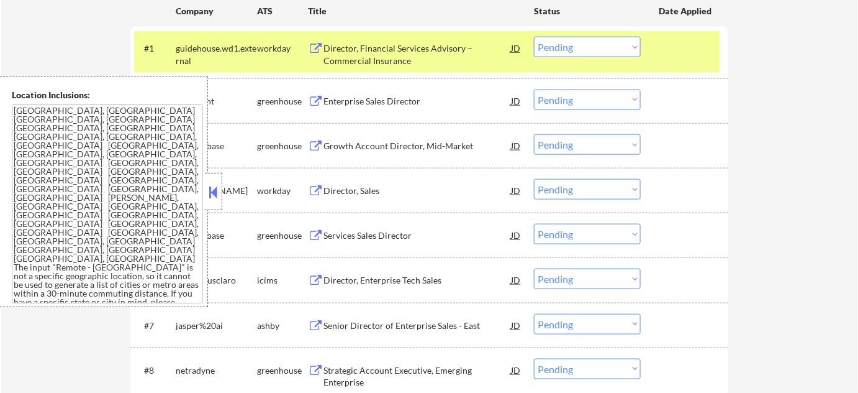
click at [212, 193] on button at bounding box center [214, 192] width 14 height 19
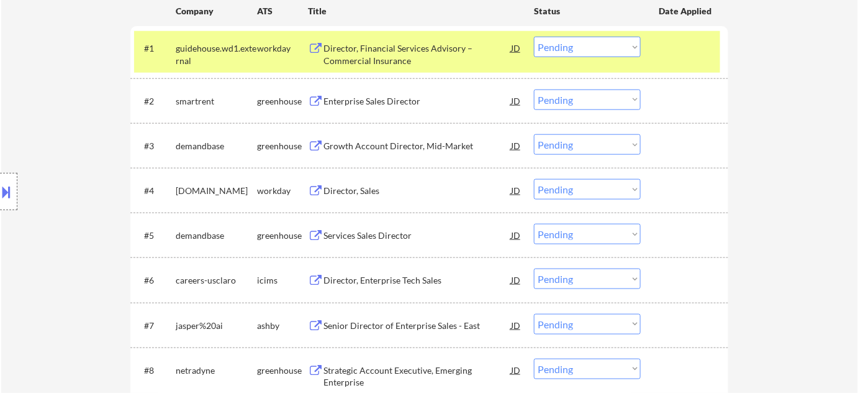
click at [356, 99] on div "Enterprise Sales Director" at bounding box center [418, 101] width 188 height 12
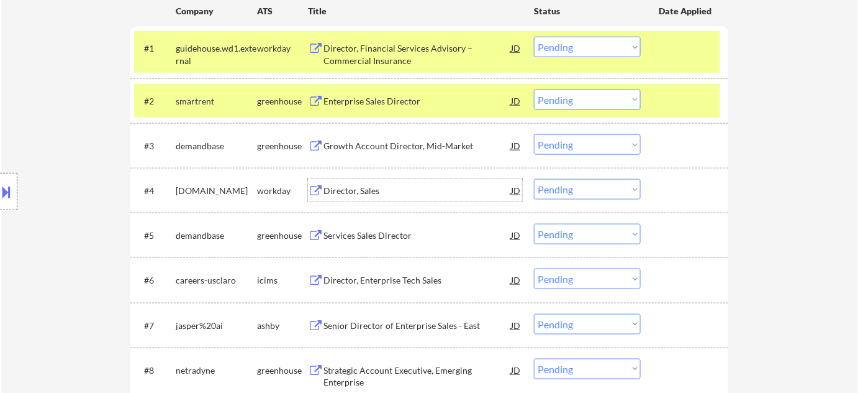
click at [373, 183] on div "Director, Sales" at bounding box center [418, 190] width 188 height 22
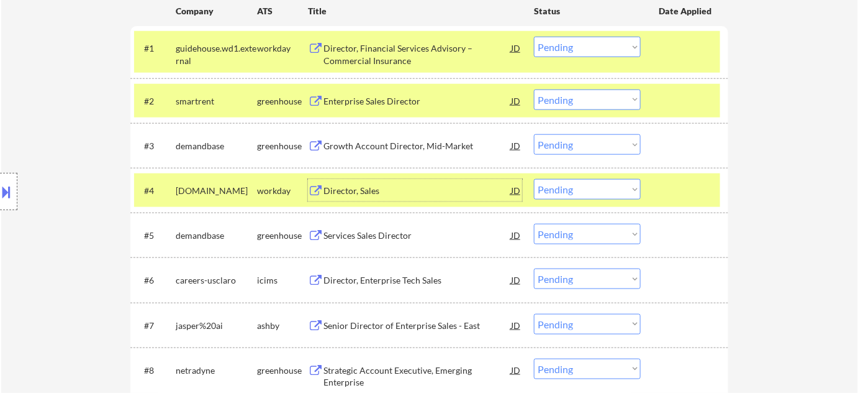
click at [586, 191] on select "Choose an option... Pending Applied Excluded (Questions) Excluded (Expired) Exc…" at bounding box center [587, 189] width 107 height 20
click at [534, 179] on select "Choose an option... Pending Applied Excluded (Questions) Excluded (Expired) Exc…" at bounding box center [587, 189] width 107 height 20
select select ""pending""
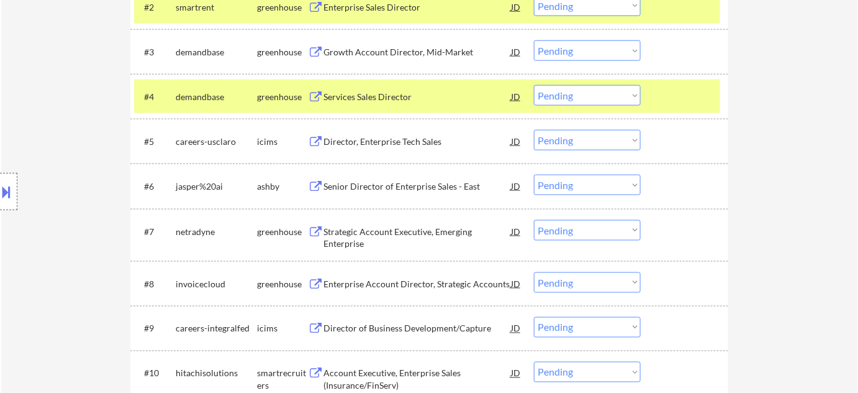
scroll to position [508, 0]
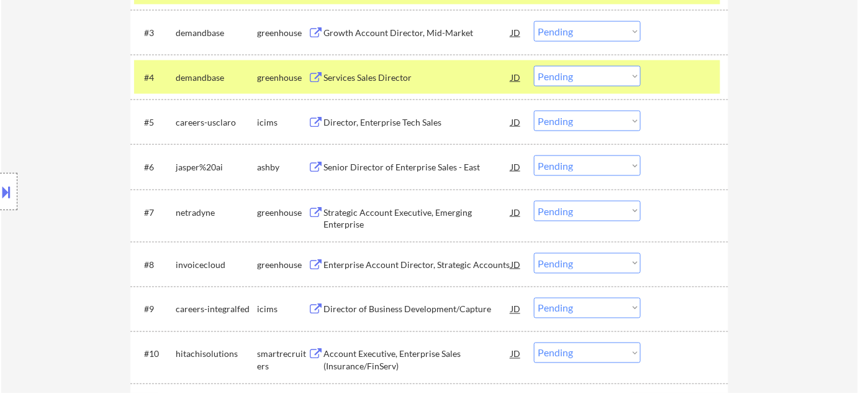
click at [331, 218] on div "Strategic Account Executive, Emerging Enterprise" at bounding box center [418, 218] width 188 height 24
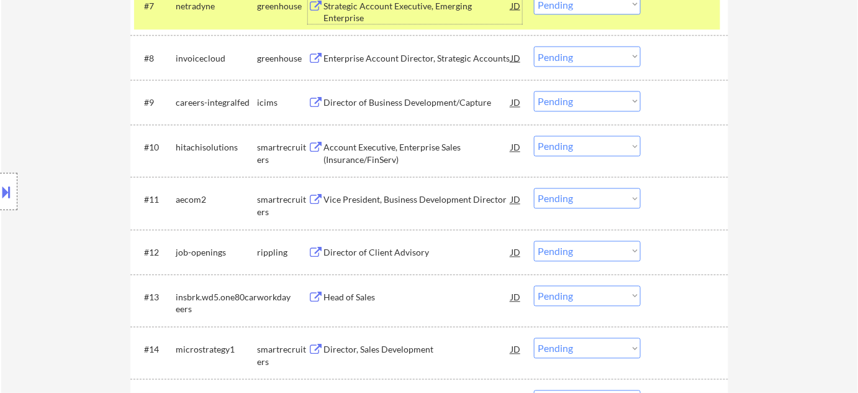
scroll to position [733, 0]
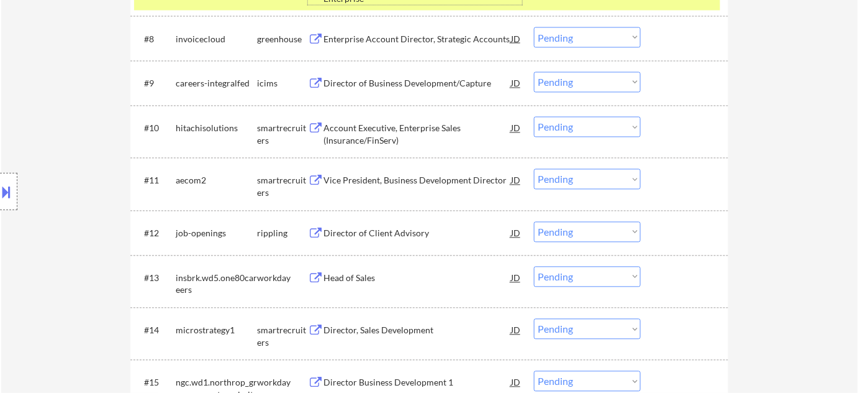
click at [363, 268] on div "Head of Sales" at bounding box center [418, 277] width 188 height 22
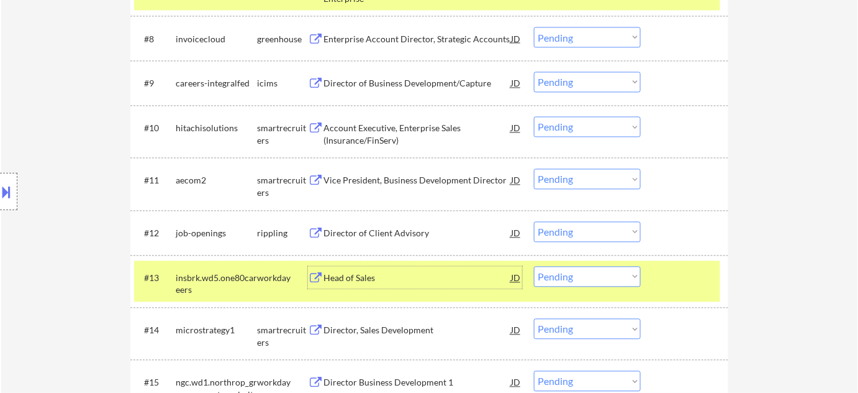
click at [567, 273] on select "Choose an option... Pending Applied Excluded (Questions) Excluded (Expired) Exc…" at bounding box center [587, 276] width 107 height 20
click at [534, 266] on select "Choose an option... Pending Applied Excluded (Questions) Excluded (Expired) Exc…" at bounding box center [587, 276] width 107 height 20
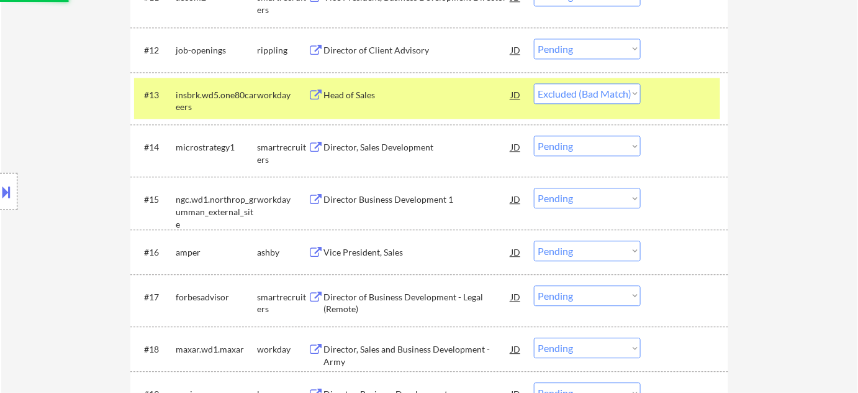
scroll to position [960, 0]
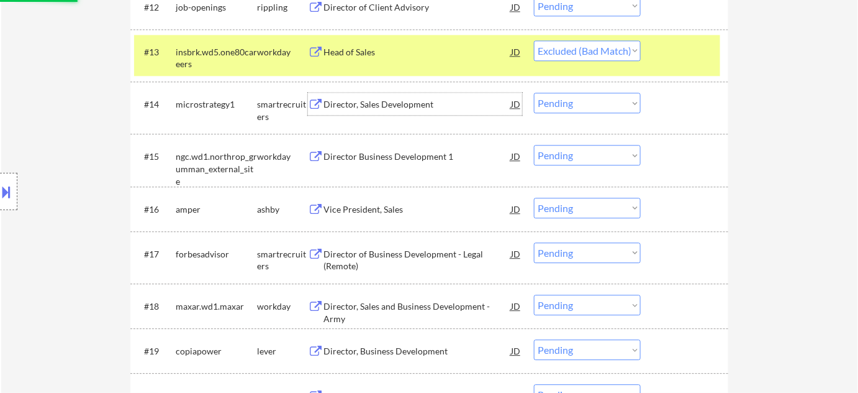
click at [370, 107] on div "Director, Sales Development" at bounding box center [418, 104] width 188 height 12
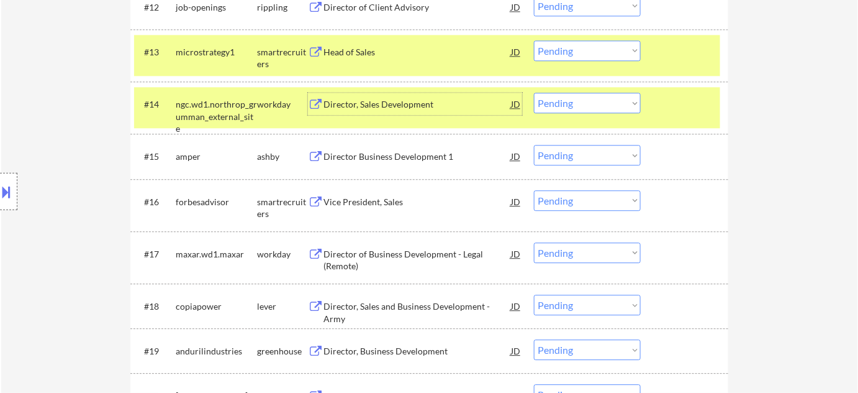
click at [12, 186] on button at bounding box center [7, 191] width 14 height 20
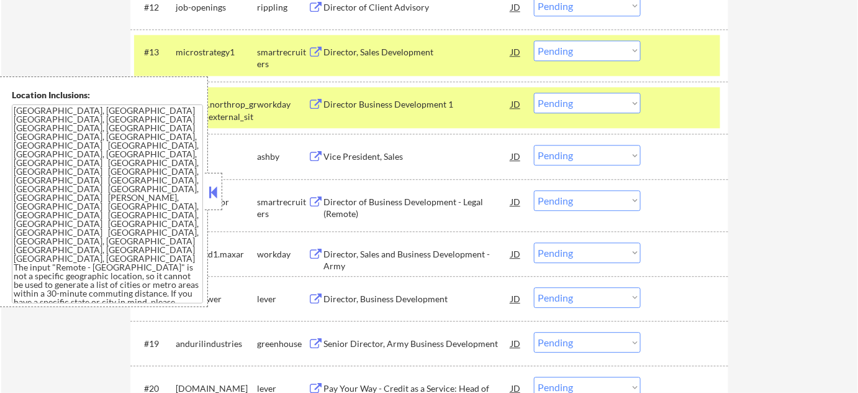
scroll to position [3800, 0]
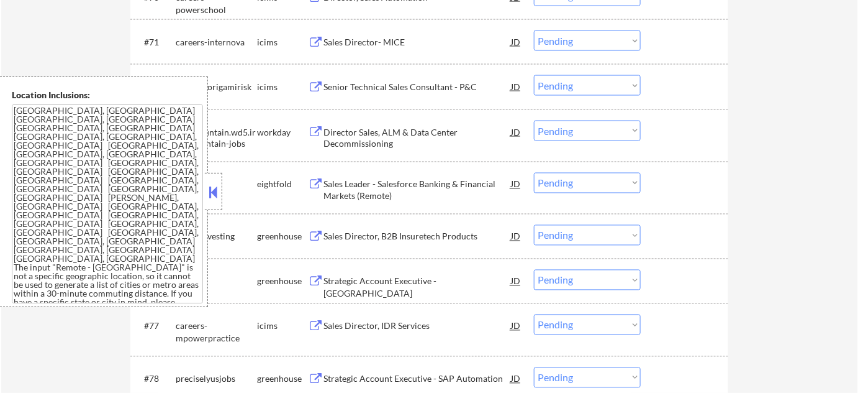
click at [212, 191] on button at bounding box center [214, 192] width 14 height 19
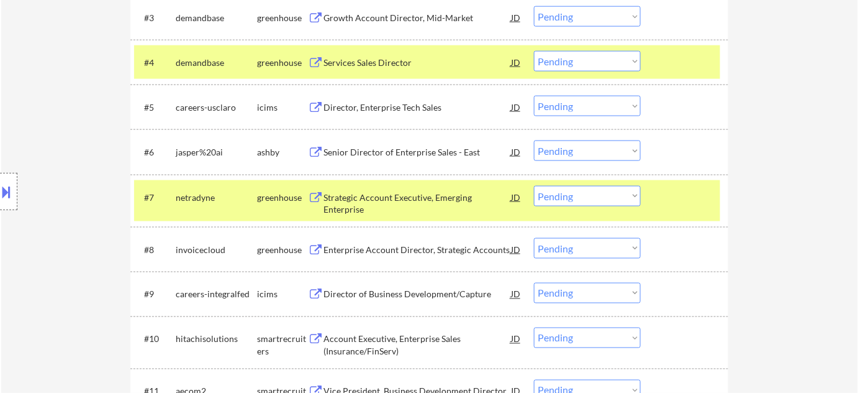
scroll to position [815, 0]
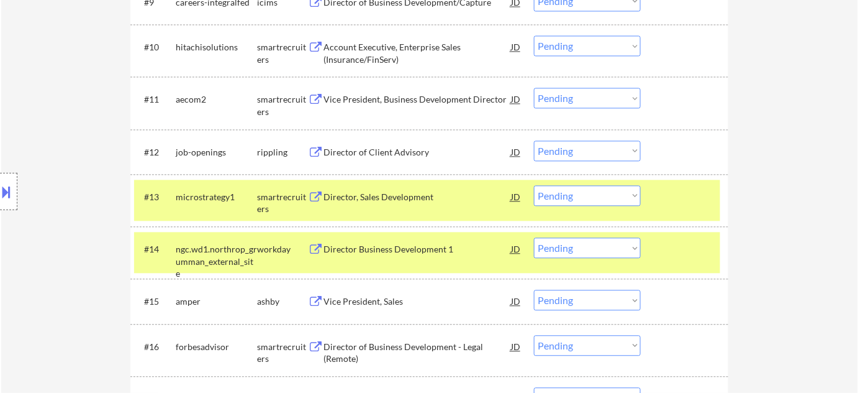
drag, startPoint x: 589, startPoint y: 196, endPoint x: 586, endPoint y: 202, distance: 6.9
click at [589, 196] on select "Choose an option... Pending Applied Excluded (Questions) Excluded (Expired) Exc…" at bounding box center [587, 195] width 107 height 20
click at [534, 185] on select "Choose an option... Pending Applied Excluded (Questions) Excluded (Expired) Exc…" at bounding box center [587, 195] width 107 height 20
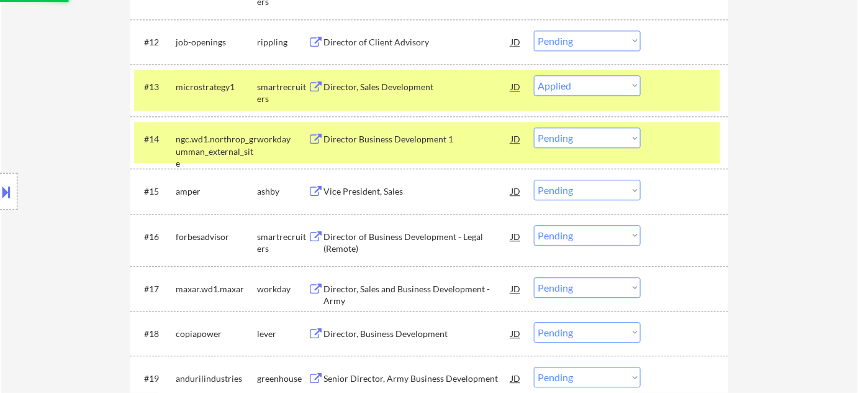
scroll to position [927, 0]
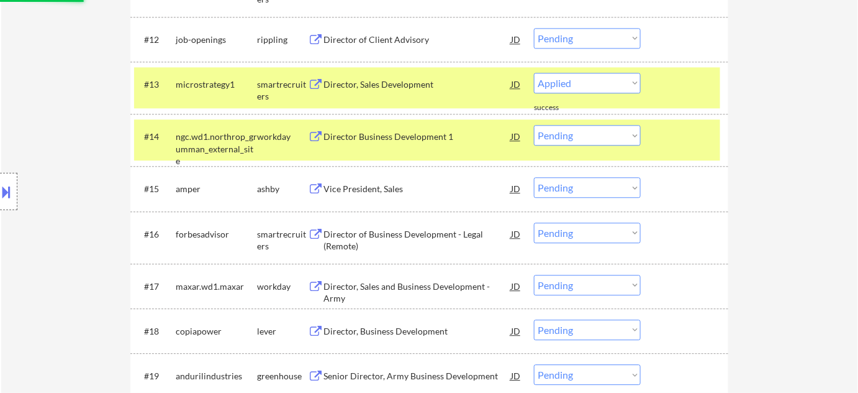
select select ""pending""
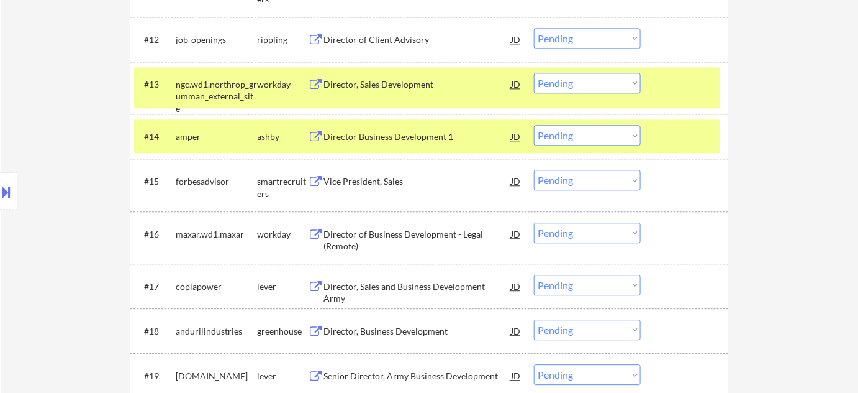
scroll to position [984, 0]
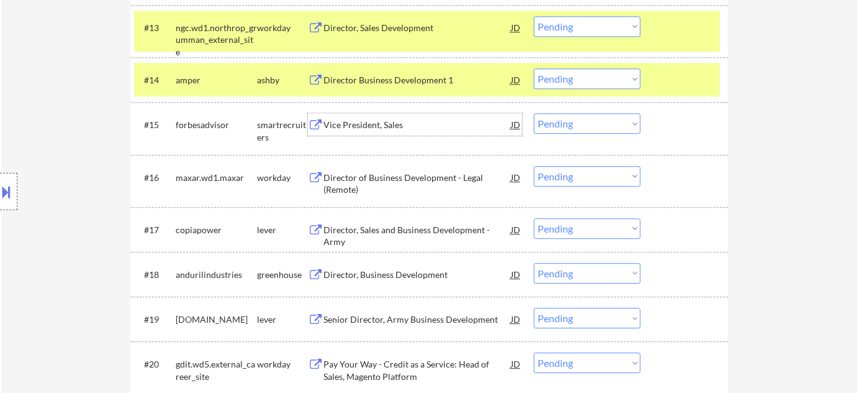
click at [365, 124] on div "Vice President, Sales" at bounding box center [418, 125] width 188 height 12
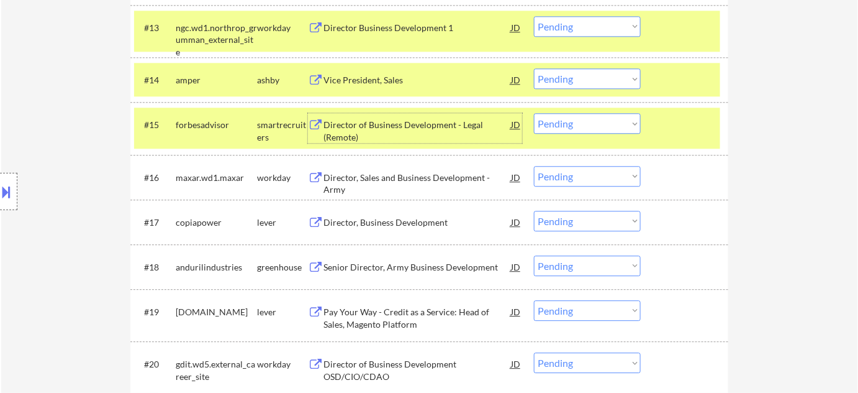
click at [575, 125] on select "Choose an option... Pending Applied Excluded (Questions) Excluded (Expired) Exc…" at bounding box center [587, 123] width 107 height 20
click at [534, 113] on select "Choose an option... Pending Applied Excluded (Questions) Excluded (Expired) Exc…" at bounding box center [587, 123] width 107 height 20
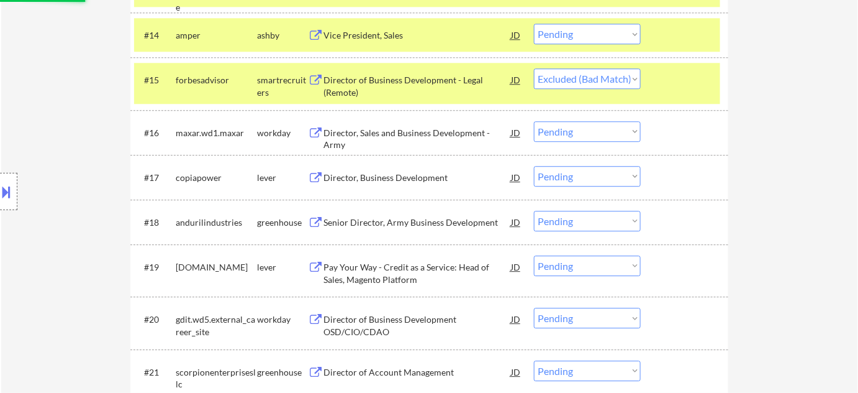
scroll to position [1040, 0]
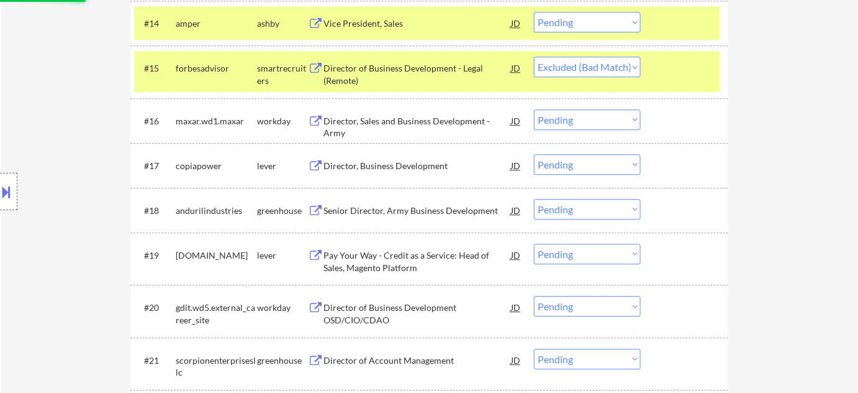
click at [382, 166] on div "Director, Business Development" at bounding box center [418, 166] width 188 height 12
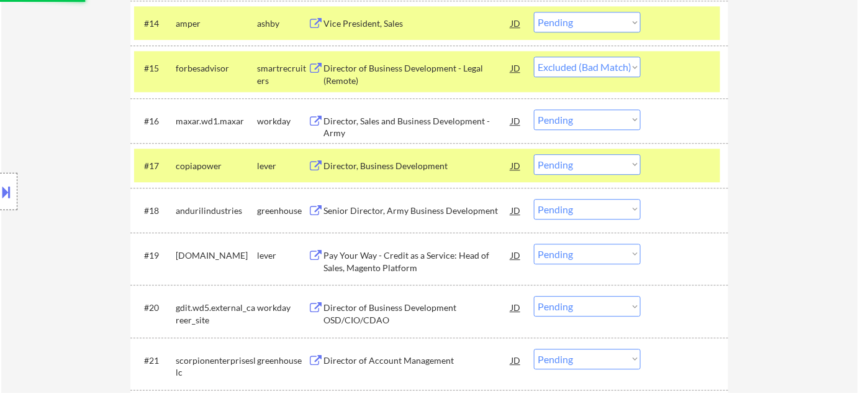
select select ""pending""
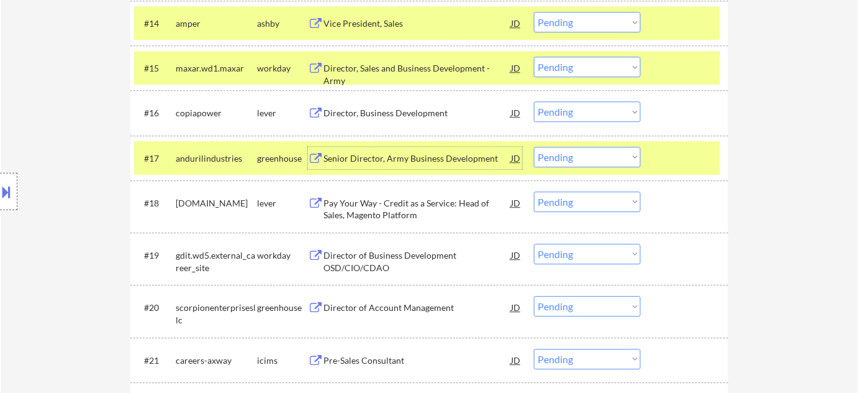
click at [609, 156] on select "Choose an option... Pending Applied Excluded (Questions) Excluded (Expired) Exc…" at bounding box center [587, 157] width 107 height 20
click at [627, 112] on select "Choose an option... Pending Applied Excluded (Questions) Excluded (Expired) Exc…" at bounding box center [587, 111] width 107 height 20
click at [534, 101] on select "Choose an option... Pending Applied Excluded (Questions) Excluded (Expired) Exc…" at bounding box center [587, 111] width 107 height 20
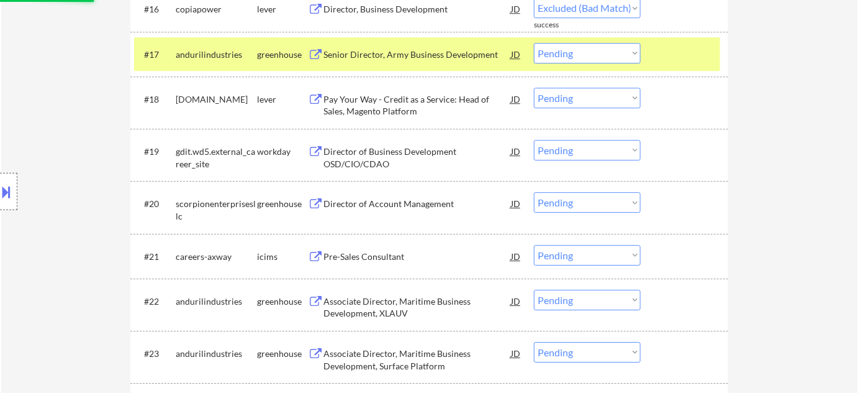
scroll to position [1153, 0]
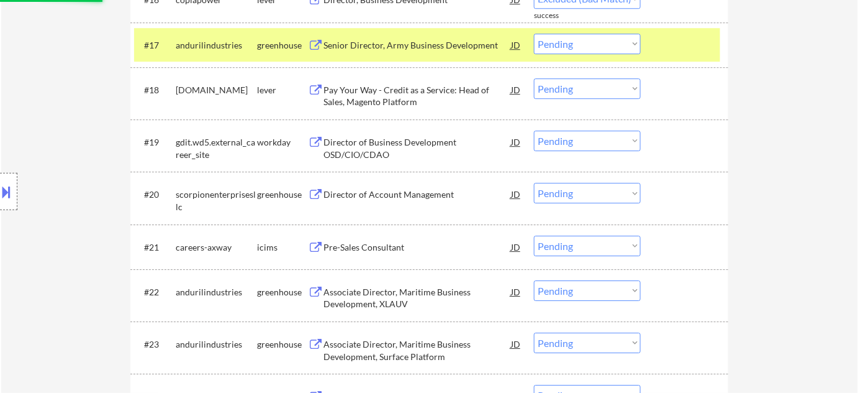
select select ""pending""
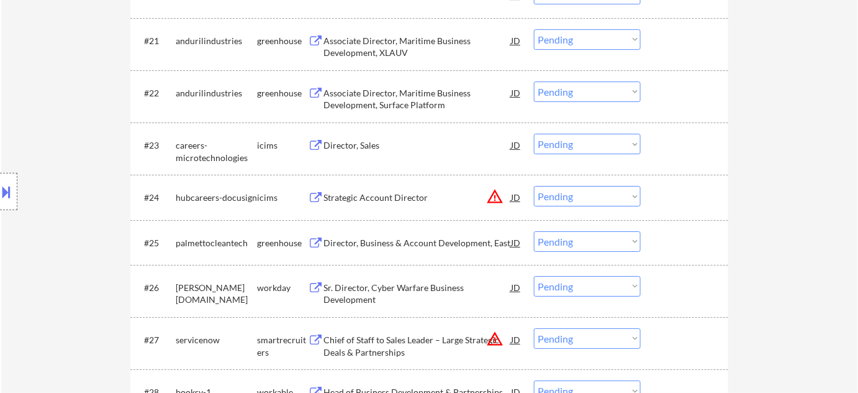
scroll to position [1379, 0]
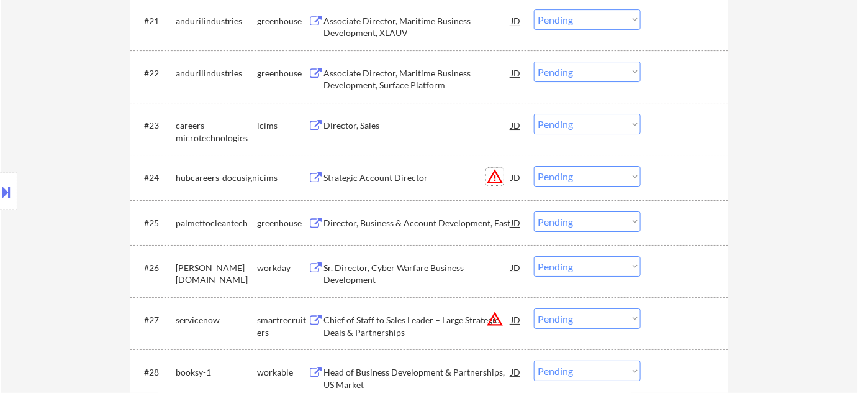
click at [498, 172] on button "warning_amber" at bounding box center [494, 176] width 17 height 17
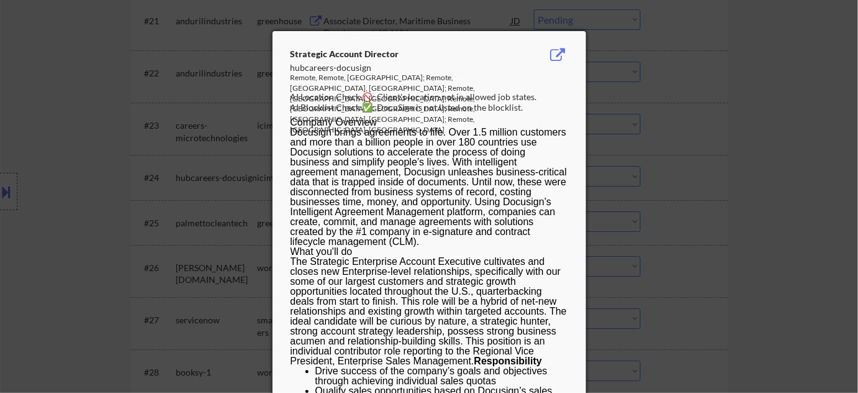
click at [696, 179] on div at bounding box center [429, 196] width 858 height 393
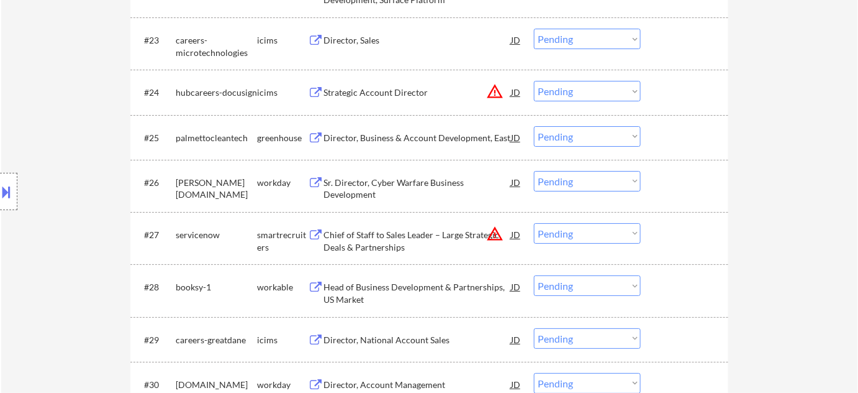
scroll to position [1492, 0]
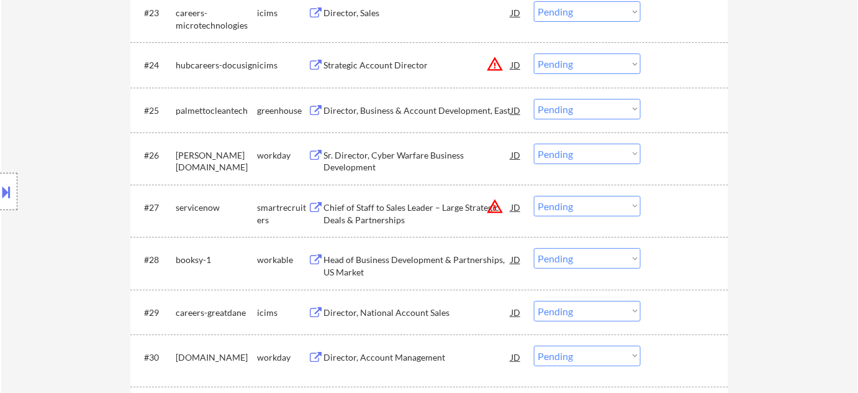
click at [361, 266] on div "Head of Business Development & Partnerships, US Market" at bounding box center [418, 265] width 188 height 24
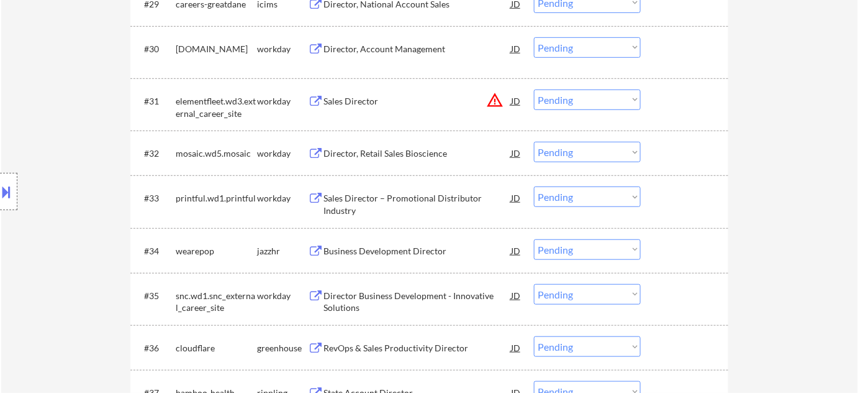
scroll to position [1555, 0]
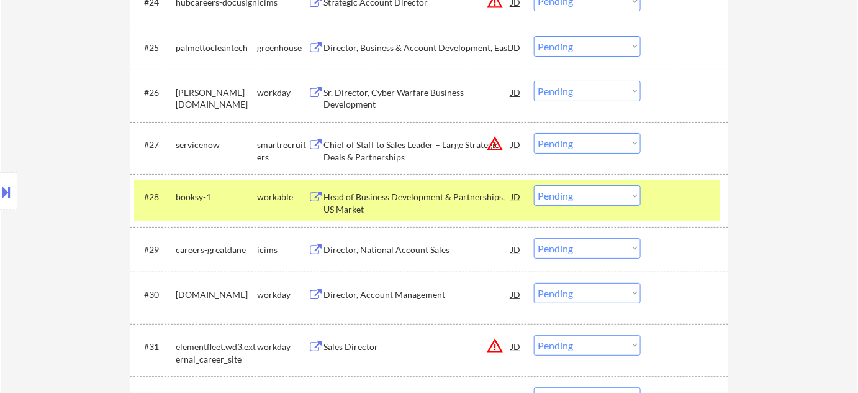
click at [614, 194] on select "Choose an option... Pending Applied Excluded (Questions) Excluded (Expired) Exc…" at bounding box center [587, 195] width 107 height 20
click at [534, 185] on select "Choose an option... Pending Applied Excluded (Questions) Excluded (Expired) Exc…" at bounding box center [587, 195] width 107 height 20
select select ""pending""
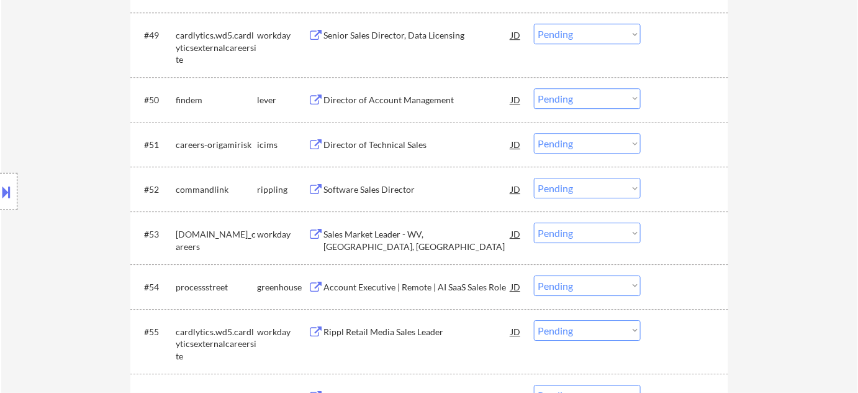
scroll to position [2738, 0]
click at [394, 193] on div "Software Sales Director" at bounding box center [418, 189] width 188 height 12
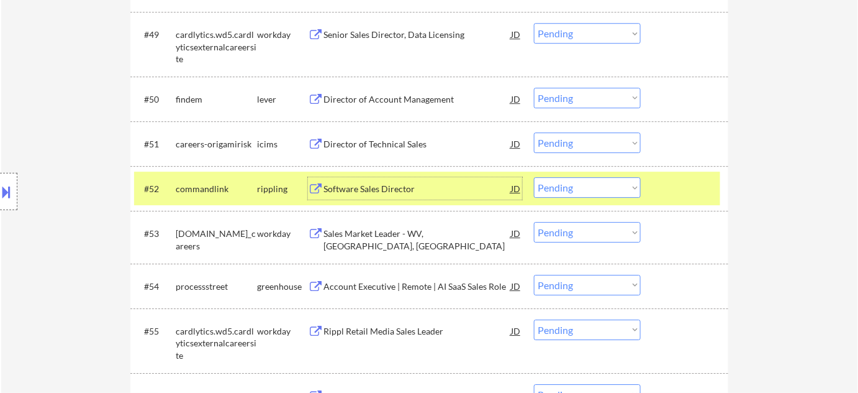
click at [579, 193] on select "Choose an option... Pending Applied Excluded (Questions) Excluded (Expired) Exc…" at bounding box center [587, 187] width 107 height 20
click at [534, 177] on select "Choose an option... Pending Applied Excluded (Questions) Excluded (Expired) Exc…" at bounding box center [587, 187] width 107 height 20
select select ""pending""
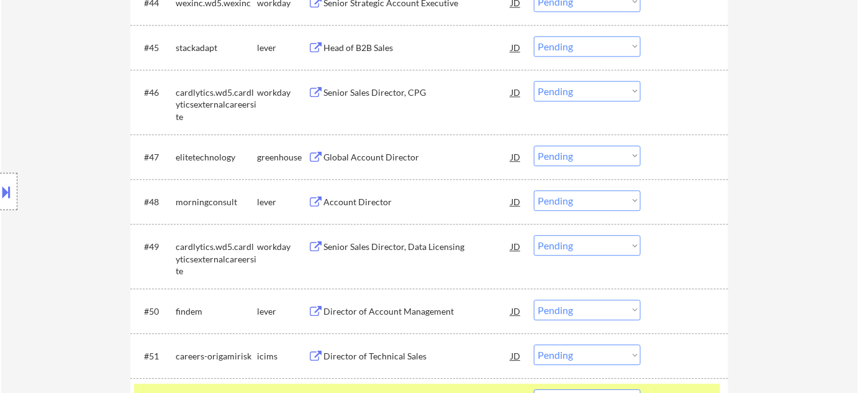
scroll to position [2613, 0]
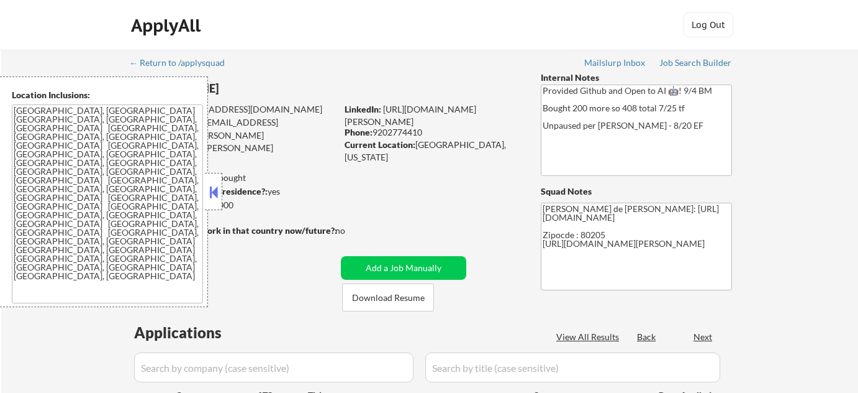
select select ""pending""
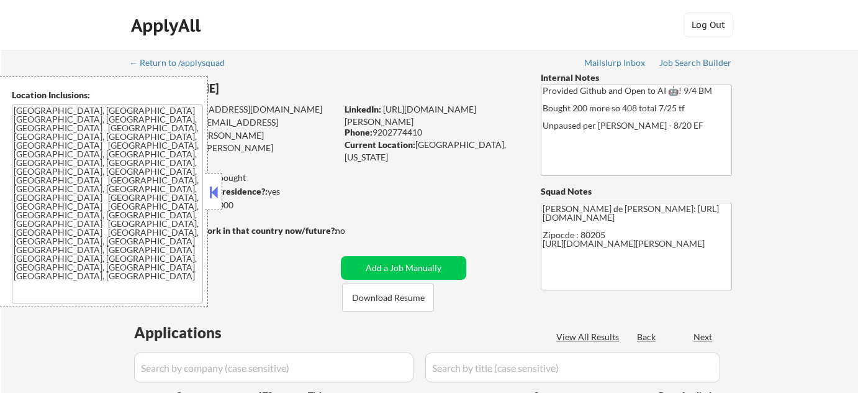
select select ""pending""
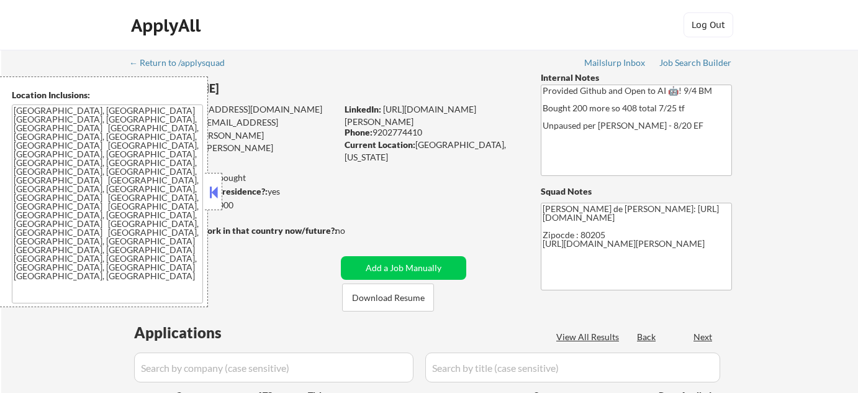
select select ""pending""
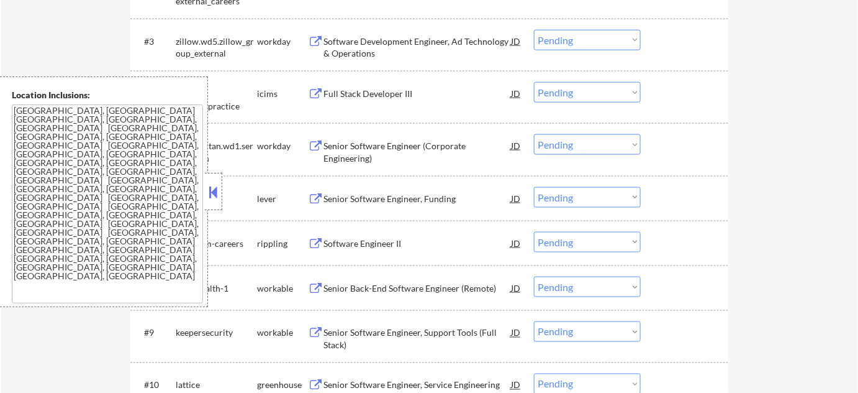
scroll to position [508, 0]
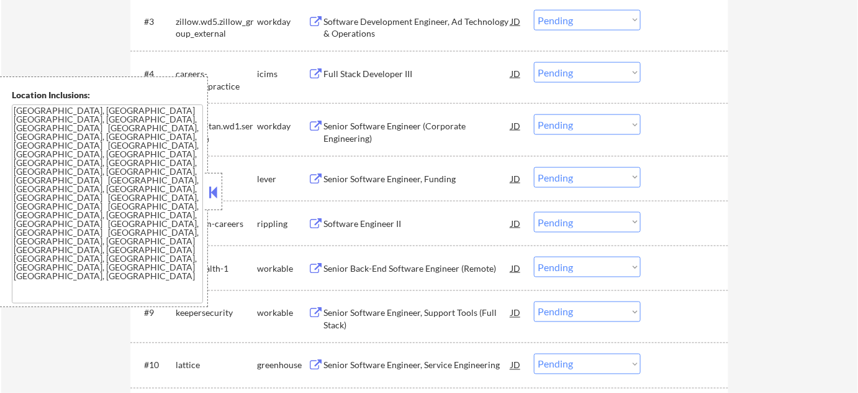
click at [214, 192] on button at bounding box center [214, 192] width 14 height 19
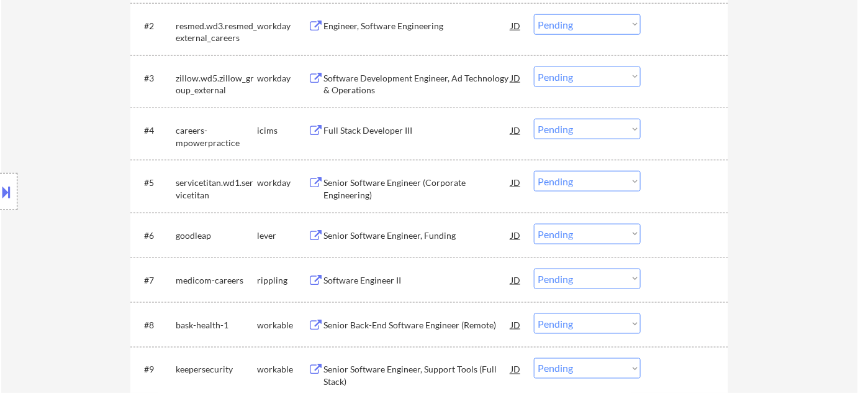
scroll to position [395, 0]
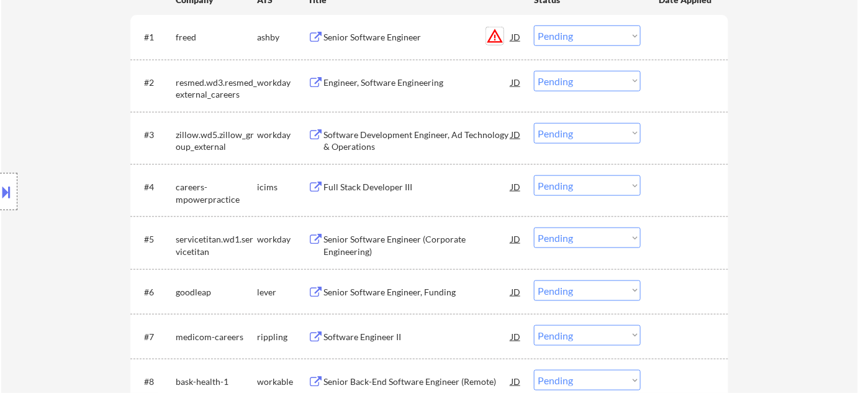
click at [495, 35] on button "warning_amber" at bounding box center [494, 35] width 17 height 17
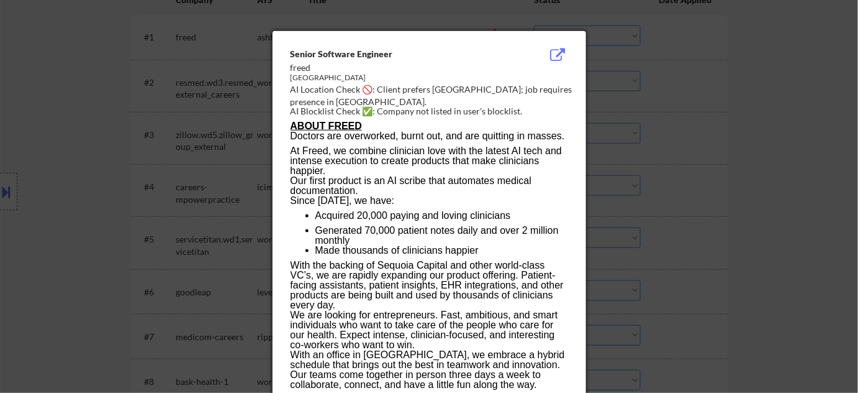
drag, startPoint x: 720, startPoint y: 112, endPoint x: 653, endPoint y: 85, distance: 72.8
click at [720, 112] on div at bounding box center [429, 196] width 858 height 393
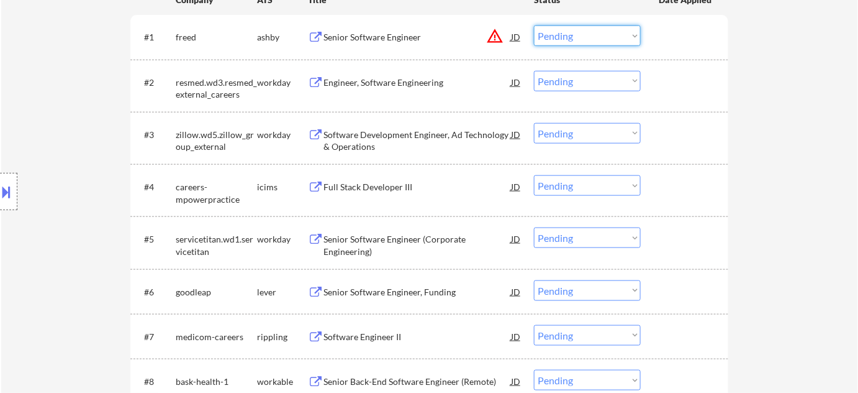
click at [591, 32] on select "Choose an option... Pending Applied Excluded (Questions) Excluded (Expired) Exc…" at bounding box center [587, 35] width 107 height 20
click at [534, 25] on select "Choose an option... Pending Applied Excluded (Questions) Excluded (Expired) Exc…" at bounding box center [587, 35] width 107 height 20
click at [395, 89] on div "Engineer, Software Engineering" at bounding box center [418, 82] width 188 height 22
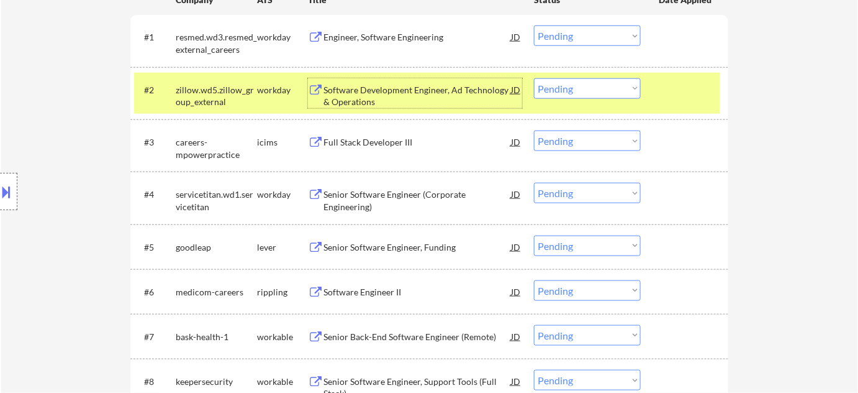
drag, startPoint x: 611, startPoint y: 29, endPoint x: 611, endPoint y: 35, distance: 6.2
click at [611, 29] on select "Choose an option... Pending Applied Excluded (Questions) Excluded (Expired) Exc…" at bounding box center [587, 35] width 107 height 20
click at [534, 25] on select "Choose an option... Pending Applied Excluded (Questions) Excluded (Expired) Exc…" at bounding box center [587, 35] width 107 height 20
select select ""pending""
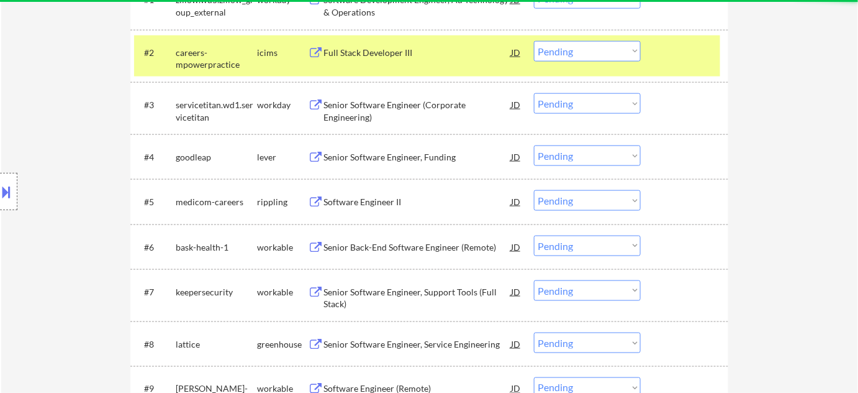
scroll to position [452, 0]
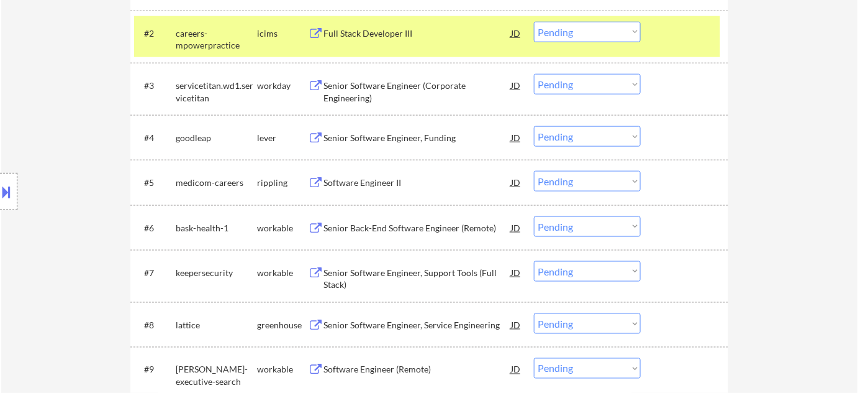
click at [399, 184] on div "Software Engineer II" at bounding box center [418, 182] width 188 height 12
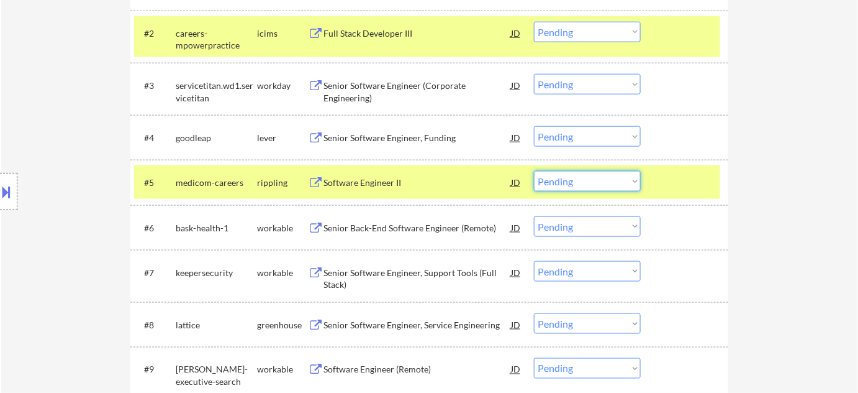
click at [625, 171] on select "Choose an option... Pending Applied Excluded (Questions) Excluded (Expired) Exc…" at bounding box center [587, 181] width 107 height 20
click at [534, 171] on select "Choose an option... Pending Applied Excluded (Questions) Excluded (Expired) Exc…" at bounding box center [587, 181] width 107 height 20
select select ""pending""
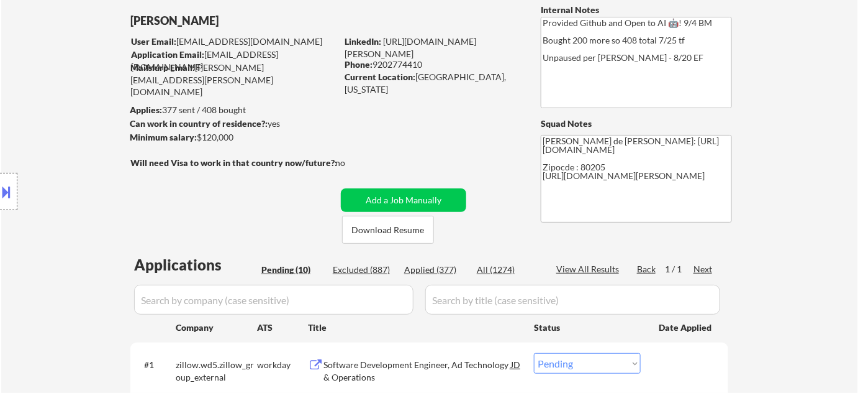
scroll to position [61, 0]
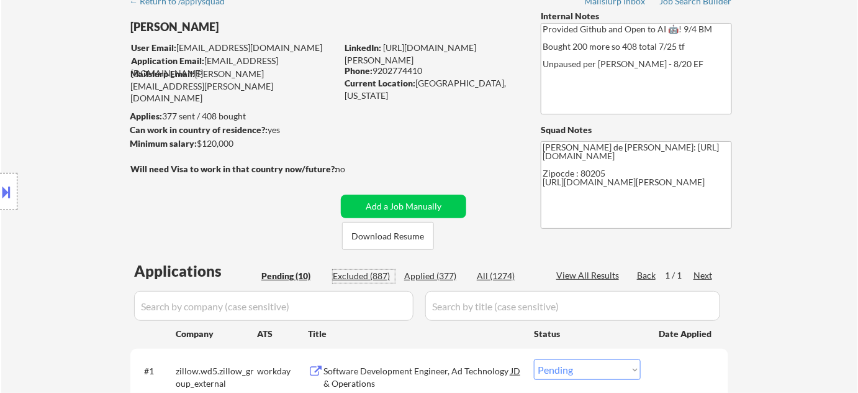
click at [385, 276] on div "Excluded (887)" at bounding box center [364, 276] width 62 height 12
select select ""excluded__bad_match_""
select select ""excluded__expired_""
select select ""excluded__bad_match_""
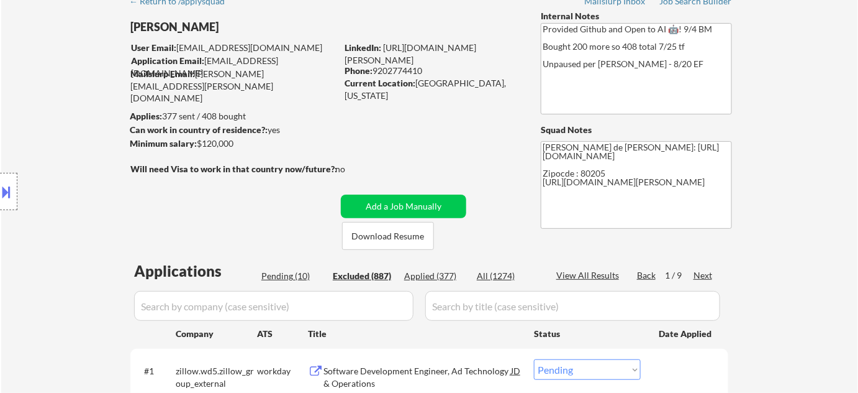
select select ""excluded__expired_""
select select ""excluded__bad_match_""
select select ""excluded__expired_""
select select ""excluded""
select select ""excluded__bad_match_""
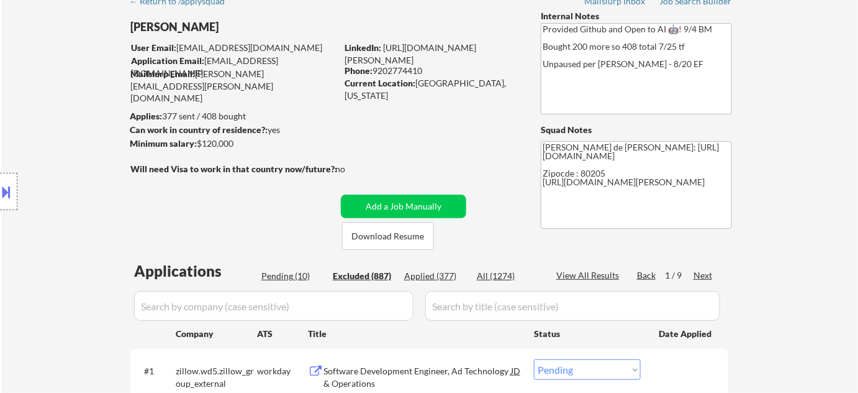
select select ""excluded""
select select ""excluded__bad_match_""
select select ""excluded""
select select ""excluded__location_""
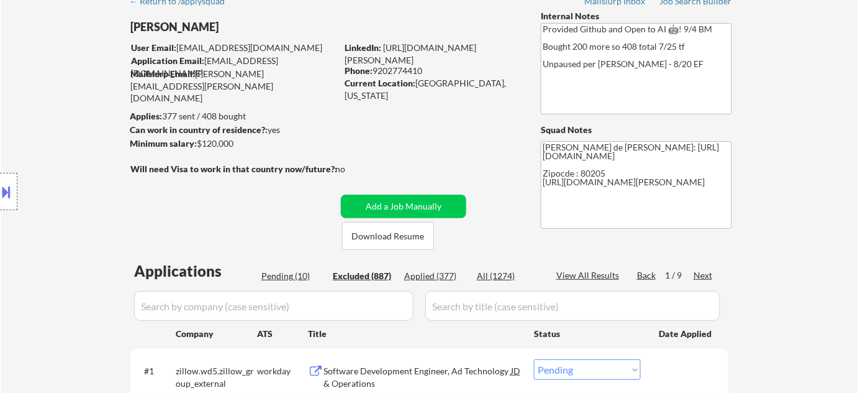
select select ""excluded""
select select ""excluded__location_""
select select ""excluded__expired_""
select select ""excluded__location_""
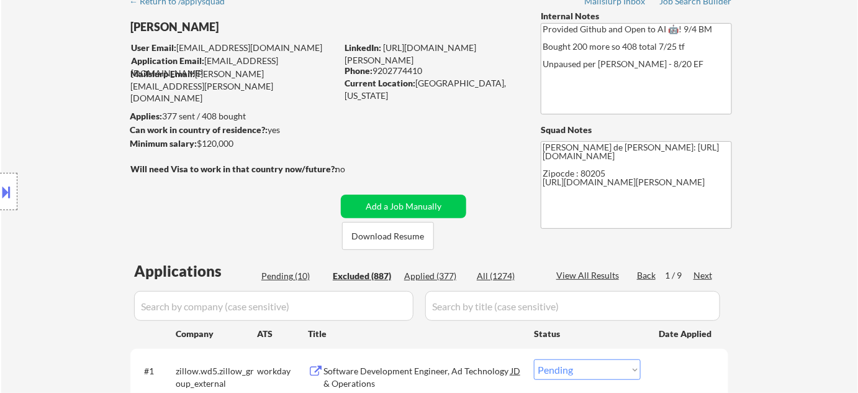
select select ""excluded""
select select ""excluded__expired_""
select select ""excluded""
select select ""excluded__expired_""
select select ""excluded""
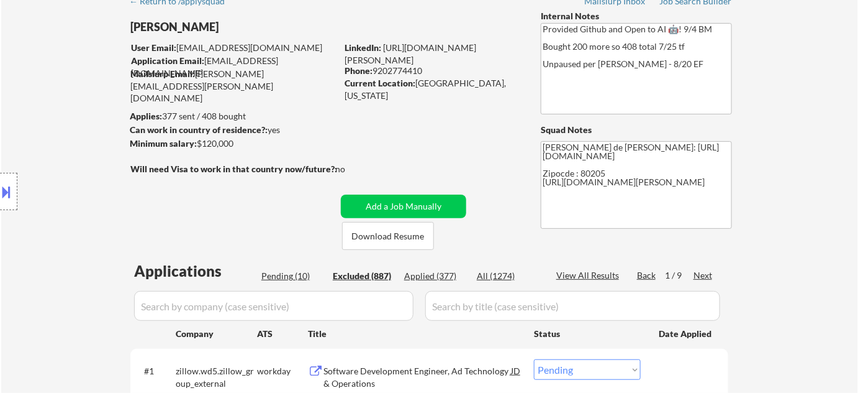
select select ""excluded__location_""
select select ""excluded""
select select ""excluded__expired_""
select select ""excluded__location_""
select select ""excluded""
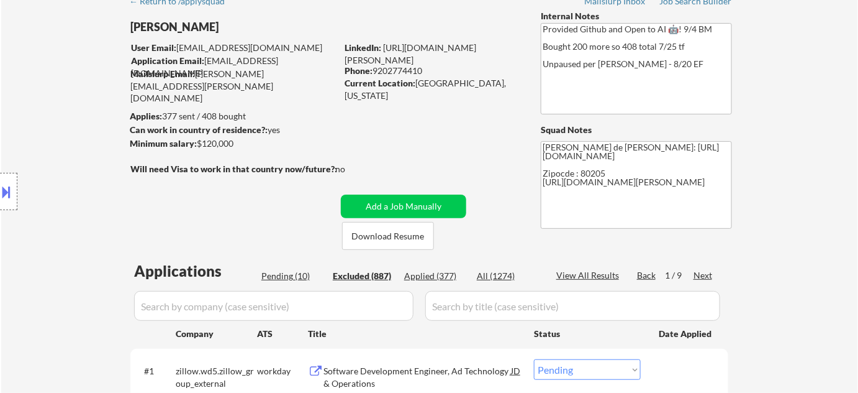
select select ""excluded""
select select ""excluded__bad_match_""
select select ""excluded__location_""
select select ""excluded__expired_""
select select ""excluded""
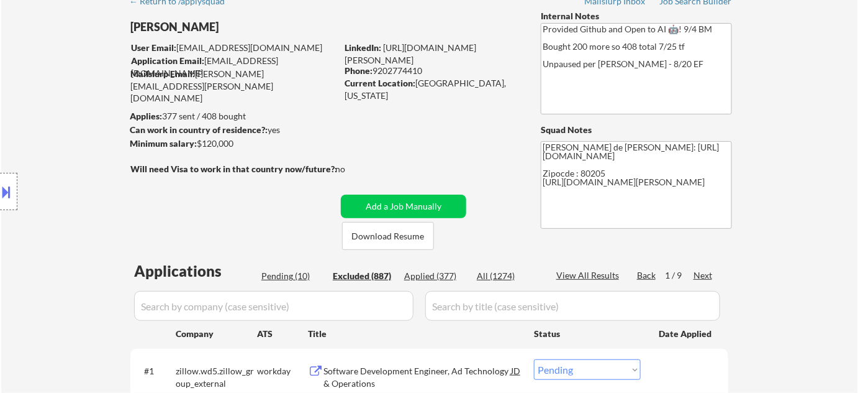
select select ""excluded""
select select ""excluded__expired_""
select select ""excluded""
select select ""excluded__location_""
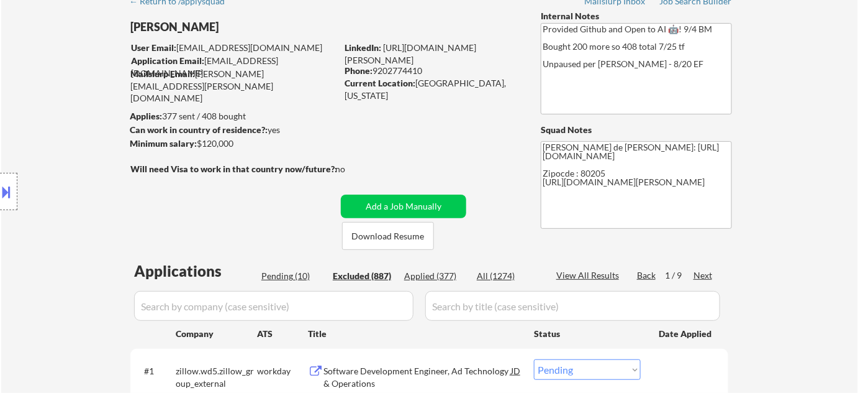
select select ""excluded__location_""
select select ""excluded""
select select ""excluded__expired_""
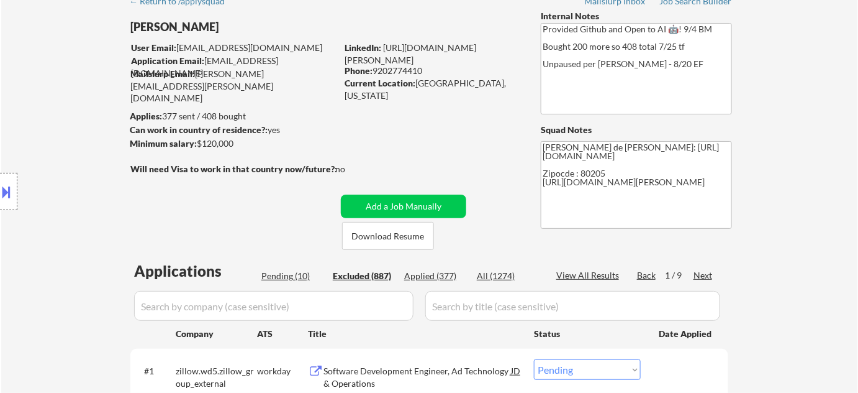
select select ""excluded__expired_""
select select ""excluded""
select select ""excluded__location_""
select select ""excluded__bad_match_""
select select ""excluded__expired_""
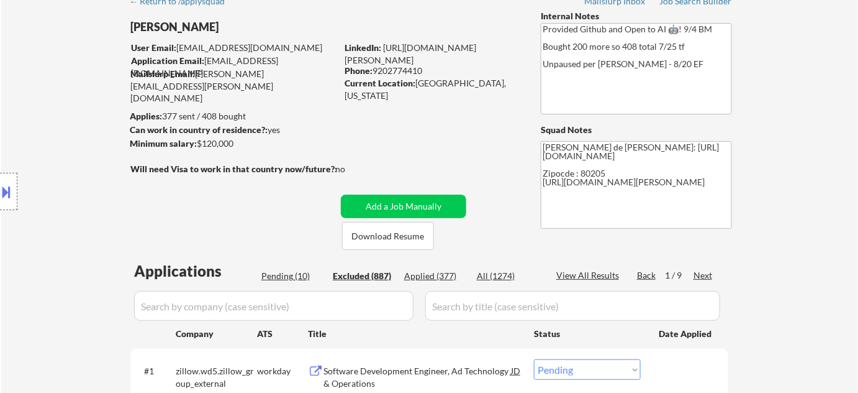
select select ""excluded__other_""
select select ""excluded__expired_""
select select ""excluded""
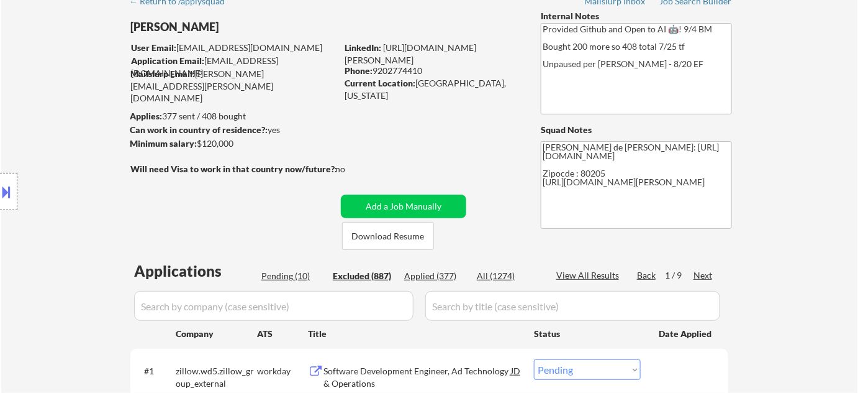
select select ""excluded__location_""
select select ""excluded__expired_""
select select ""excluded""
select select ""excluded__expired_""
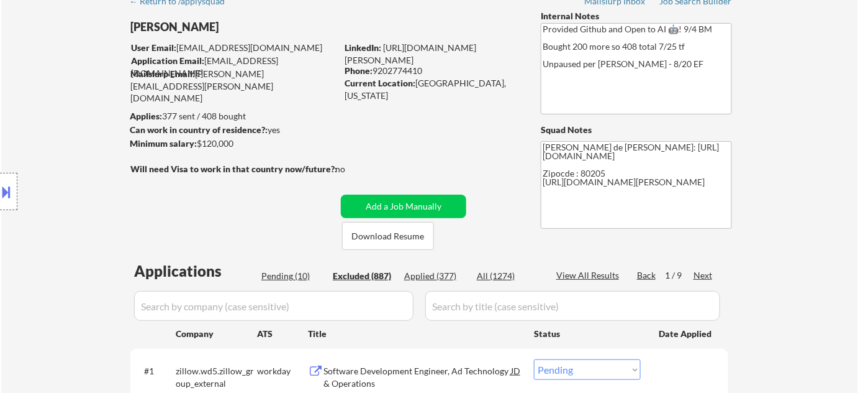
select select ""excluded__expired_""
select select ""excluded__location_""
select select ""excluded__expired_""
select select ""excluded""
select select ""excluded__location_""
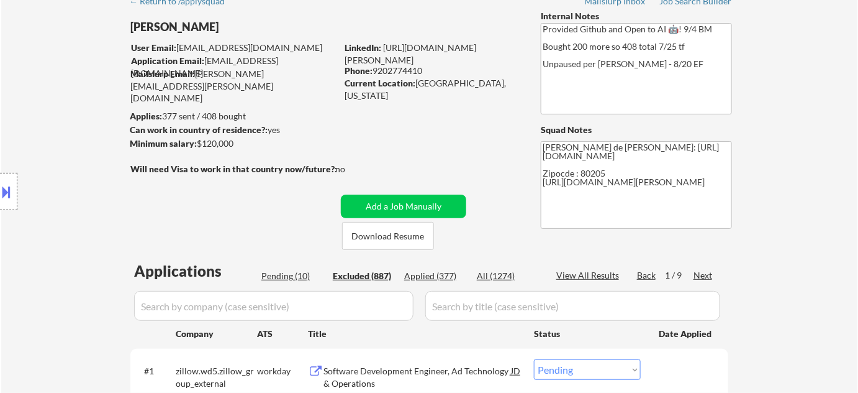
select select ""excluded""
select select ""excluded__expired_""
select select ""excluded__bad_match_""
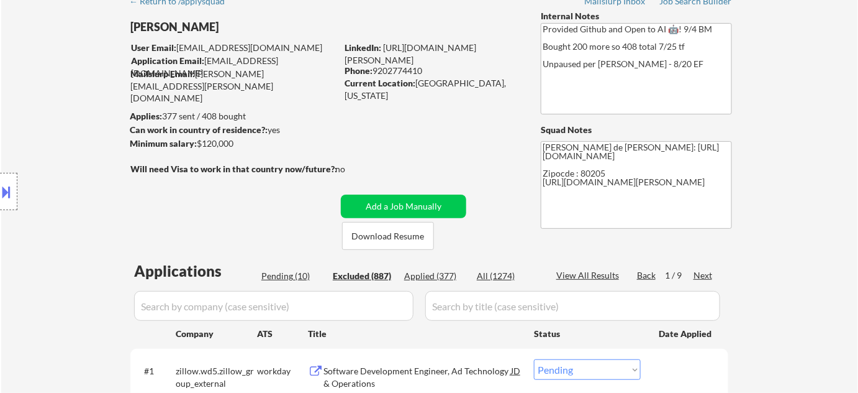
select select ""excluded__location_""
select select ""excluded""
select select ""excluded__expired_""
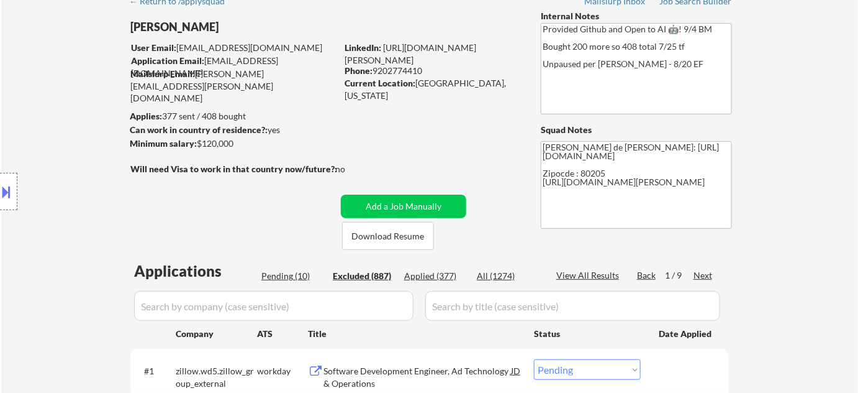
select select ""excluded""
select select ""excluded__location_""
select select ""excluded""
select select ""excluded__location_""
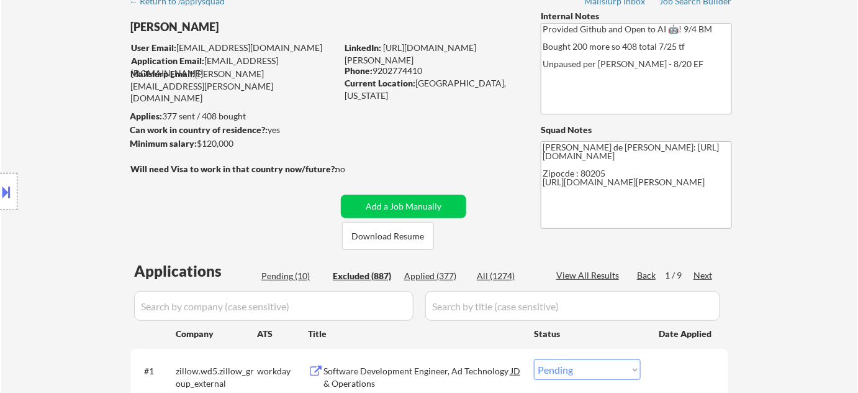
select select ""excluded""
select select ""excluded__location_""
select select ""excluded""
select select ""excluded__bad_match_""
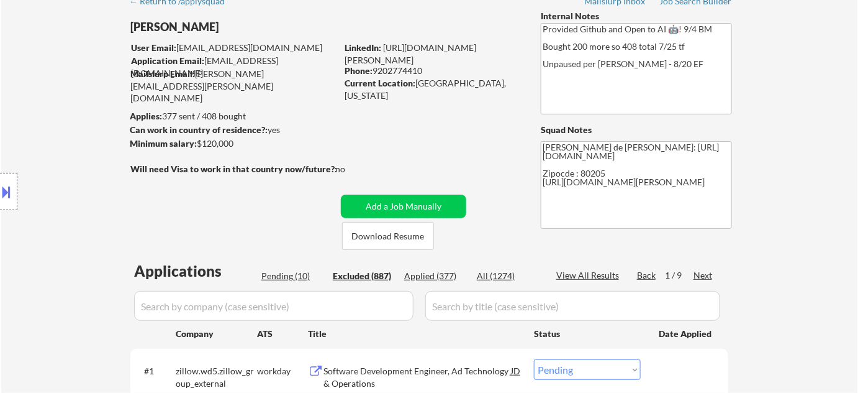
select select ""excluded__other_""
select select ""excluded__location_""
select select ""excluded""
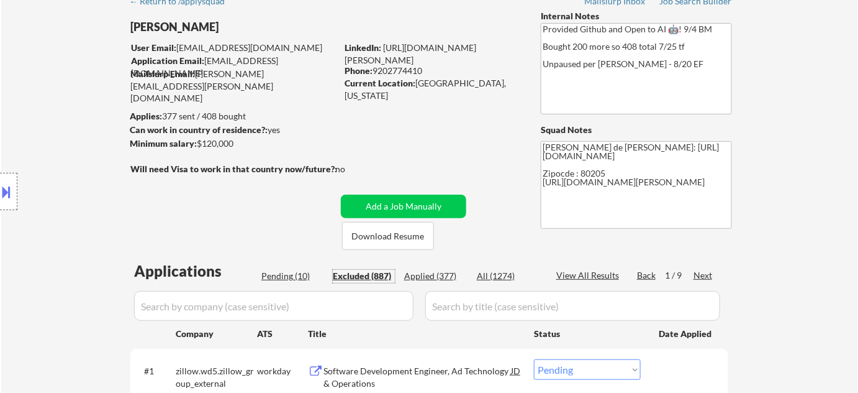
select select ""excluded""
select select ""excluded__expired_""
select select ""excluded__bad_match_""
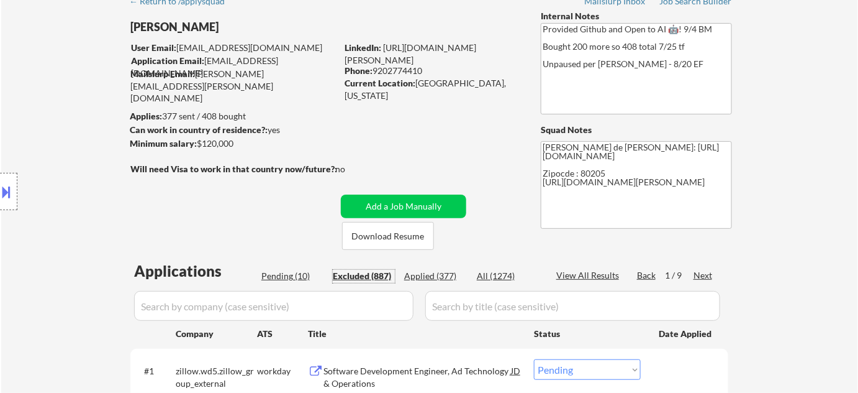
select select ""excluded__expired_""
select select ""excluded__location_""
select select ""excluded""
select select ""excluded__location_""
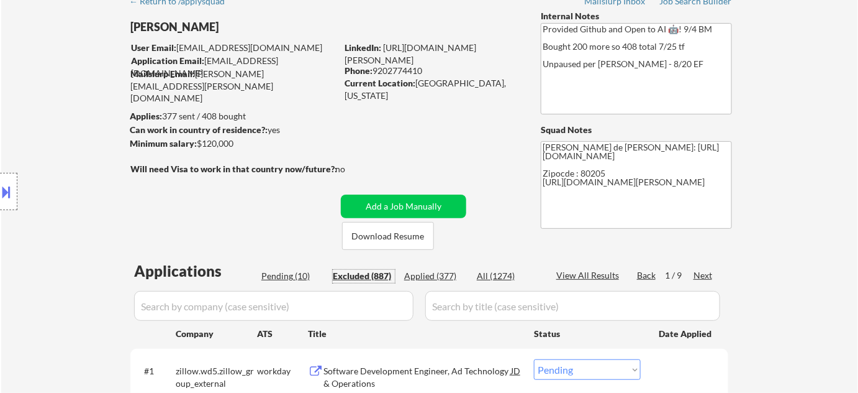
select select ""excluded""
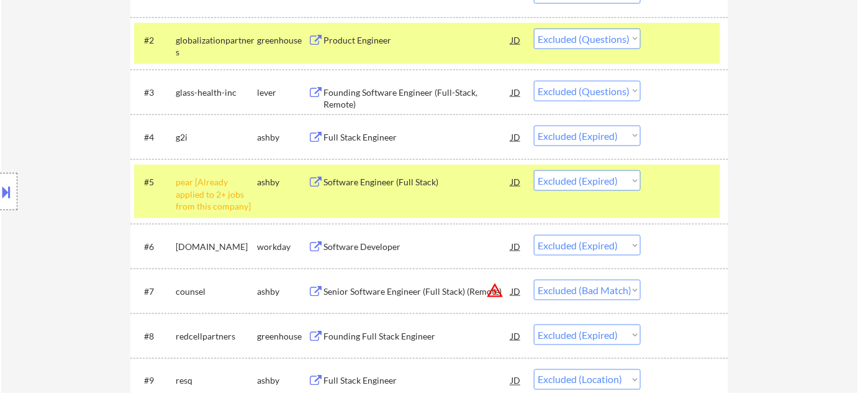
scroll to position [457, 0]
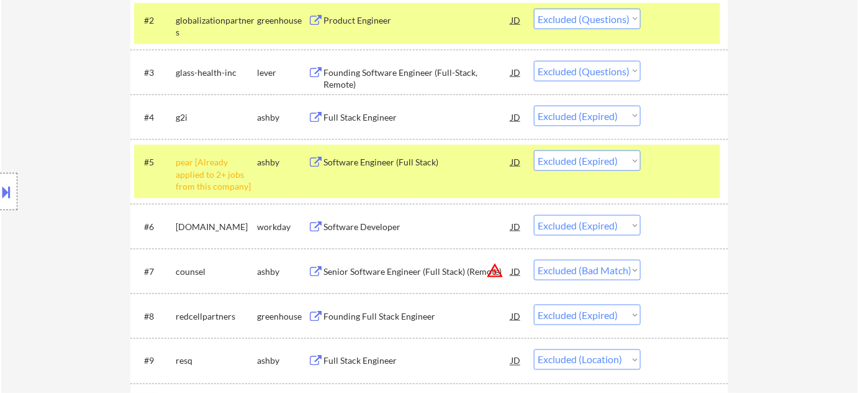
click at [406, 68] on div "Founding Software Engineer (Full-Stack, Remote)" at bounding box center [418, 78] width 188 height 24
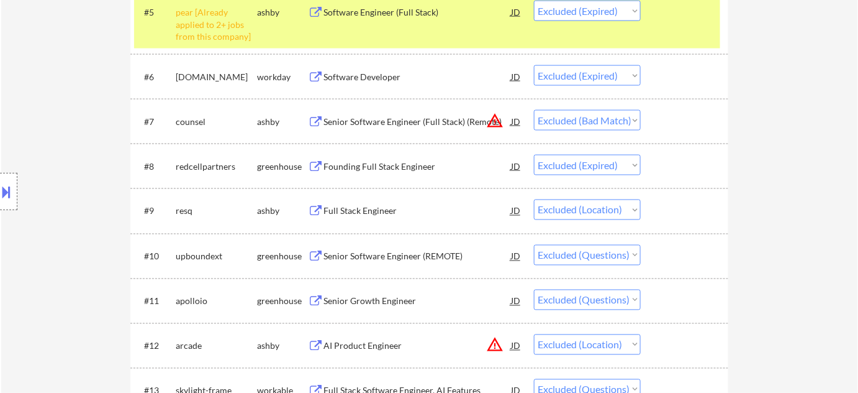
scroll to position [626, 0]
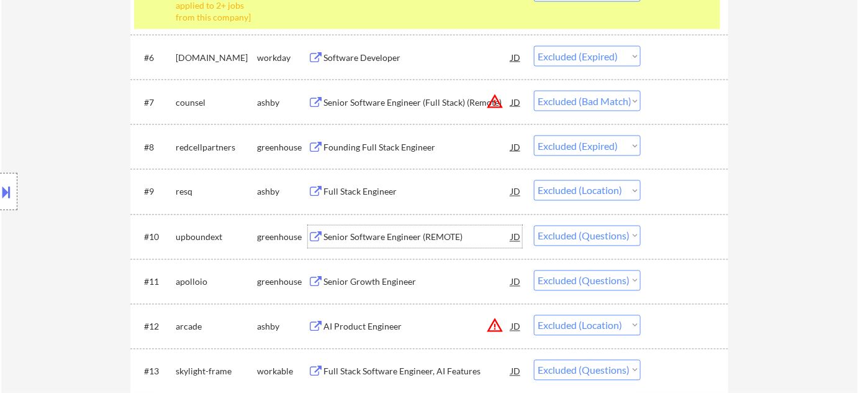
click at [416, 240] on div "Senior Software Engineer (REMOTE)" at bounding box center [418, 237] width 188 height 12
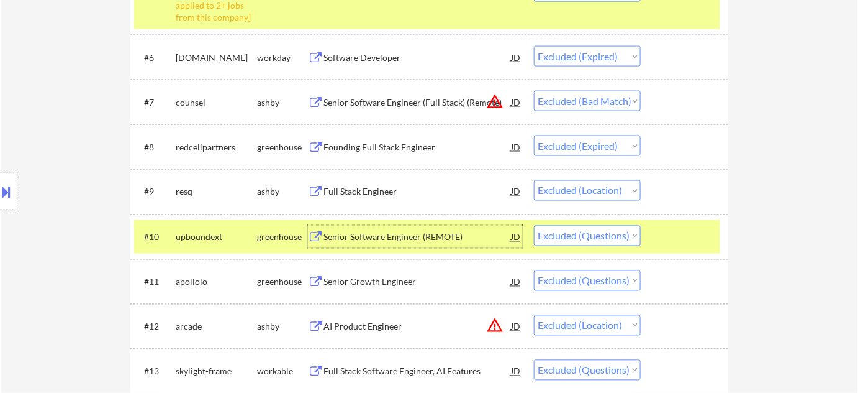
click at [377, 278] on div "Senior Growth Engineer" at bounding box center [418, 282] width 188 height 12
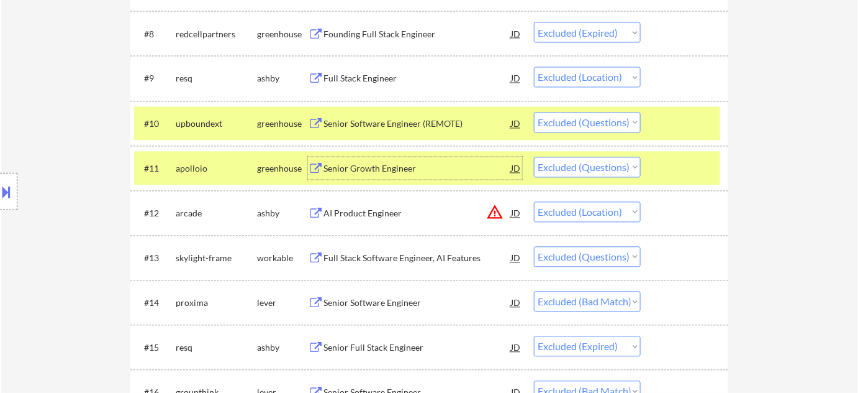
scroll to position [796, 0]
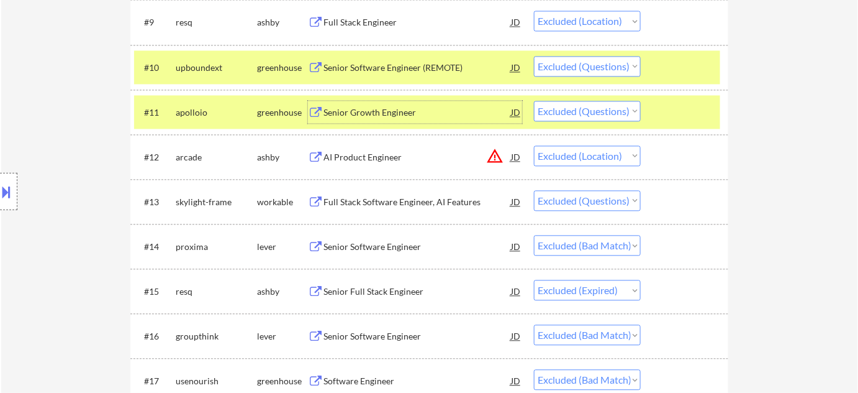
click at [405, 201] on div "Full Stack Software Engineer, AI Features" at bounding box center [418, 202] width 188 height 12
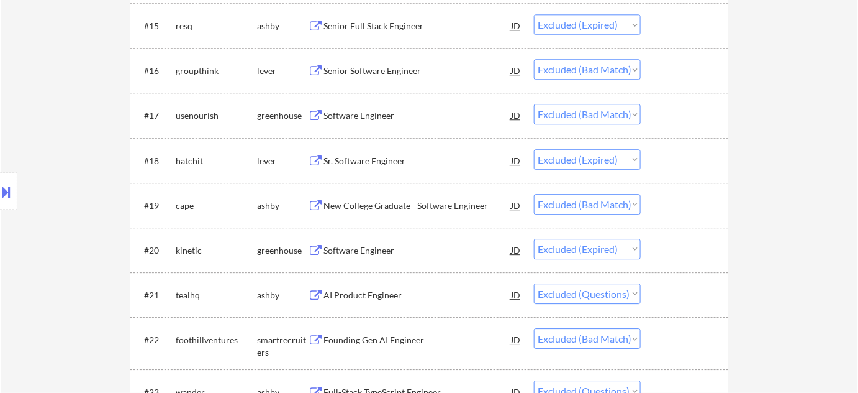
scroll to position [1078, 0]
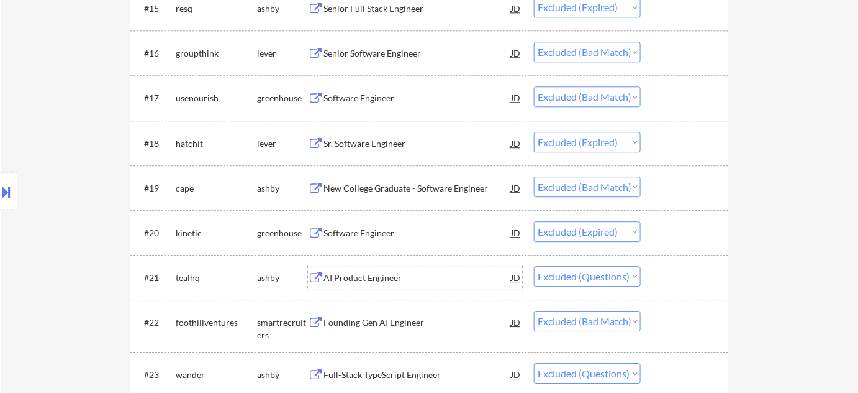
click at [389, 278] on div "AI Product Engineer" at bounding box center [418, 277] width 188 height 12
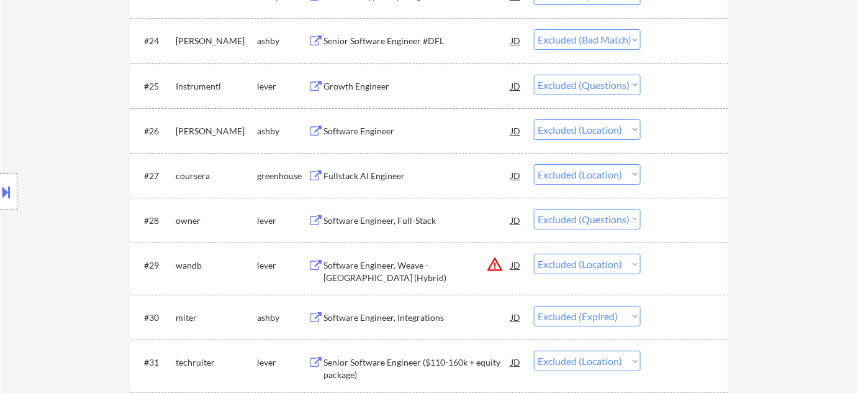
scroll to position [1473, 0]
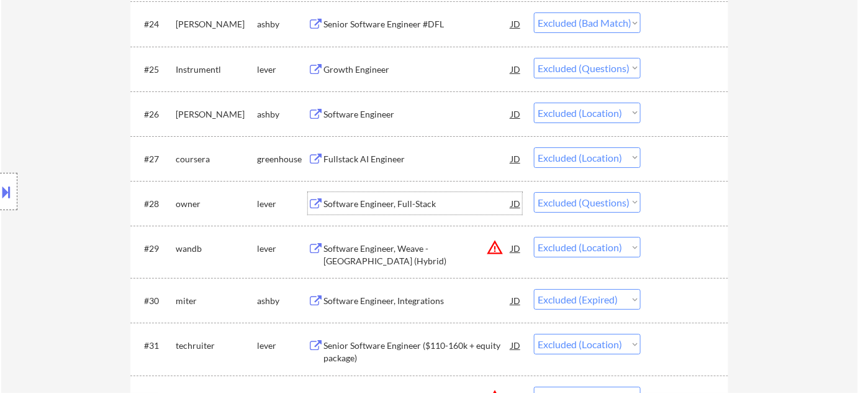
click at [410, 201] on div "Software Engineer, Full-Stack" at bounding box center [418, 204] width 188 height 12
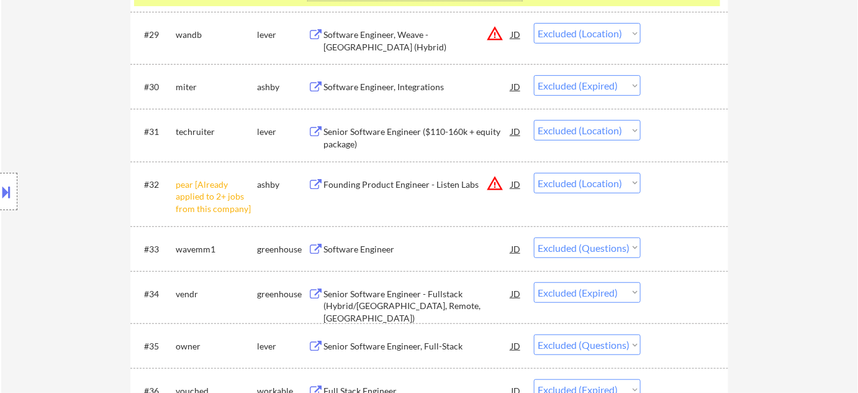
scroll to position [1699, 0]
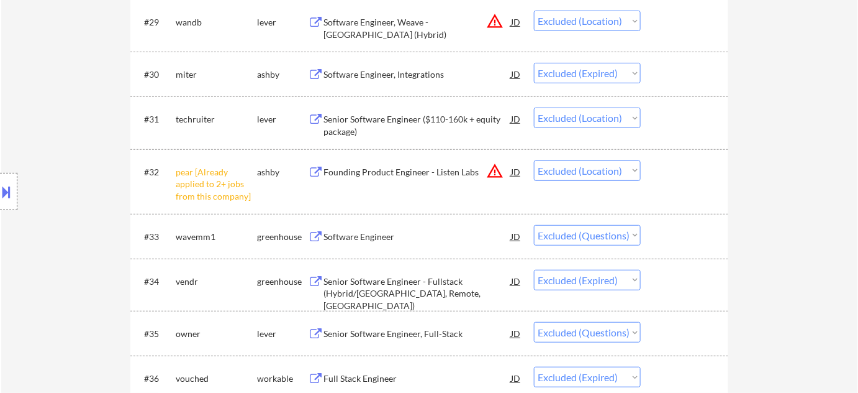
click at [369, 235] on div "Software Engineer" at bounding box center [418, 236] width 188 height 12
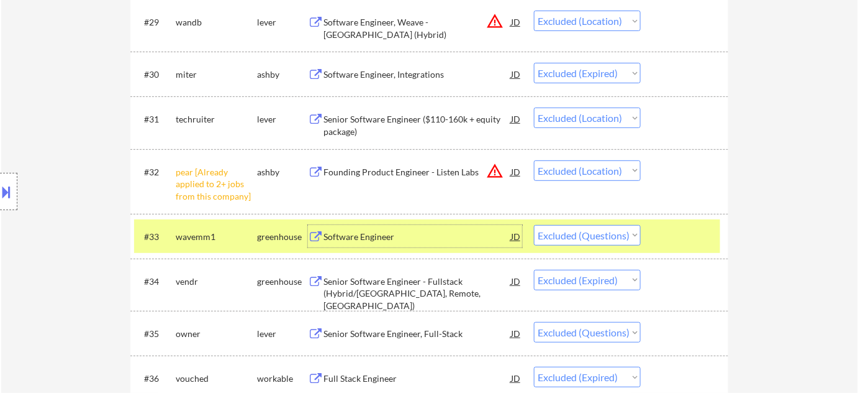
click at [559, 237] on select "Choose an option... Pending Applied Excluded (Questions) Excluded (Expired) Exc…" at bounding box center [587, 235] width 107 height 20
select select ""excluded__expired_""
click at [534, 225] on select "Choose an option... Pending Applied Excluded (Questions) Excluded (Expired) Exc…" at bounding box center [587, 235] width 107 height 20
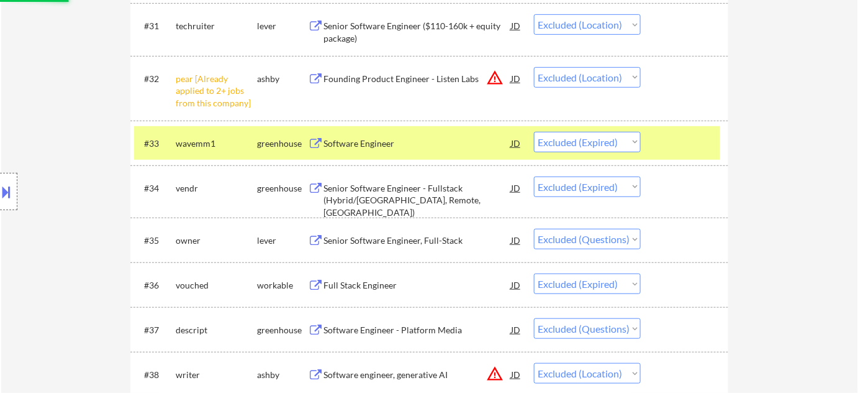
scroll to position [1812, 0]
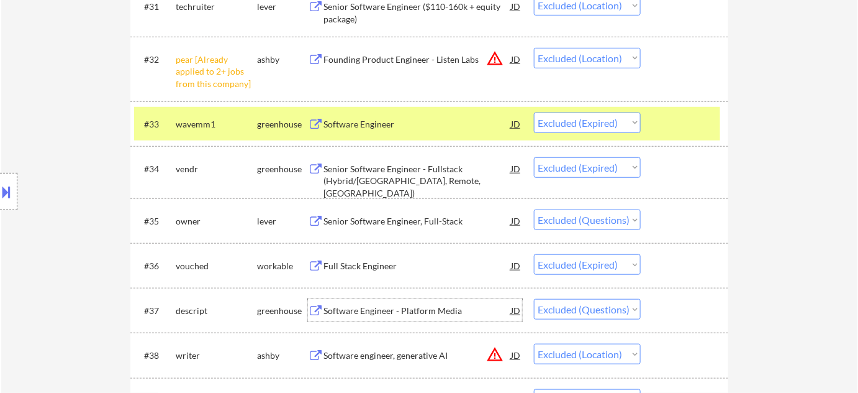
click at [416, 309] on div "Software Engineer - Platform Media" at bounding box center [418, 310] width 188 height 12
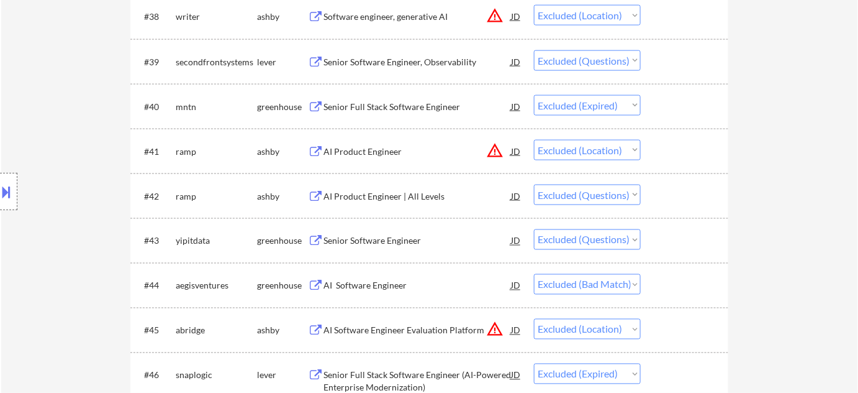
scroll to position [2151, 0]
click at [359, 196] on div "AI Product Engineer | All Levels" at bounding box center [418, 195] width 188 height 12
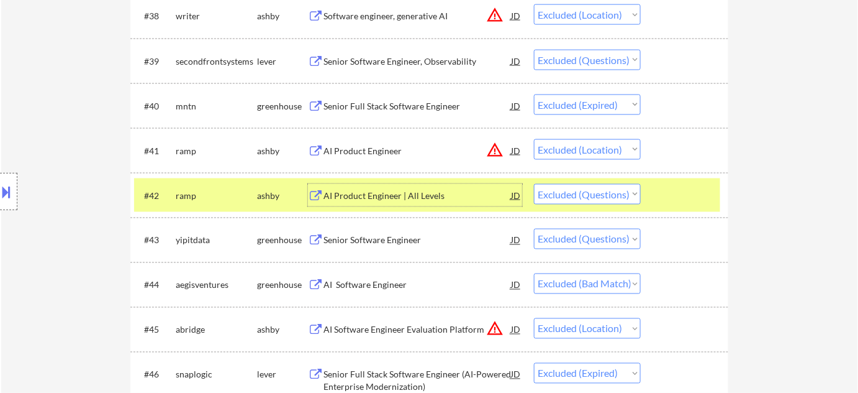
scroll to position [2207, 0]
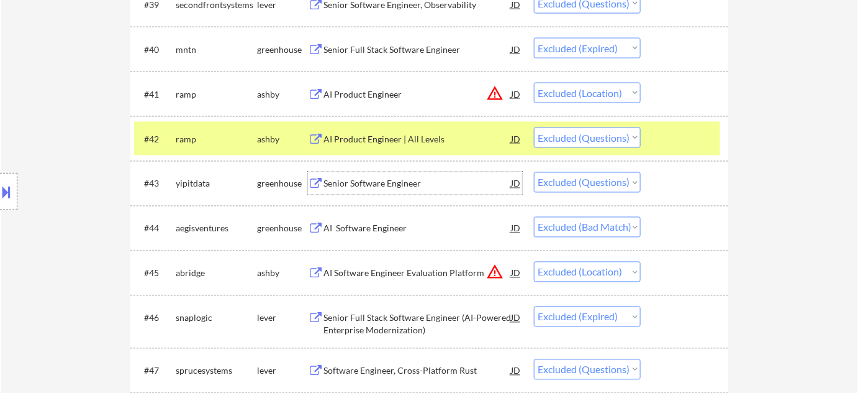
click at [383, 179] on div "Senior Software Engineer" at bounding box center [418, 184] width 188 height 12
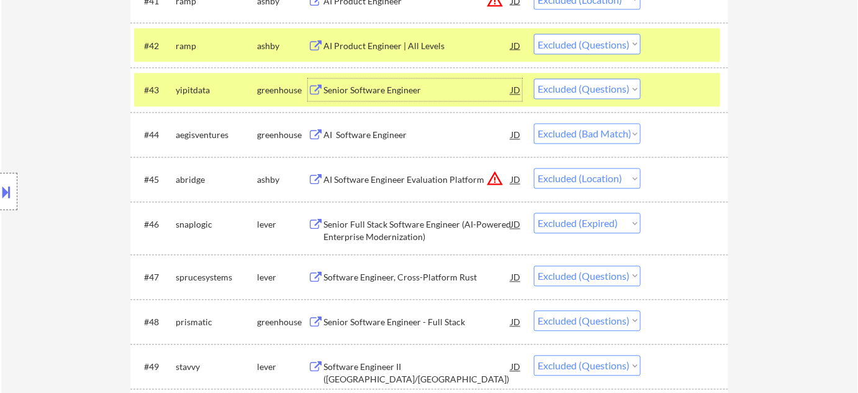
scroll to position [2320, 0]
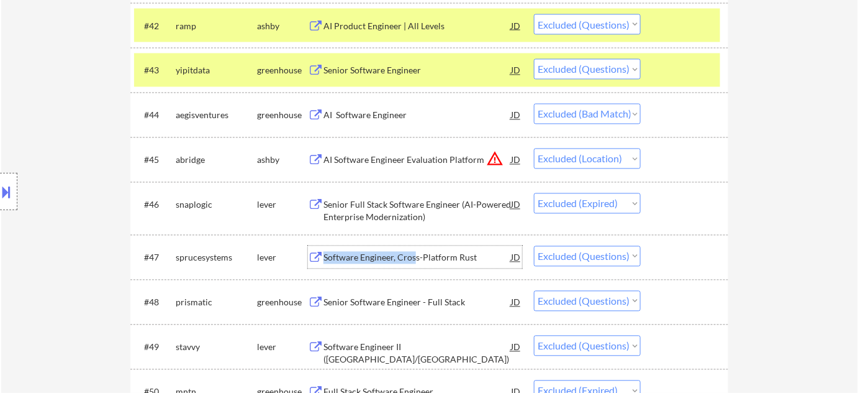
drag, startPoint x: 414, startPoint y: 258, endPoint x: 411, endPoint y: 270, distance: 12.2
click at [411, 270] on div "#47 sprucesystems lever Software Engineer, Cross-Platform [PERSON_NAME] Choose …" at bounding box center [427, 257] width 586 height 34
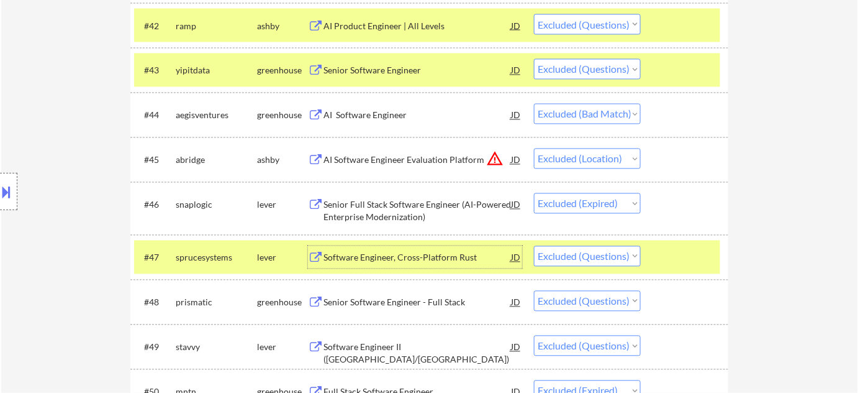
click at [766, 240] on div "← Return to /applysquad Mailslurp Inbox Job Search Builder [PERSON_NAME] User E…" at bounding box center [429, 298] width 857 height 5138
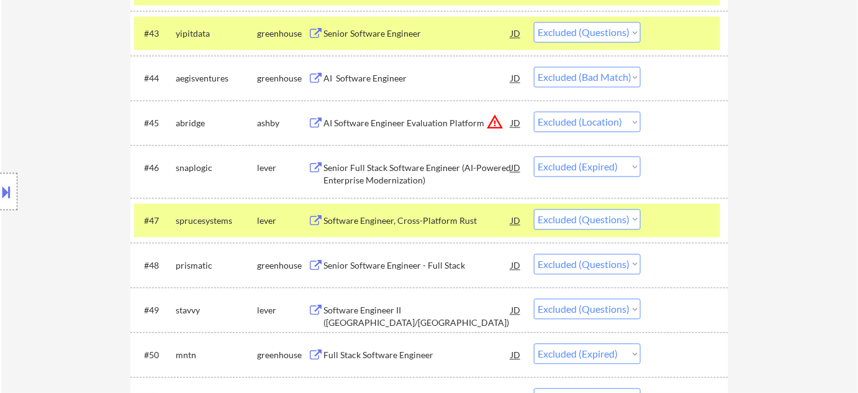
scroll to position [2376, 0]
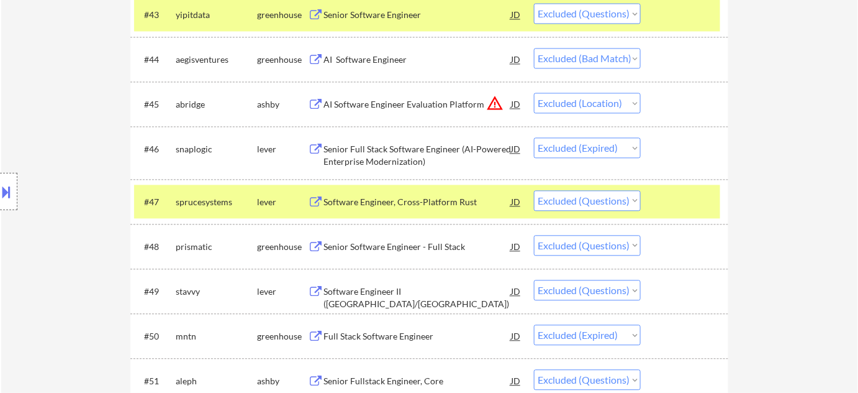
click at [410, 249] on div "Senior Software Engineer - Full Stack" at bounding box center [418, 246] width 188 height 12
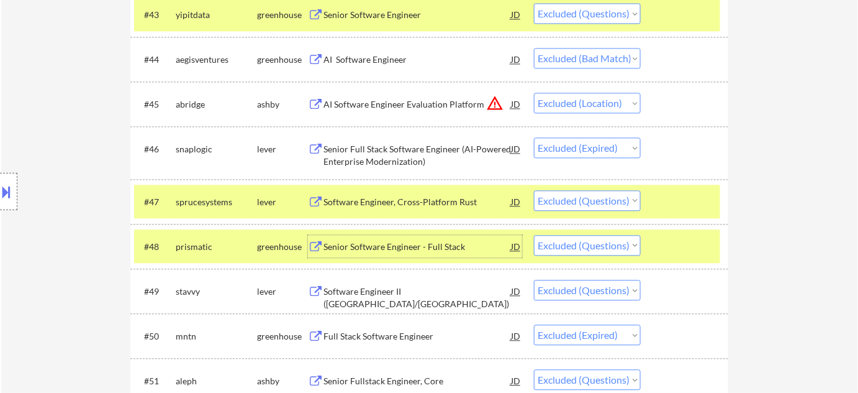
click at [596, 240] on select "Choose an option... Pending Applied Excluded (Questions) Excluded (Expired) Exc…" at bounding box center [587, 245] width 107 height 20
select select ""excluded__expired_""
click at [534, 235] on select "Choose an option... Pending Applied Excluded (Questions) Excluded (Expired) Exc…" at bounding box center [587, 245] width 107 height 20
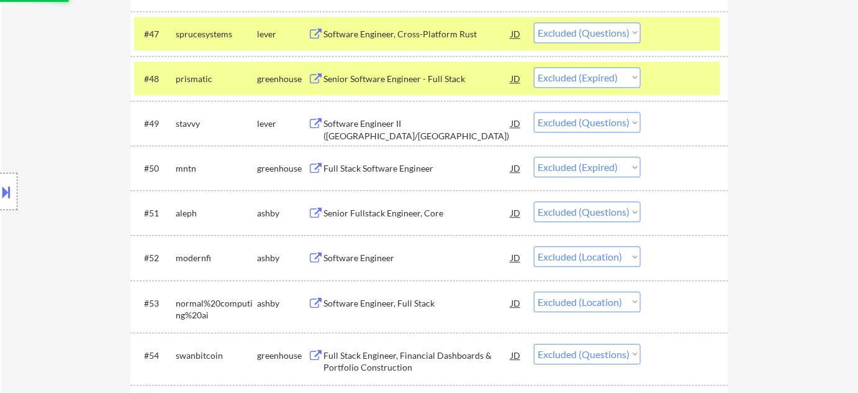
scroll to position [2546, 0]
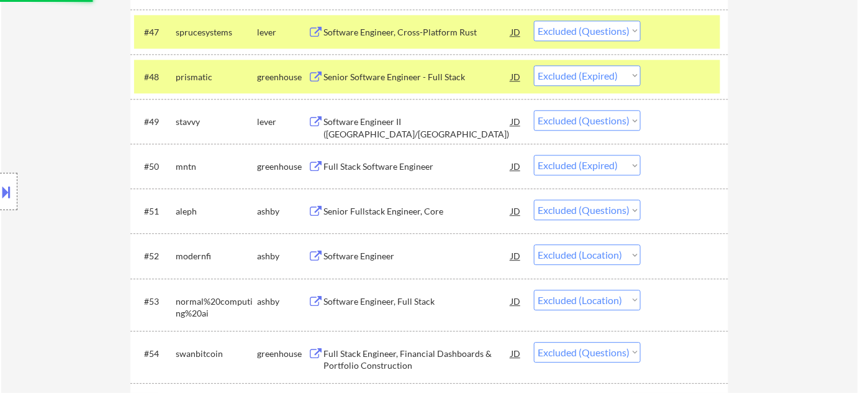
click at [383, 209] on div "Senior Fullstack Engineer, Core" at bounding box center [418, 211] width 188 height 12
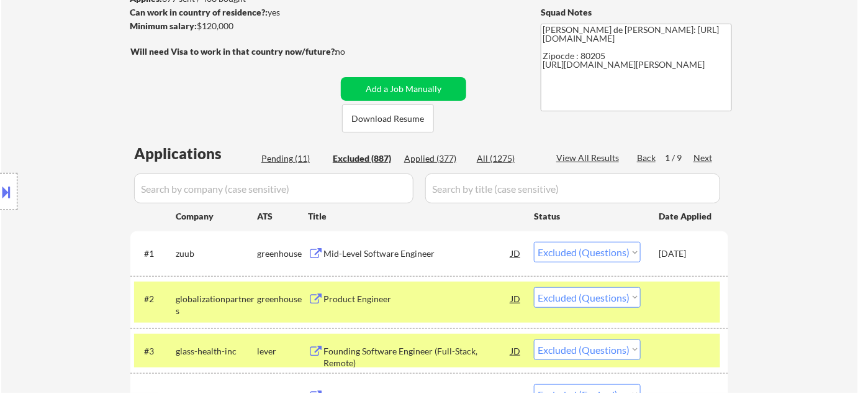
scroll to position [107, 0]
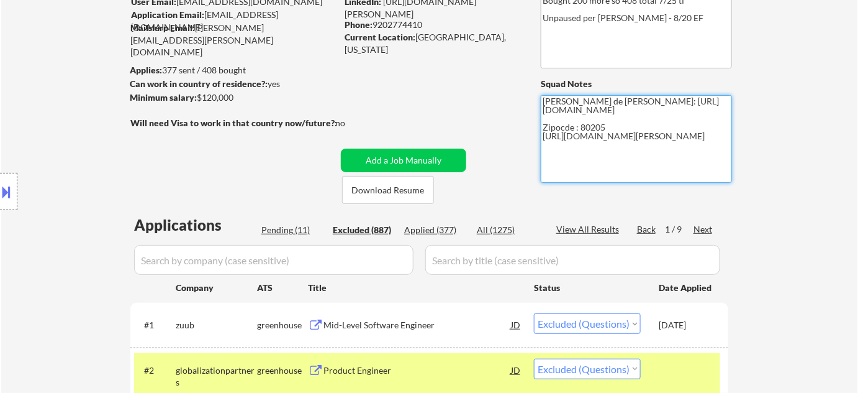
drag, startPoint x: 543, startPoint y: 137, endPoint x: 609, endPoint y: 150, distance: 67.2
click at [609, 150] on textarea "[PERSON_NAME] de [PERSON_NAME]: [URL][DOMAIN_NAME] Zipocde : 80205 [URL][DOMAIN…" at bounding box center [636, 139] width 191 height 88
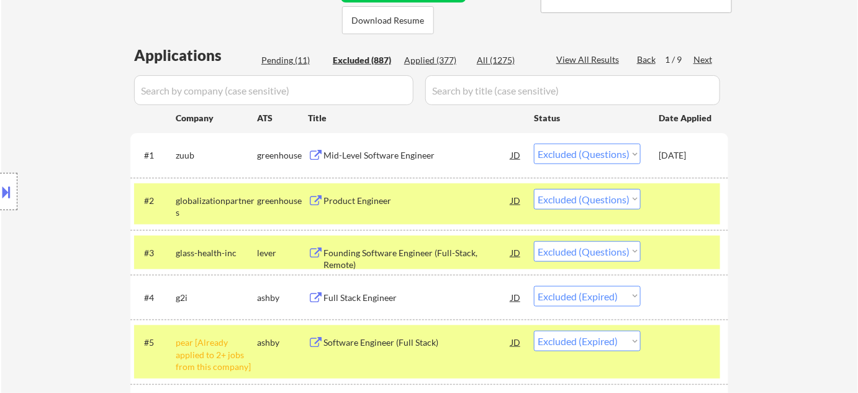
scroll to position [2560, 0]
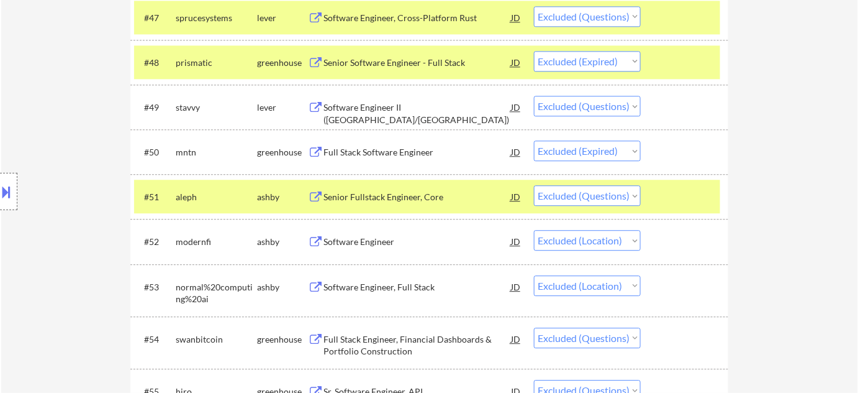
click at [586, 196] on select "Choose an option... Pending Applied Excluded (Questions) Excluded (Expired) Exc…" at bounding box center [587, 195] width 107 height 20
click at [534, 185] on select "Choose an option... Pending Applied Excluded (Questions) Excluded (Expired) Exc…" at bounding box center [587, 195] width 107 height 20
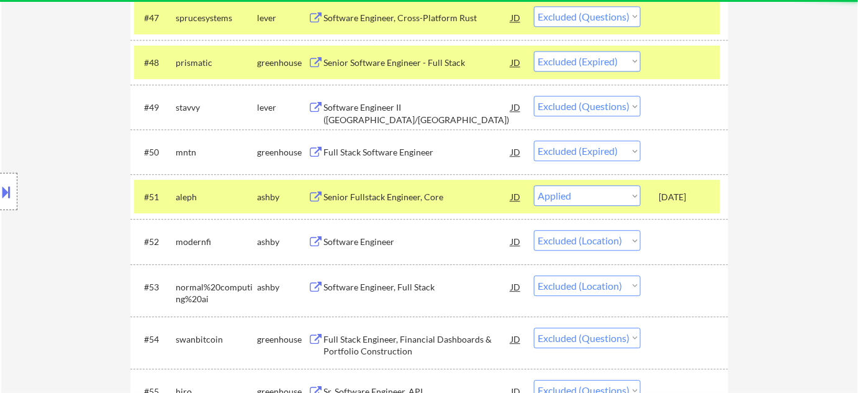
select select ""excluded__location_""
select select ""excluded""
select select ""excluded__expired_""
select select ""excluded""
select select ""excluded__location_""
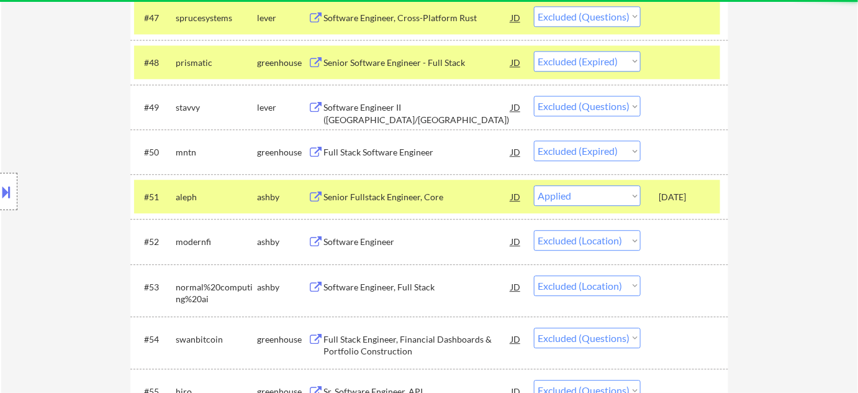
select select ""excluded__bad_match_""
select select ""excluded__expired_""
select select ""excluded__other_""
select select ""excluded__expired_""
select select ""excluded""
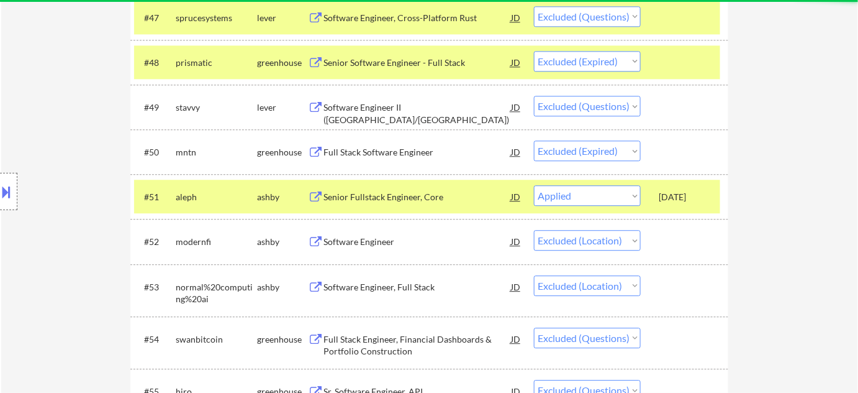
select select ""excluded__location_""
select select ""excluded__expired_""
select select ""excluded""
select select ""excluded__expired_""
select select ""excluded__location_""
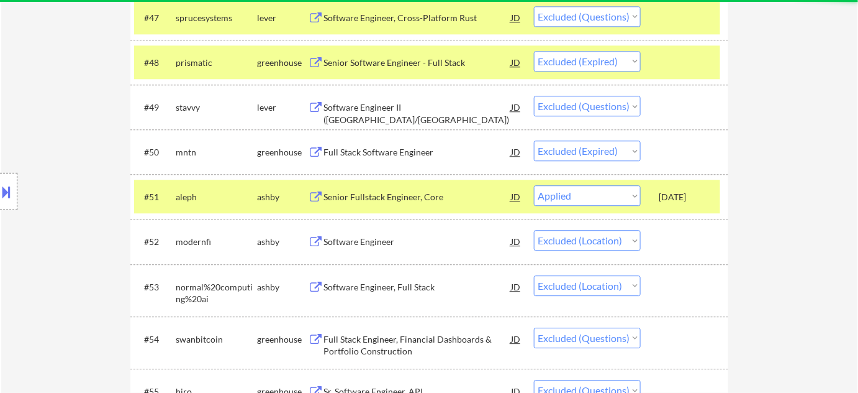
select select ""excluded__expired_""
select select ""excluded""
select select ""excluded__location_""
select select ""excluded""
select select ""excluded__expired_""
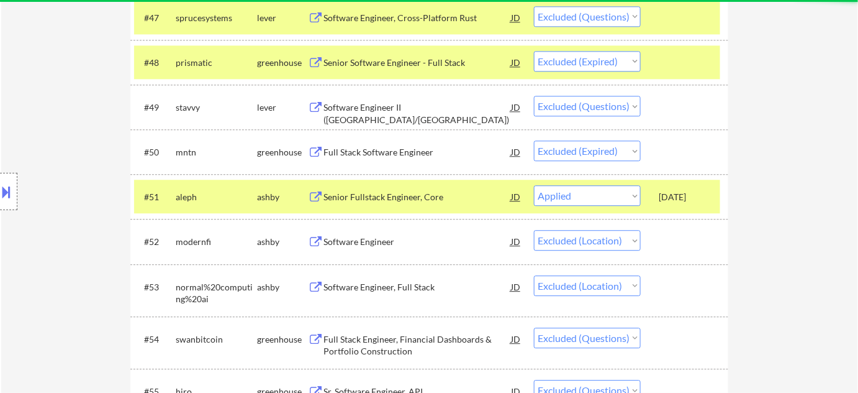
select select ""excluded__bad_match_""
select select ""excluded__location_""
select select ""excluded""
select select ""excluded__expired_""
select select ""excluded""
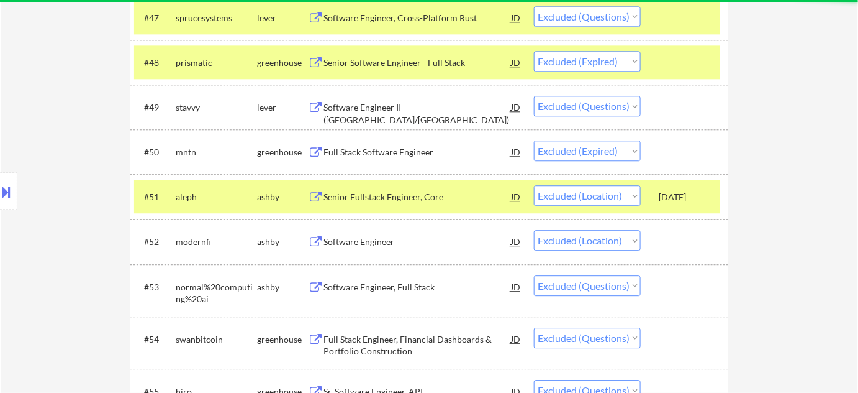
select select ""excluded__location_""
select select ""excluded""
select select ""excluded__location_""
select select ""excluded""
select select ""excluded__location_""
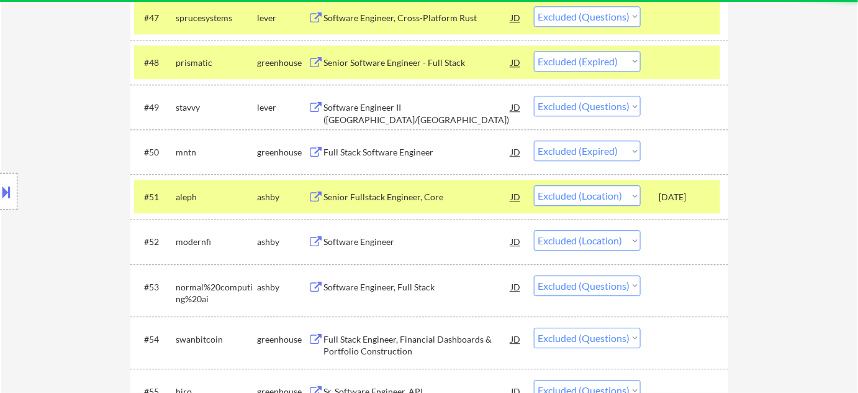
select select ""excluded""
select select ""excluded__bad_match_""
select select ""excluded__other_""
select select ""excluded__location_""
select select ""excluded__expired_""
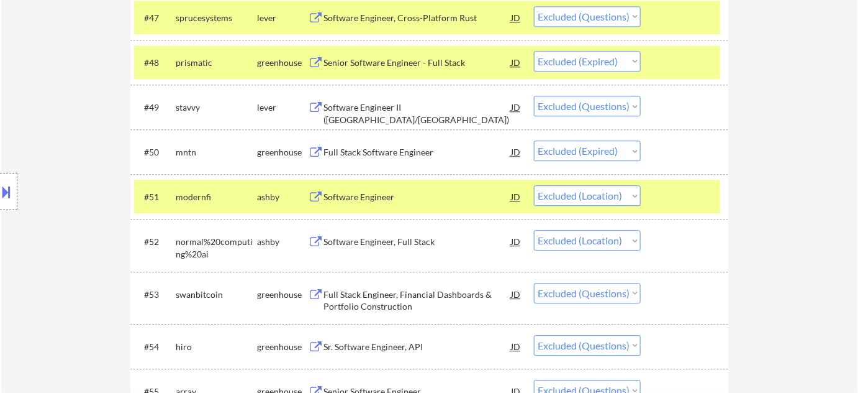
type textarea "[PERSON_NAME] de [PERSON_NAME]: [URL][DOMAIN_NAME] AI Answer: [URL][DOMAIN_NAME]"
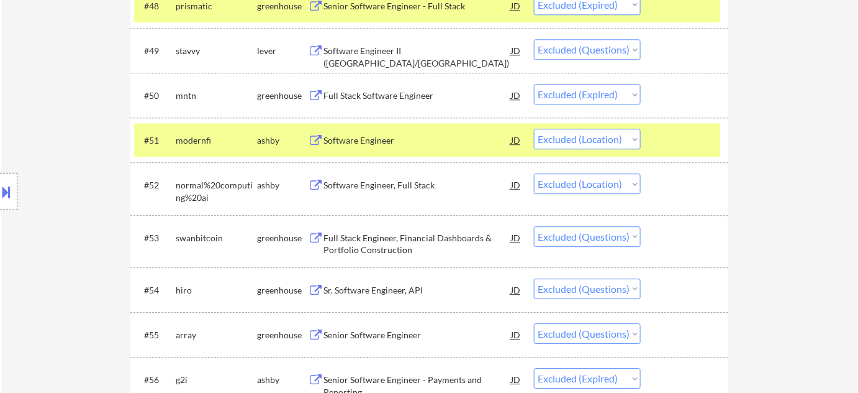
scroll to position [2673, 0]
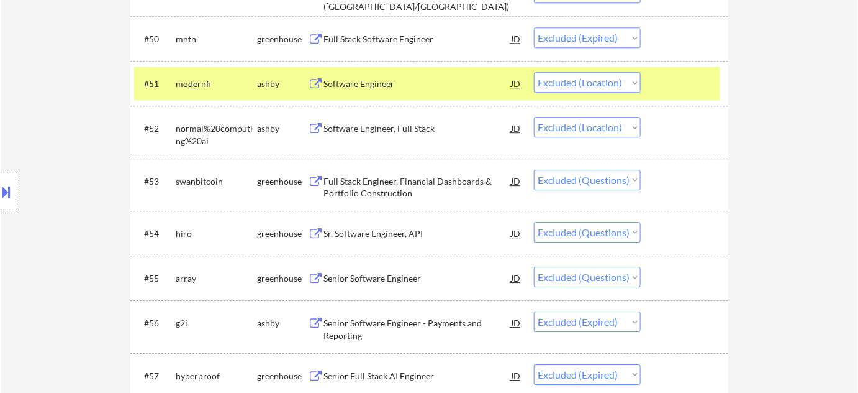
click at [385, 233] on div "Sr. Software Engineer, API" at bounding box center [418, 233] width 188 height 12
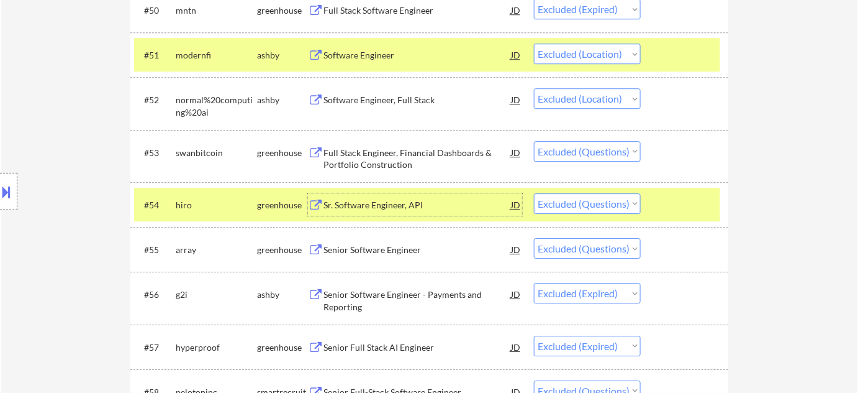
scroll to position [2729, 0]
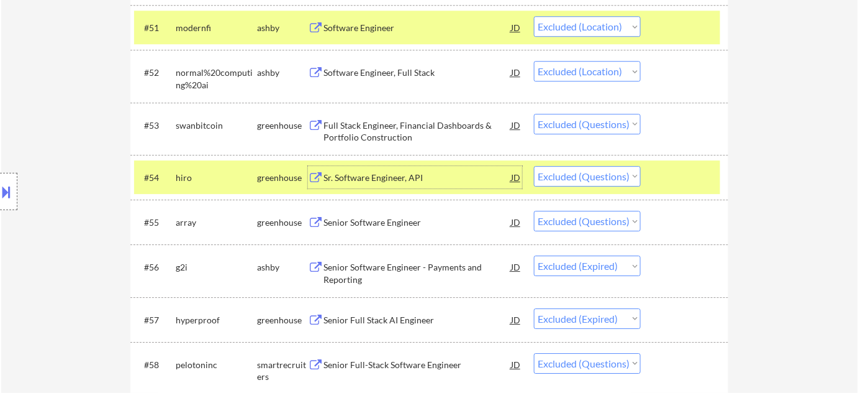
click at [395, 220] on div "Senior Software Engineer" at bounding box center [418, 222] width 188 height 12
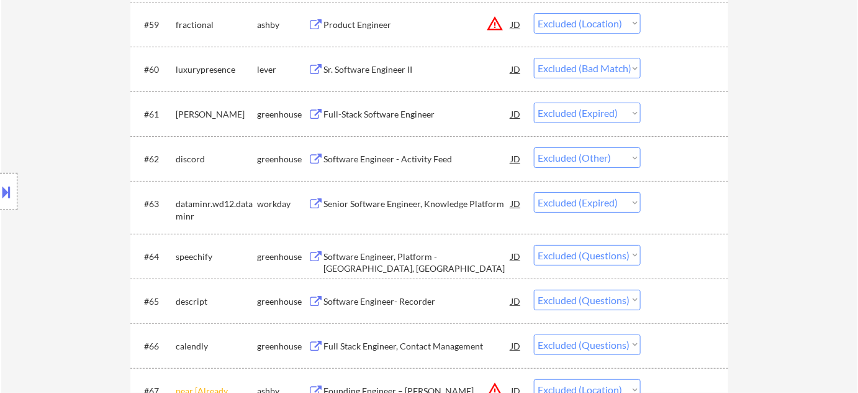
scroll to position [3125, 0]
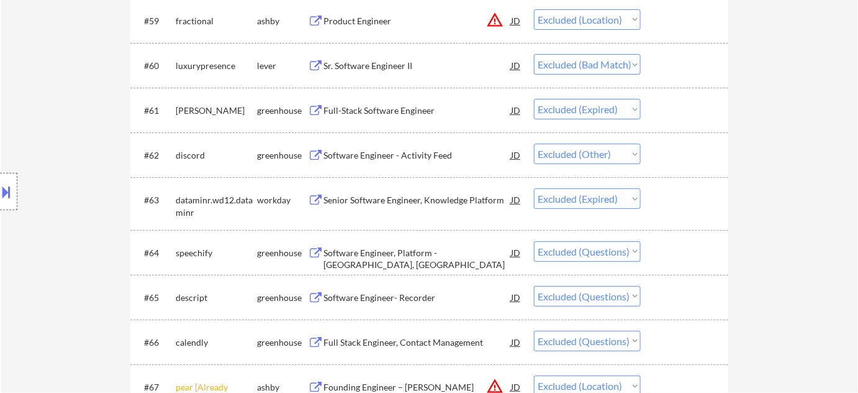
click at [433, 253] on div "Software Engineer, Platform - [GEOGRAPHIC_DATA], [GEOGRAPHIC_DATA]" at bounding box center [418, 259] width 188 height 24
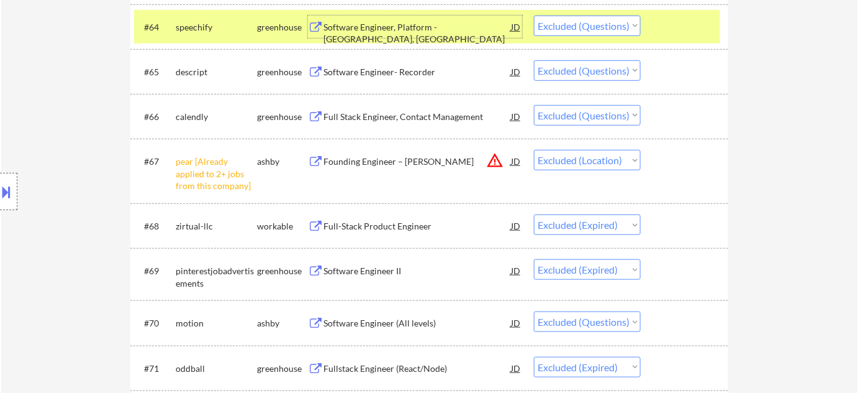
scroll to position [3407, 0]
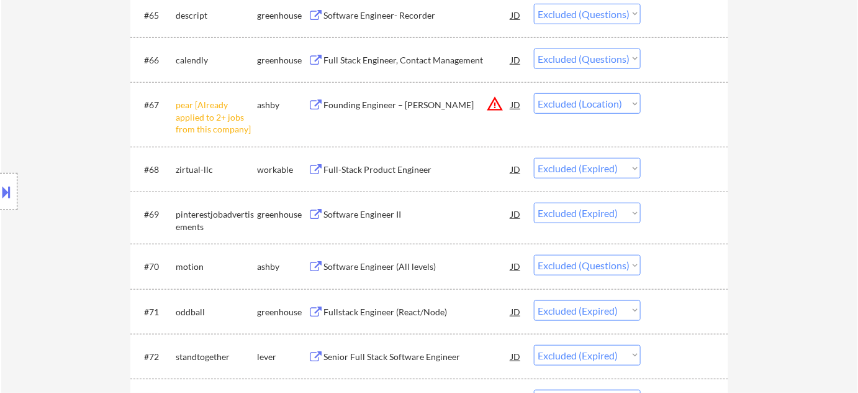
click at [398, 267] on div "Software Engineer (All levels)" at bounding box center [418, 266] width 188 height 12
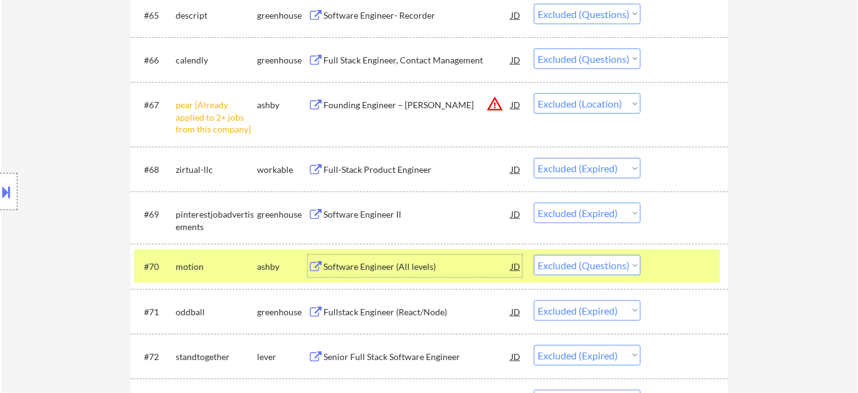
click at [595, 261] on select "Choose an option... Pending Applied Excluded (Questions) Excluded (Expired) Exc…" at bounding box center [587, 265] width 107 height 20
select select ""excluded__expired_""
click at [534, 255] on select "Choose an option... Pending Applied Excluded (Questions) Excluded (Expired) Exc…" at bounding box center [587, 265] width 107 height 20
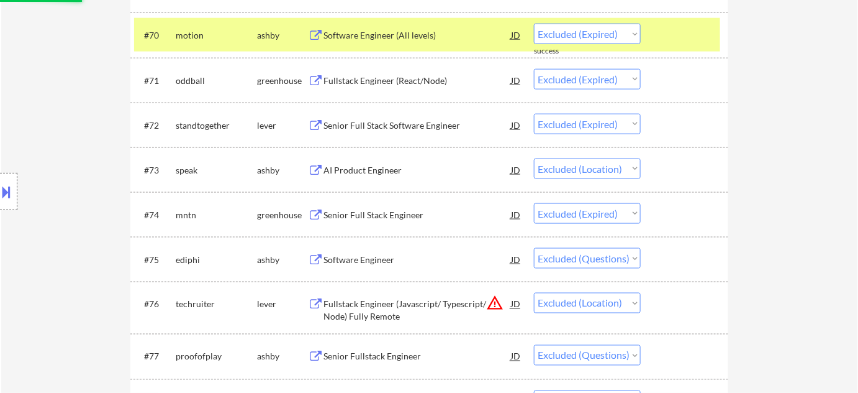
scroll to position [3689, 0]
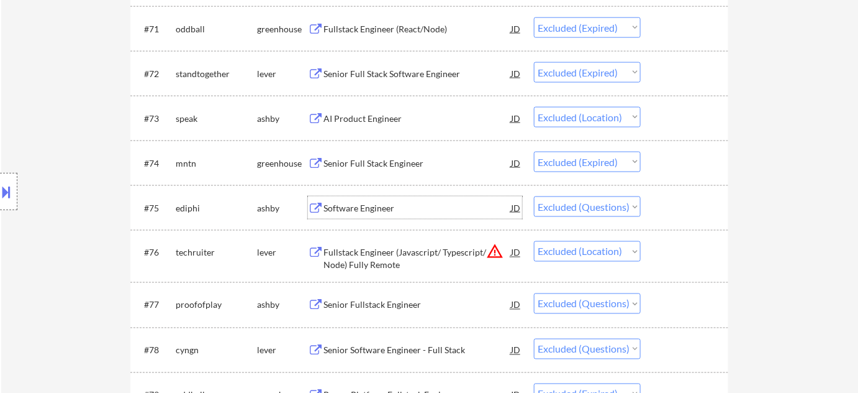
click at [369, 206] on div "Software Engineer" at bounding box center [418, 208] width 188 height 12
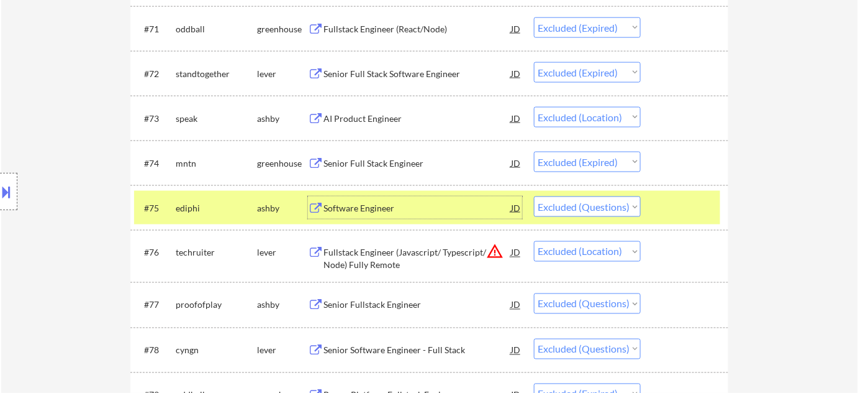
click at [619, 209] on select "Choose an option... Pending Applied Excluded (Questions) Excluded (Expired) Exc…" at bounding box center [587, 206] width 107 height 20
select select ""excluded__expired_""
click at [534, 196] on select "Choose an option... Pending Applied Excluded (Questions) Excluded (Expired) Exc…" at bounding box center [587, 206] width 107 height 20
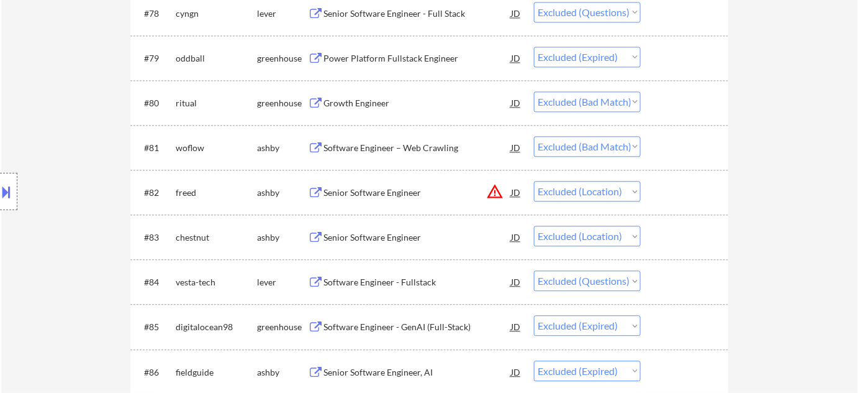
scroll to position [4028, 0]
click at [402, 286] on div "Software Engineer - Fullstack" at bounding box center [418, 279] width 188 height 22
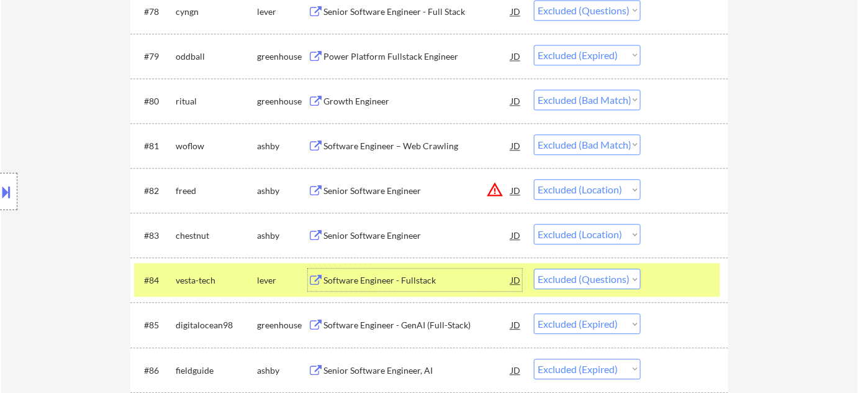
click at [423, 278] on div "Software Engineer - Fullstack" at bounding box center [418, 280] width 188 height 12
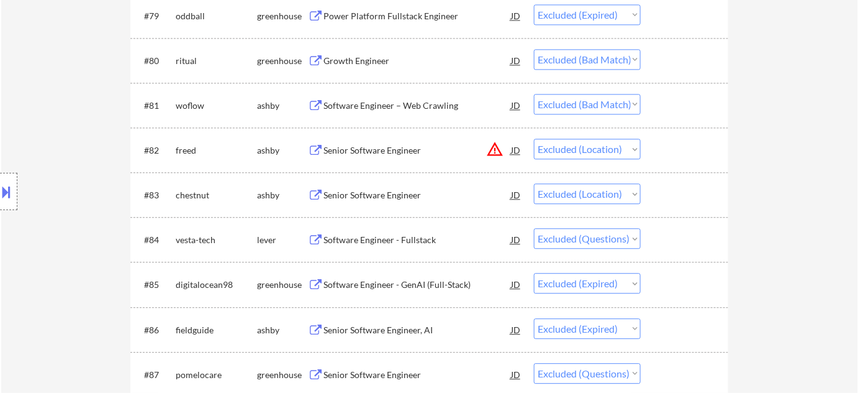
scroll to position [4089, 0]
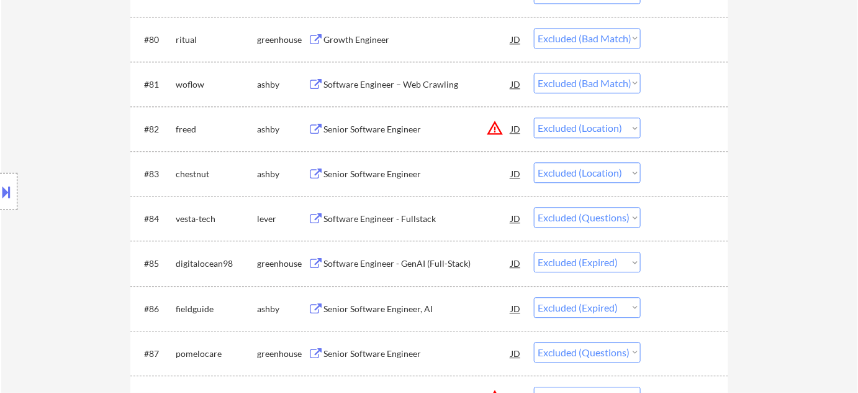
click at [606, 217] on select "Choose an option... Pending Applied Excluded (Questions) Excluded (Expired) Exc…" at bounding box center [587, 217] width 107 height 20
click at [534, 207] on select "Choose an option... Pending Applied Excluded (Questions) Excluded (Expired) Exc…" at bounding box center [587, 217] width 107 height 20
select select ""excluded__expired_""
select select ""excluded""
select select ""excluded__location_""
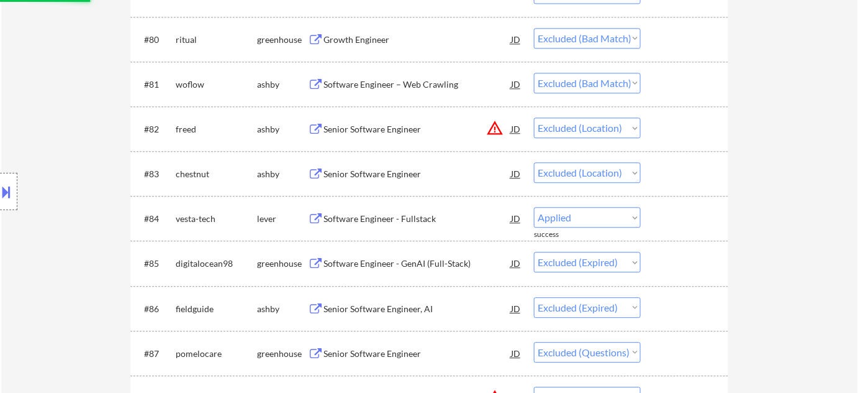
select select ""excluded""
select select ""excluded__location_""
select select ""excluded""
select select ""excluded__location_""
select select ""excluded""
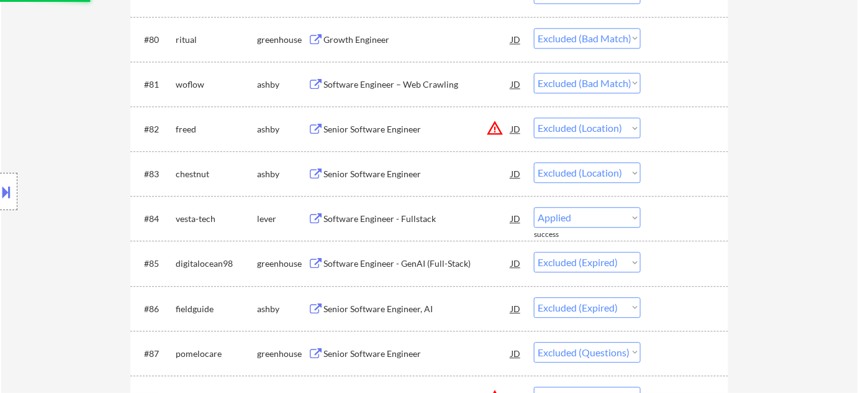
select select ""excluded__bad_match_""
select select ""excluded__other_""
select select ""excluded__location_""
select select ""excluded__expired_""
select select ""excluded__location_""
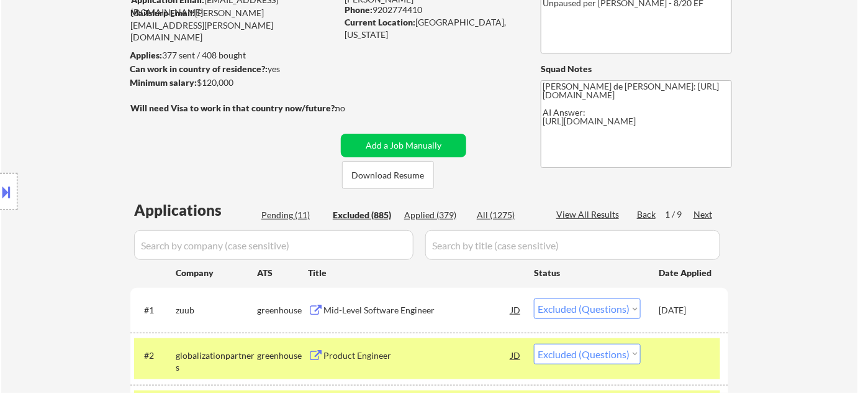
scroll to position [112, 0]
